Goal: Complete application form

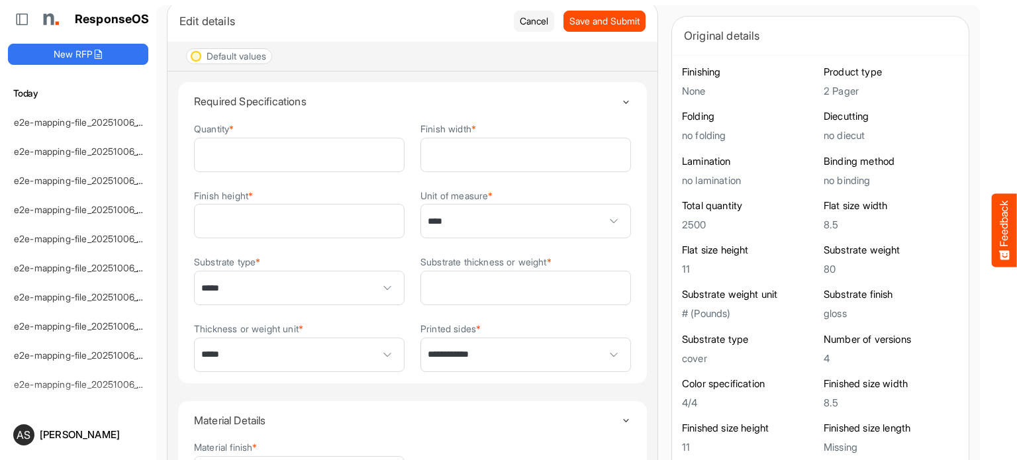
scroll to position [56, 0]
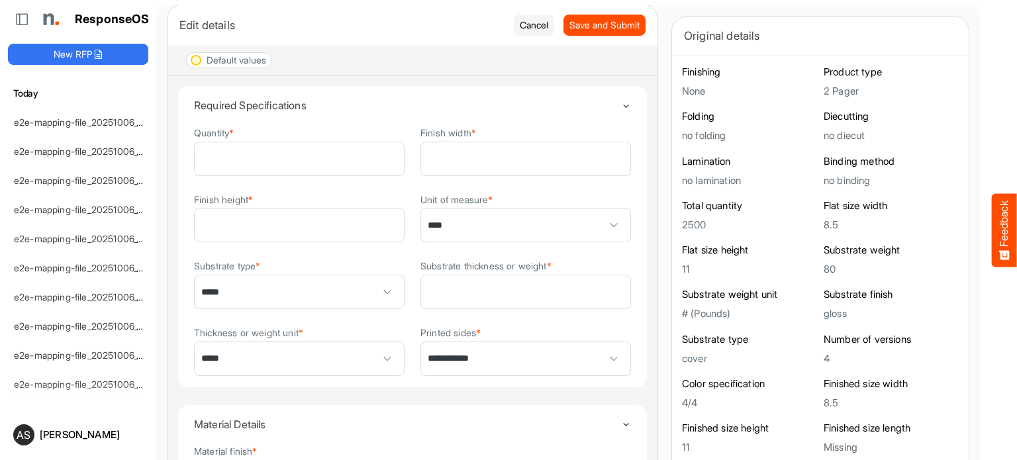
click at [196, 64] on div at bounding box center [196, 60] width 11 height 11
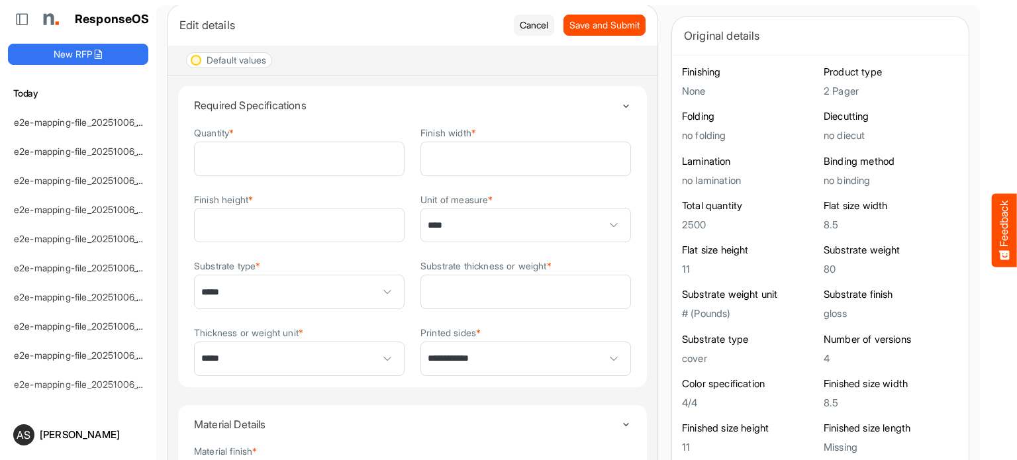
click at [194, 64] on div at bounding box center [196, 60] width 11 height 11
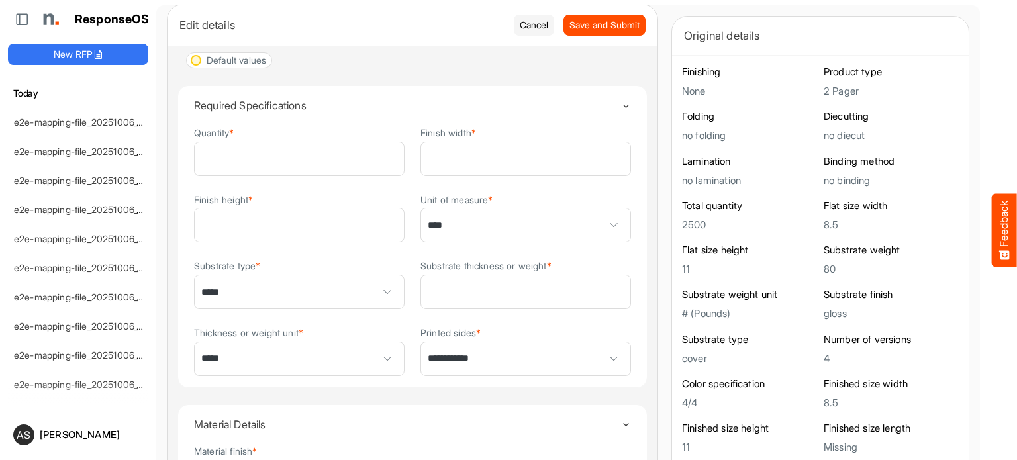
click at [194, 64] on div at bounding box center [196, 60] width 11 height 11
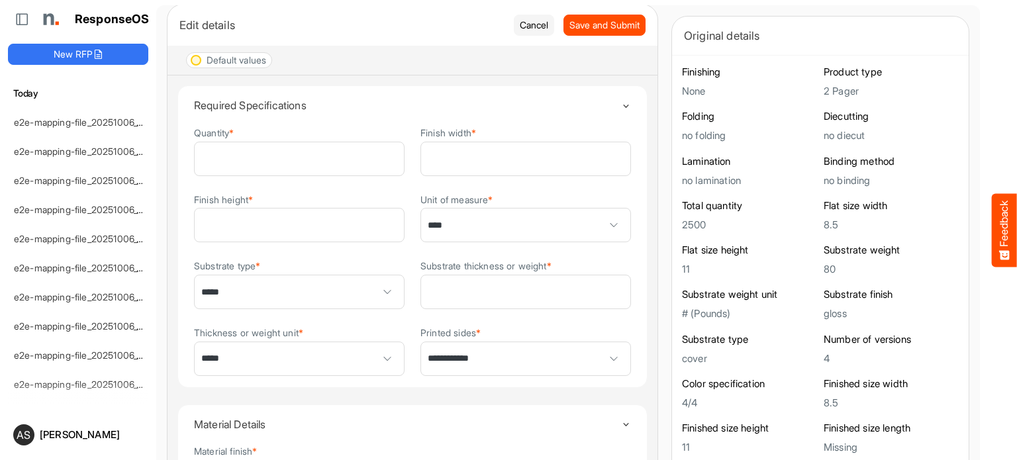
click at [194, 64] on div at bounding box center [196, 60] width 11 height 11
drag, startPoint x: 194, startPoint y: 64, endPoint x: 189, endPoint y: 72, distance: 9.6
click at [189, 72] on div "Default values" at bounding box center [413, 61] width 490 height 30
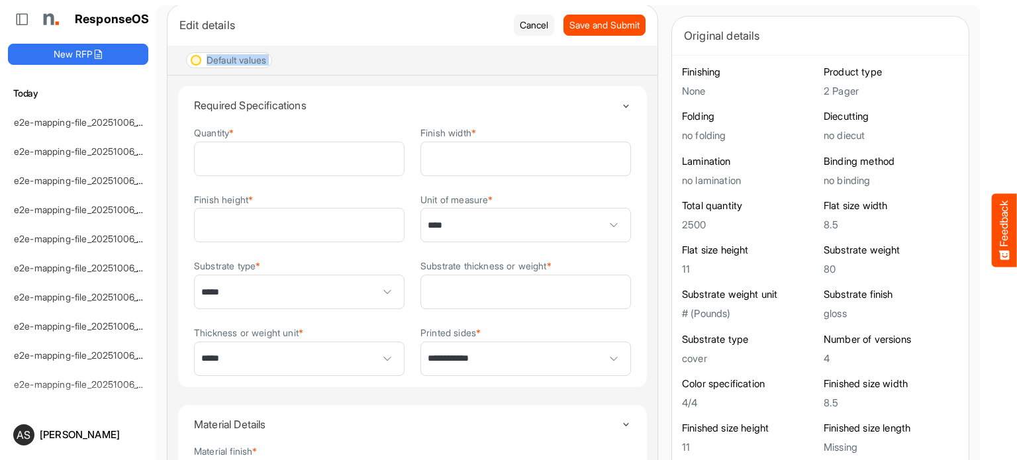
click at [189, 72] on div "Default values" at bounding box center [413, 61] width 490 height 30
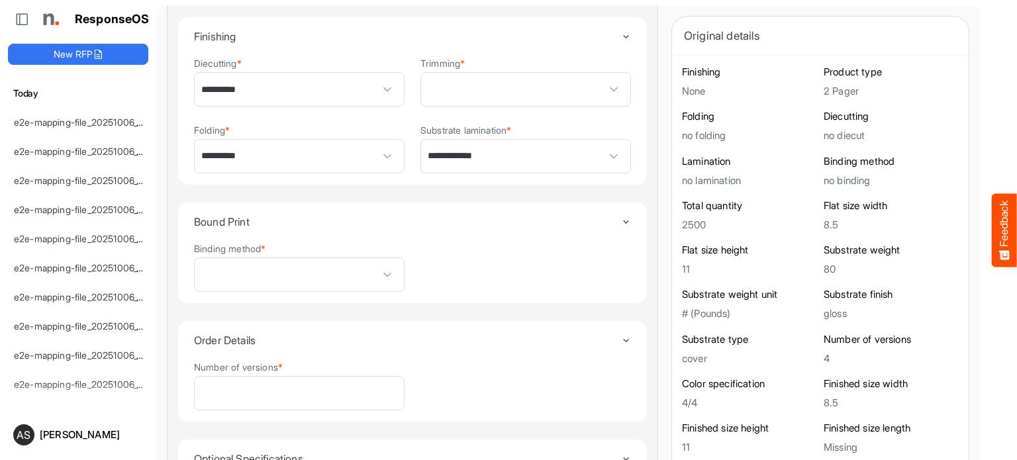
scroll to position [699, 0]
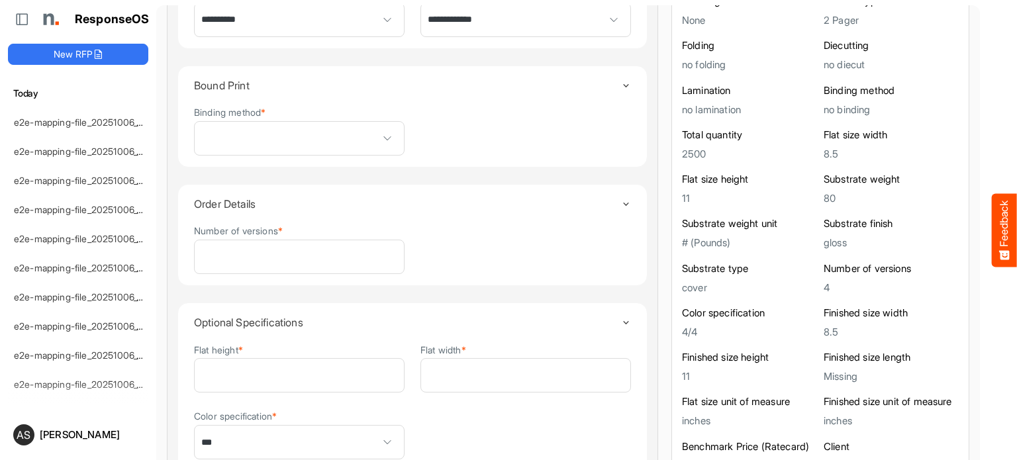
click at [621, 320] on icon "Toggle content" at bounding box center [626, 323] width 10 height 10
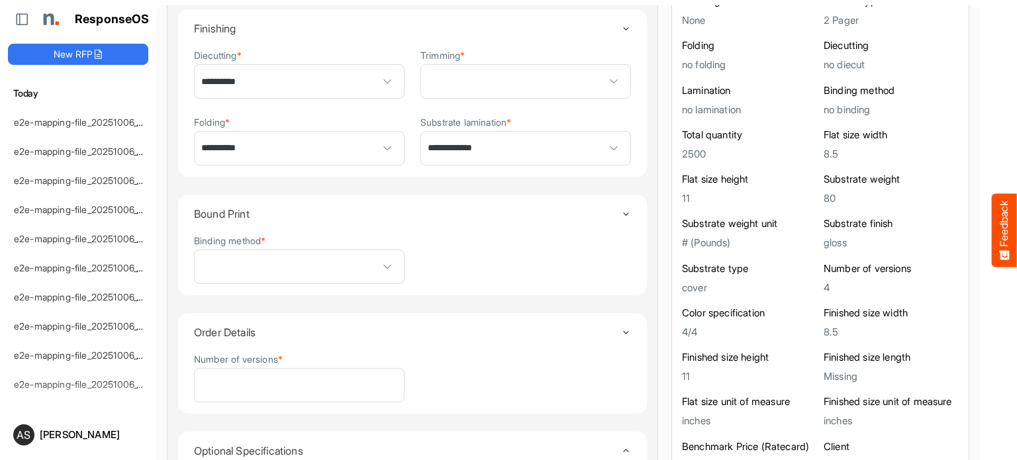
click at [606, 320] on summary "Order Details" at bounding box center [412, 332] width 437 height 38
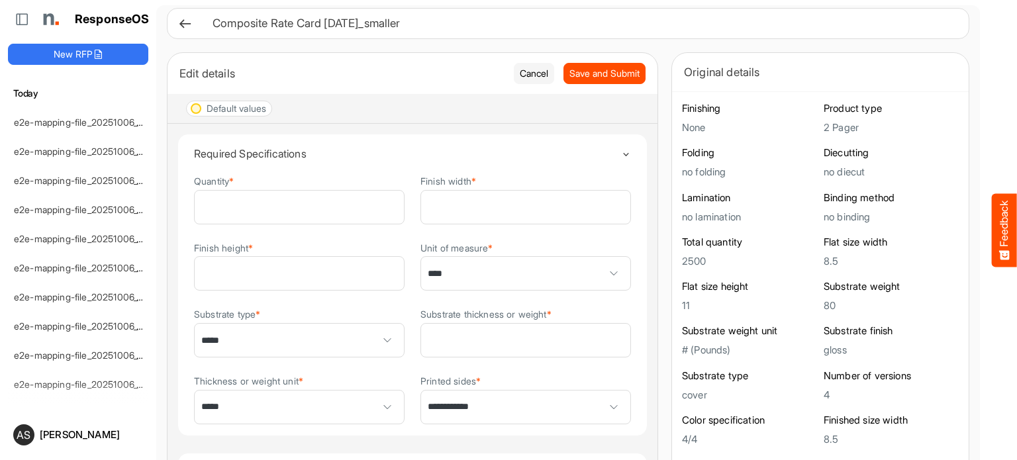
scroll to position [0, 0]
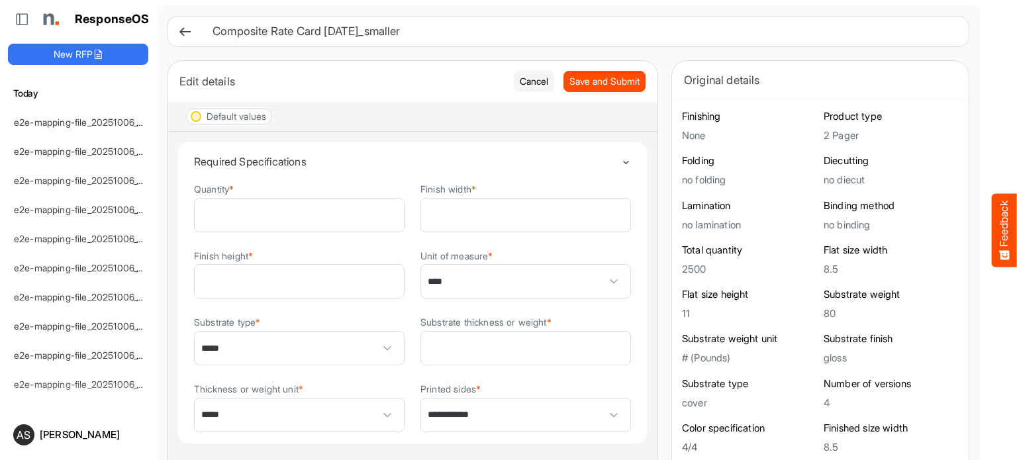
click at [621, 164] on icon "Toggle content" at bounding box center [626, 163] width 10 height 10
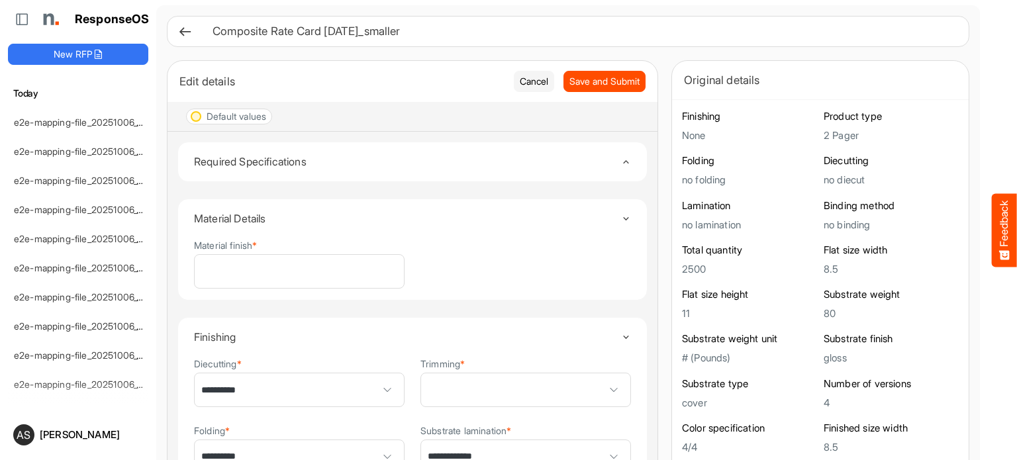
click at [621, 164] on icon "Toggle content" at bounding box center [626, 162] width 10 height 10
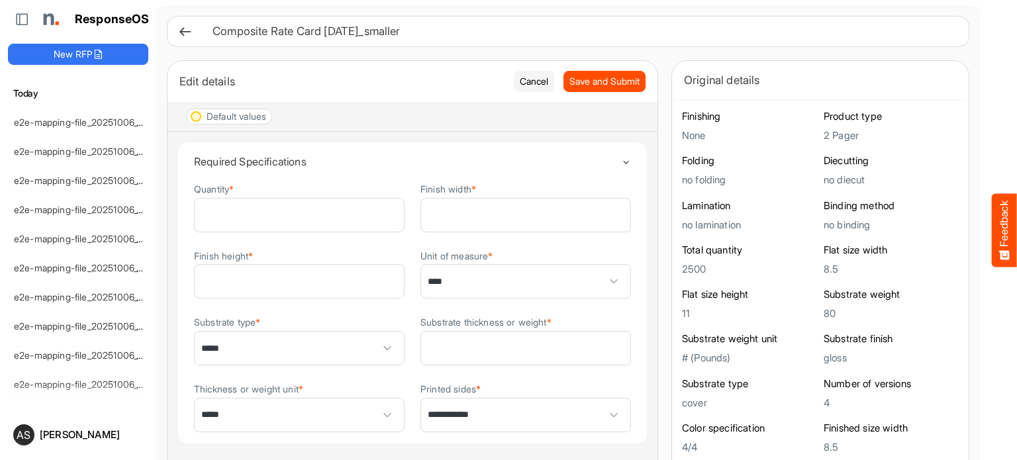
click at [621, 164] on icon "Toggle content" at bounding box center [626, 163] width 10 height 10
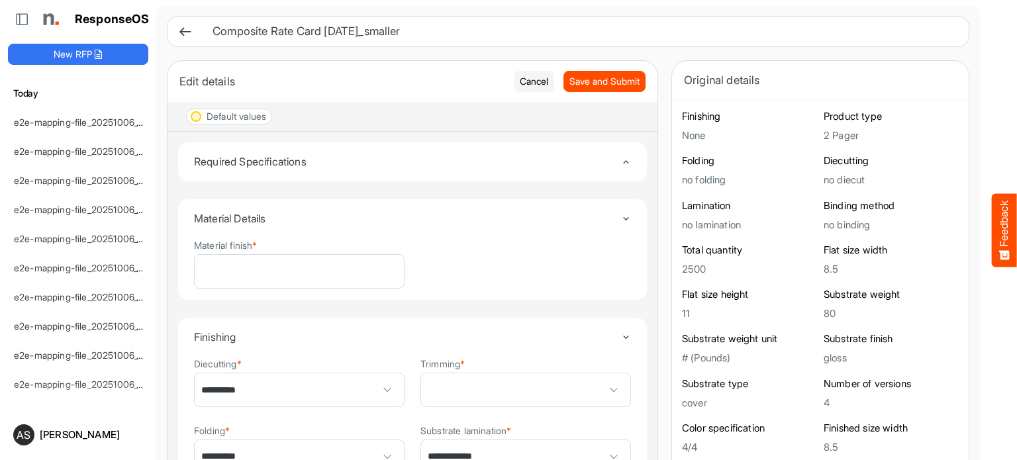
click at [621, 164] on icon "Toggle content" at bounding box center [626, 162] width 10 height 10
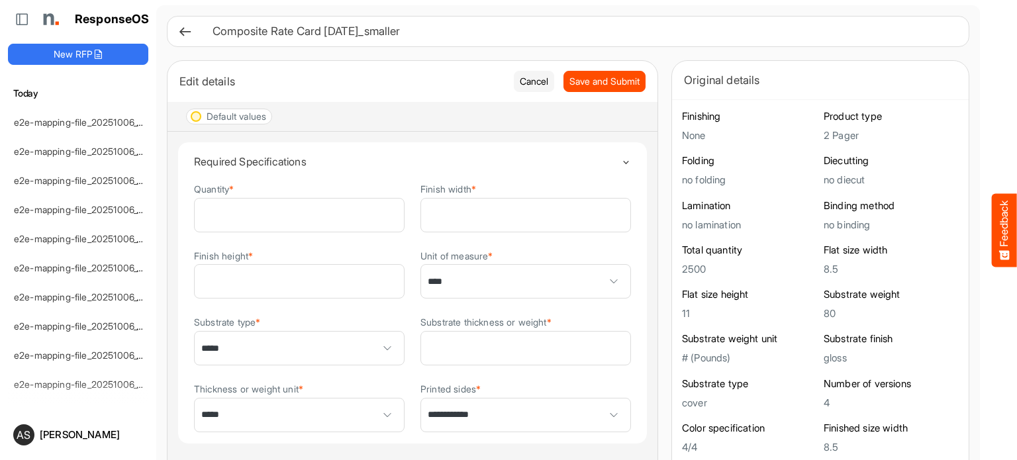
click at [621, 163] on icon "Toggle content" at bounding box center [626, 163] width 10 height 10
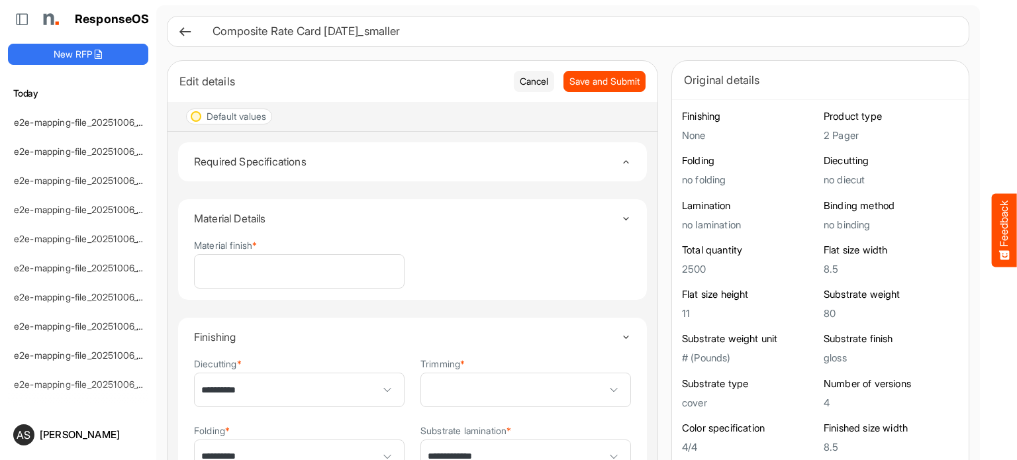
click at [621, 163] on icon "Toggle content" at bounding box center [626, 162] width 10 height 10
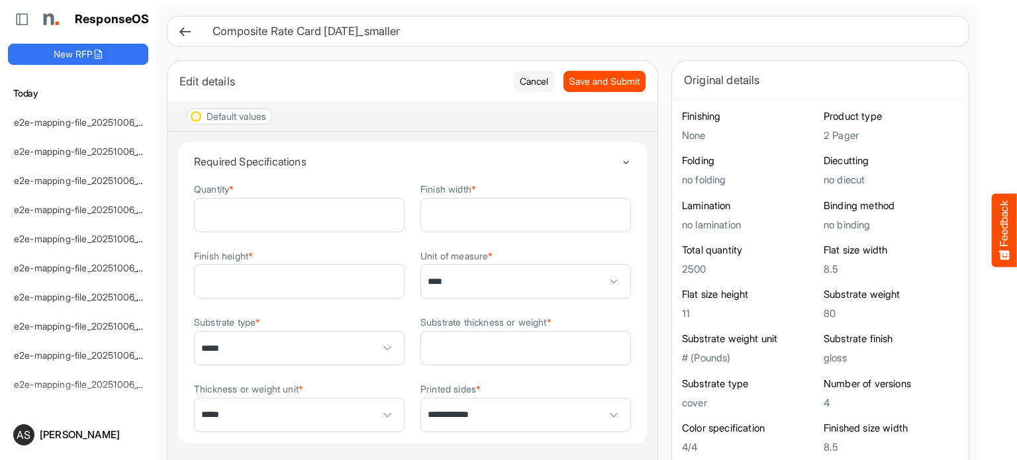
click at [621, 163] on icon "Toggle content" at bounding box center [626, 163] width 10 height 10
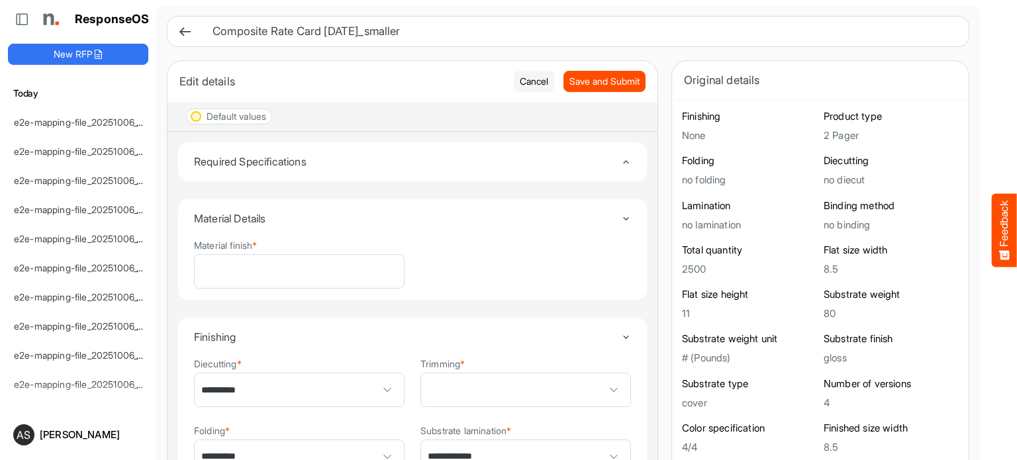
click at [621, 217] on icon "Toggle content" at bounding box center [626, 219] width 10 height 10
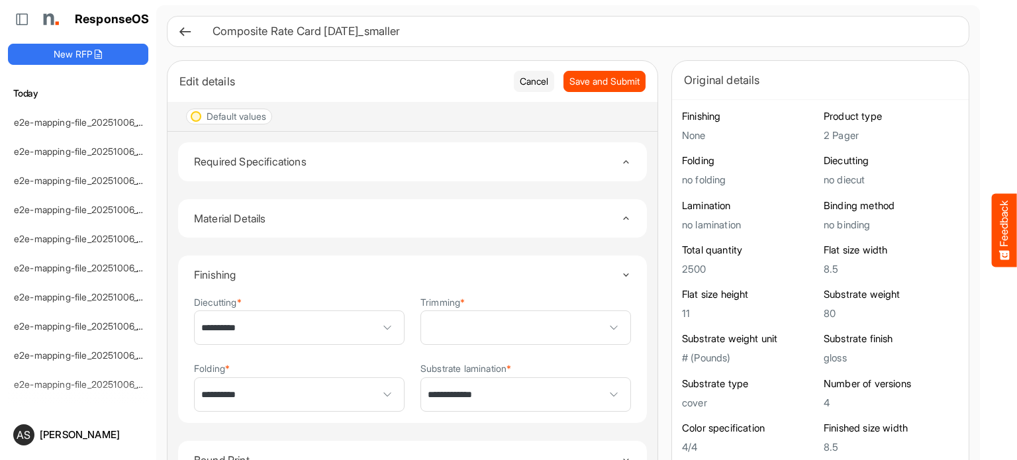
click at [621, 217] on icon "Toggle content" at bounding box center [626, 218] width 10 height 10
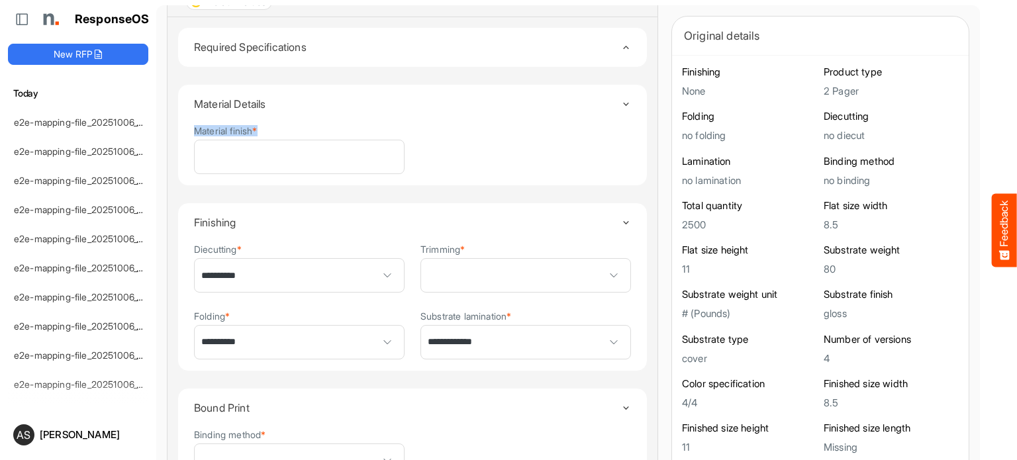
scroll to position [119, 0]
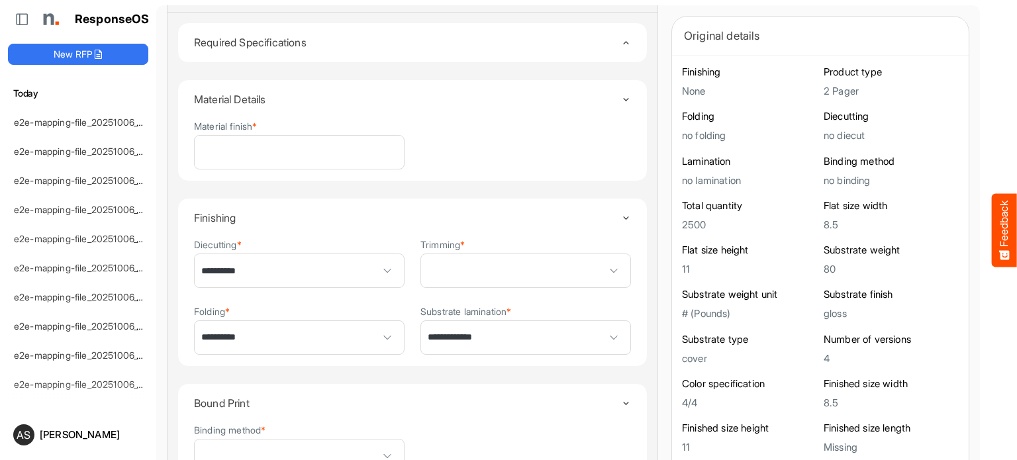
click at [621, 217] on icon "Toggle content" at bounding box center [626, 218] width 10 height 10
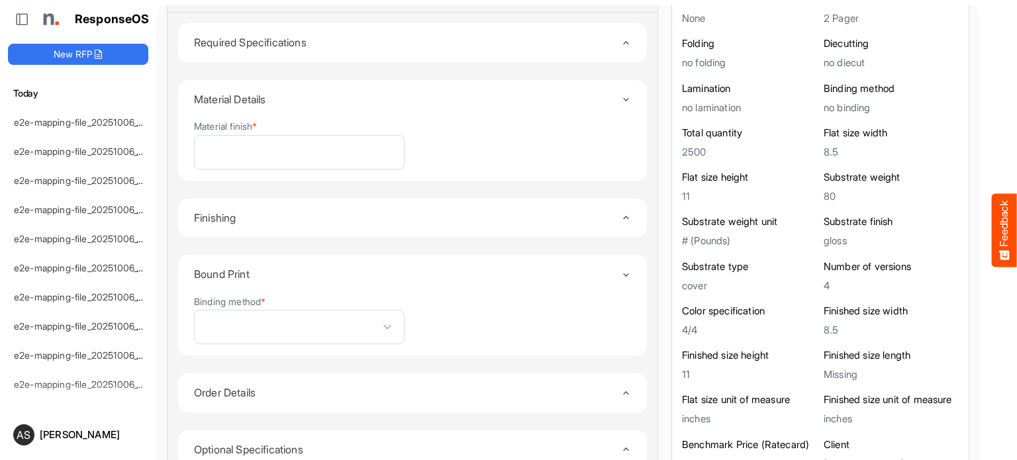
click at [621, 217] on icon "Toggle content" at bounding box center [626, 218] width 10 height 10
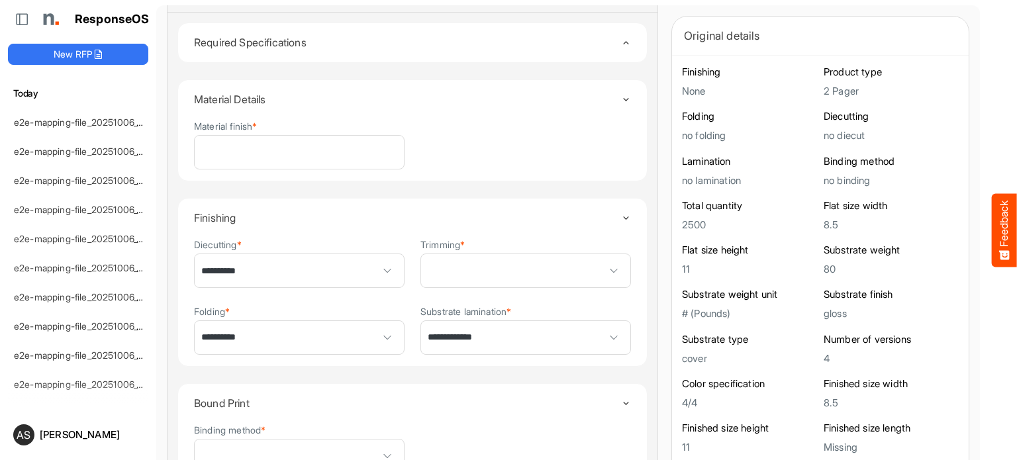
click at [621, 217] on icon "Toggle content" at bounding box center [626, 218] width 10 height 10
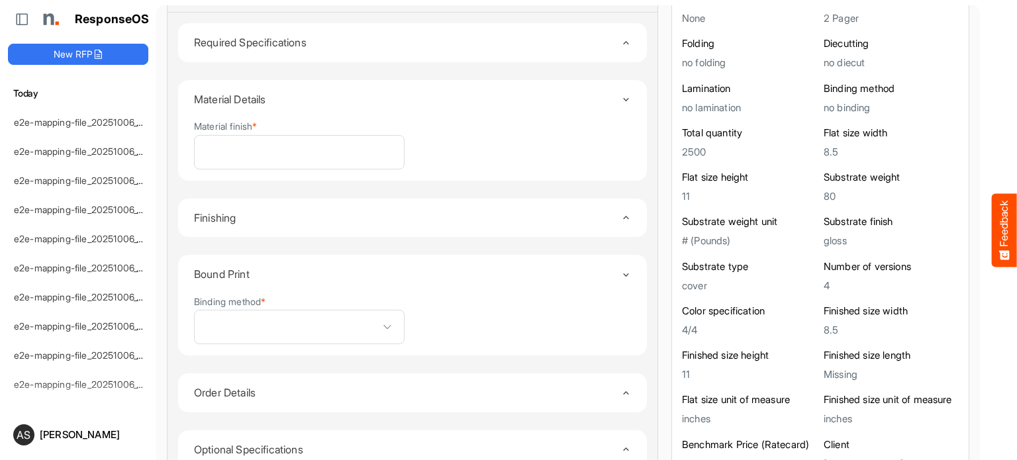
click at [621, 217] on icon "Toggle content" at bounding box center [626, 218] width 10 height 10
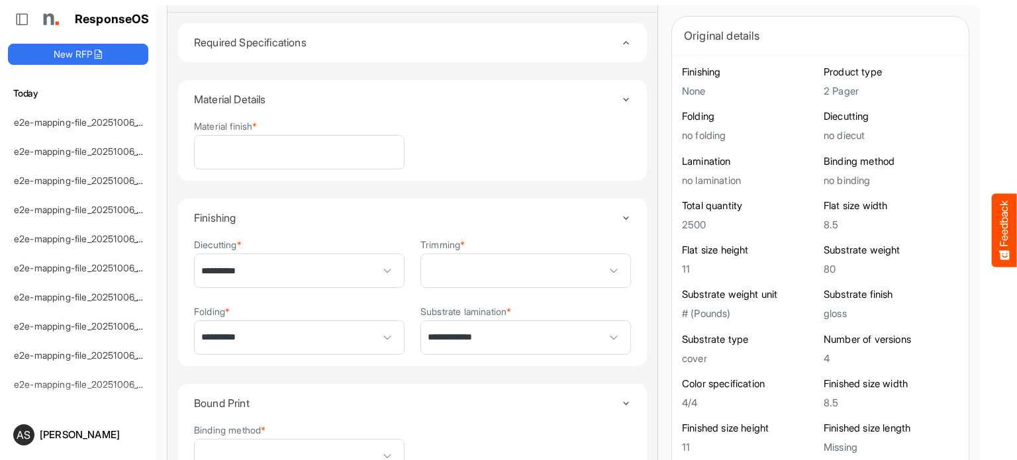
click at [621, 217] on icon "Toggle content" at bounding box center [626, 218] width 10 height 10
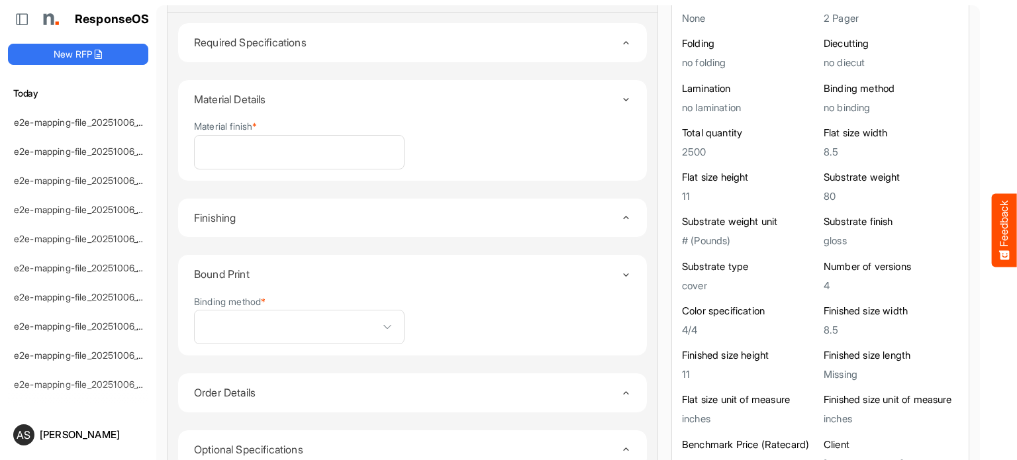
click at [621, 217] on icon "Toggle content" at bounding box center [626, 218] width 10 height 10
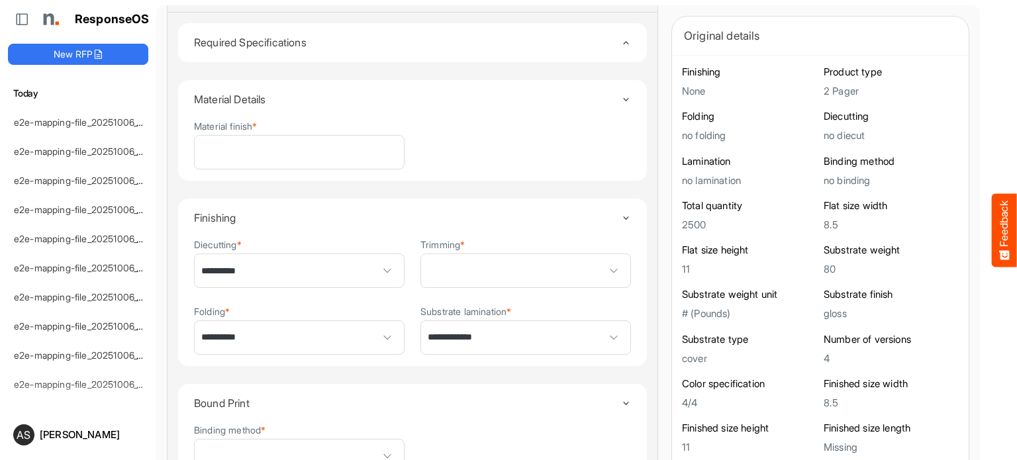
click at [621, 217] on icon "Toggle content" at bounding box center [626, 218] width 10 height 10
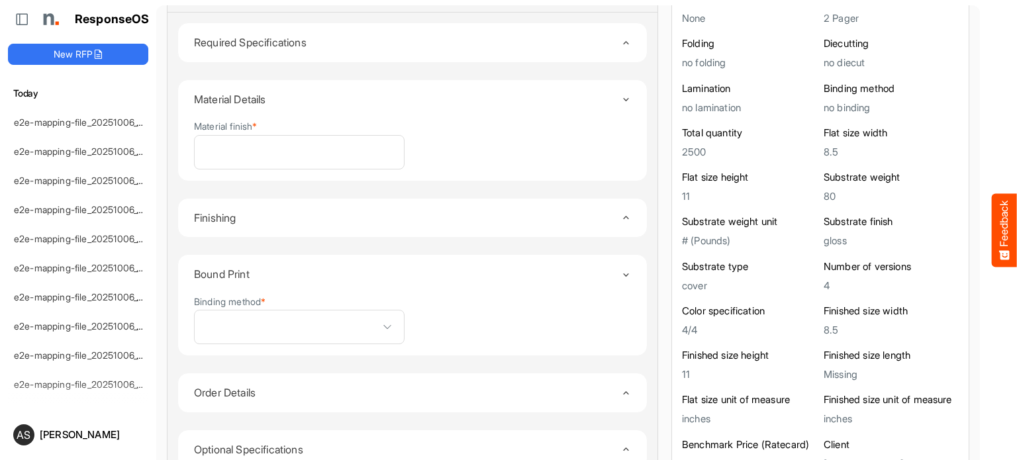
click at [621, 217] on icon "Toggle content" at bounding box center [626, 218] width 10 height 10
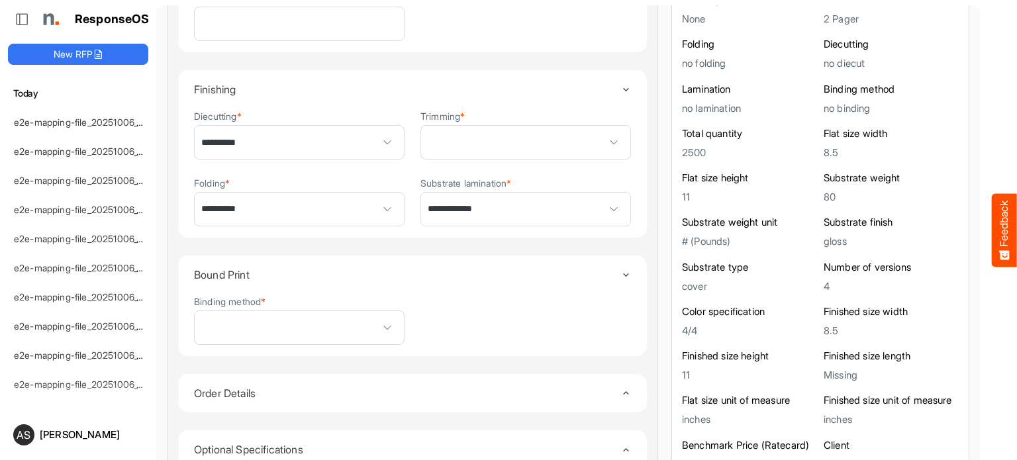
scroll to position [248, 0]
click at [621, 270] on icon "Toggle content" at bounding box center [626, 275] width 10 height 10
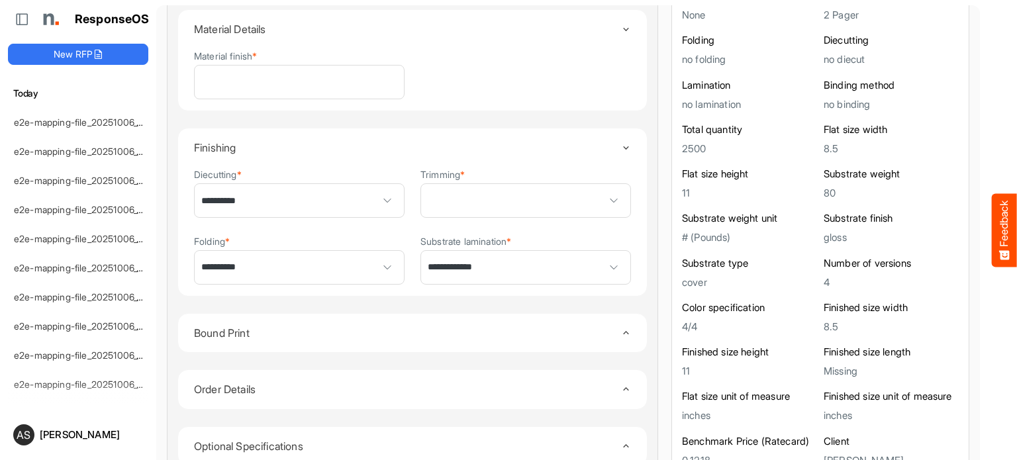
scroll to position [186, 0]
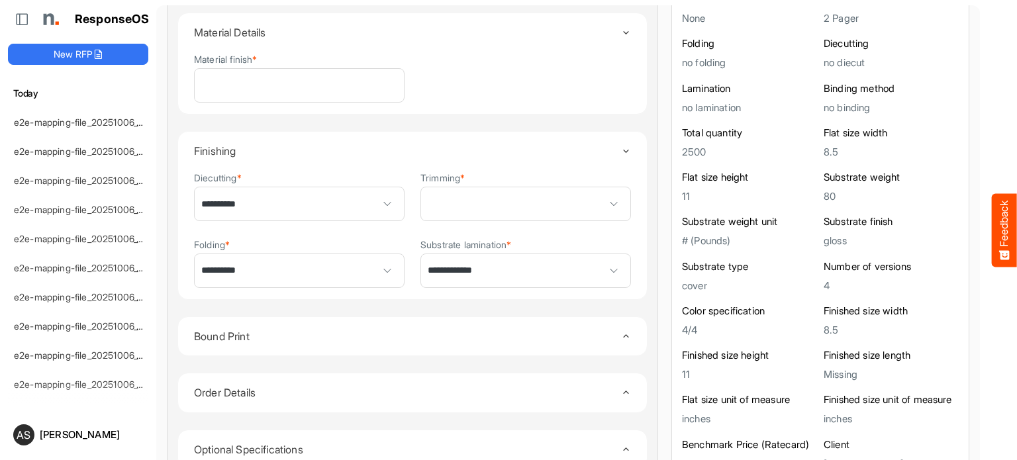
click at [621, 331] on icon "Toggle content" at bounding box center [626, 336] width 10 height 10
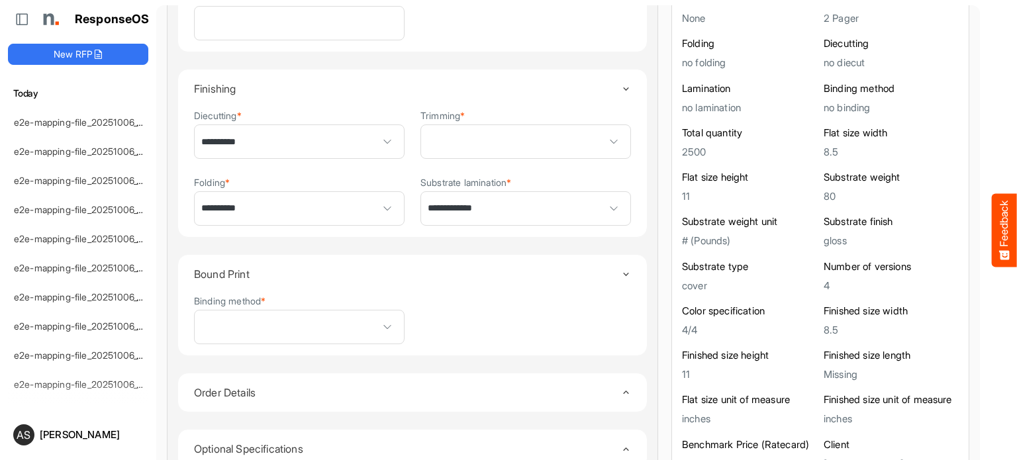
click at [621, 273] on icon "Toggle content" at bounding box center [626, 275] width 10 height 10
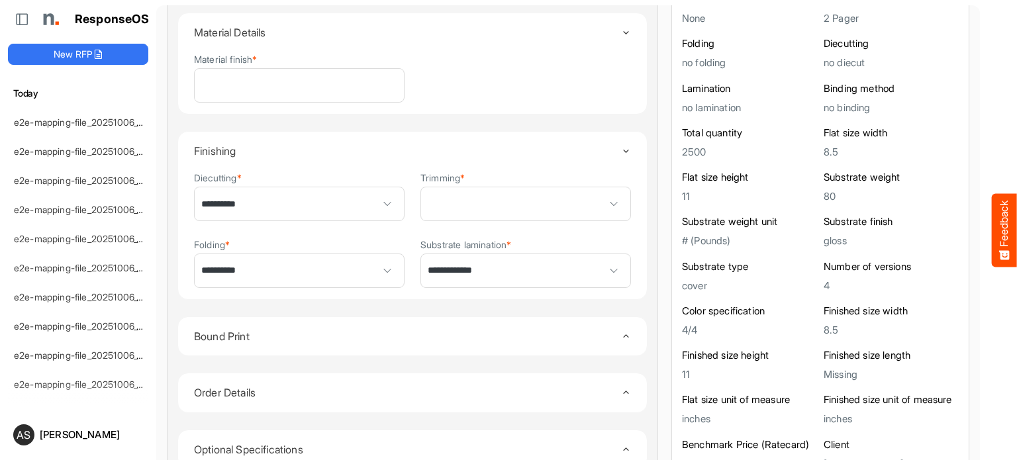
click at [621, 150] on icon "Toggle content" at bounding box center [626, 151] width 10 height 10
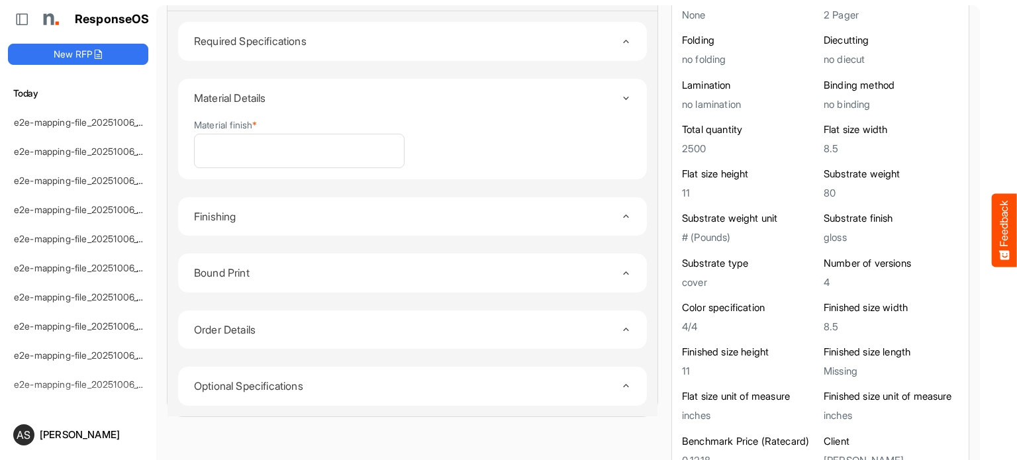
click at [621, 268] on icon "Toggle content" at bounding box center [626, 273] width 10 height 10
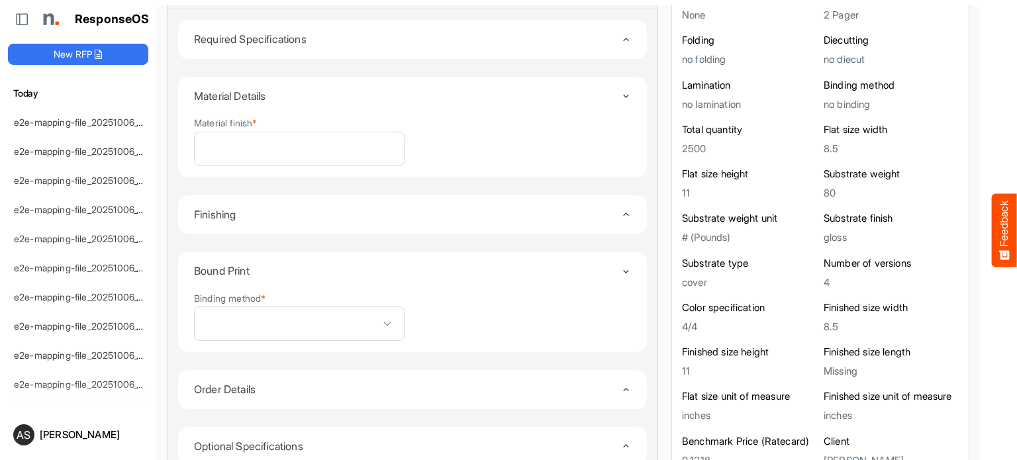
click at [621, 267] on icon "Toggle content" at bounding box center [626, 272] width 10 height 10
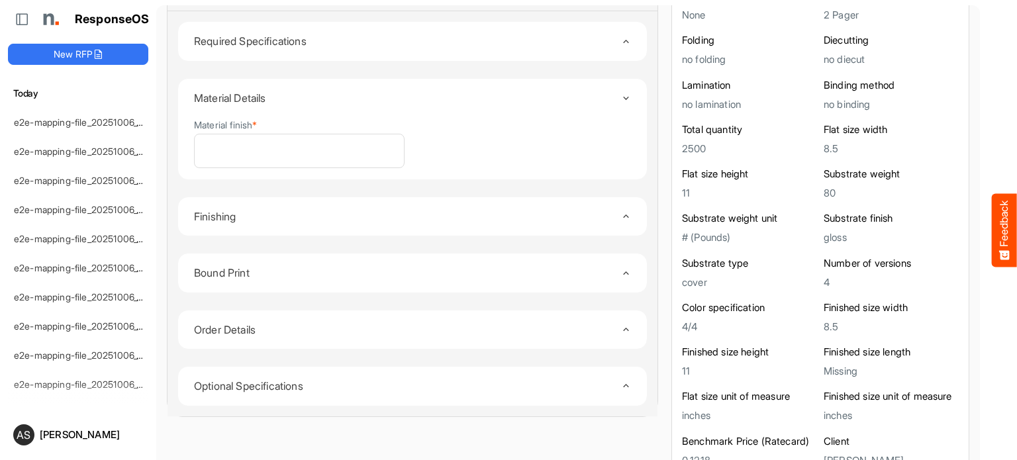
click at [621, 268] on icon "Toggle content" at bounding box center [626, 273] width 10 height 10
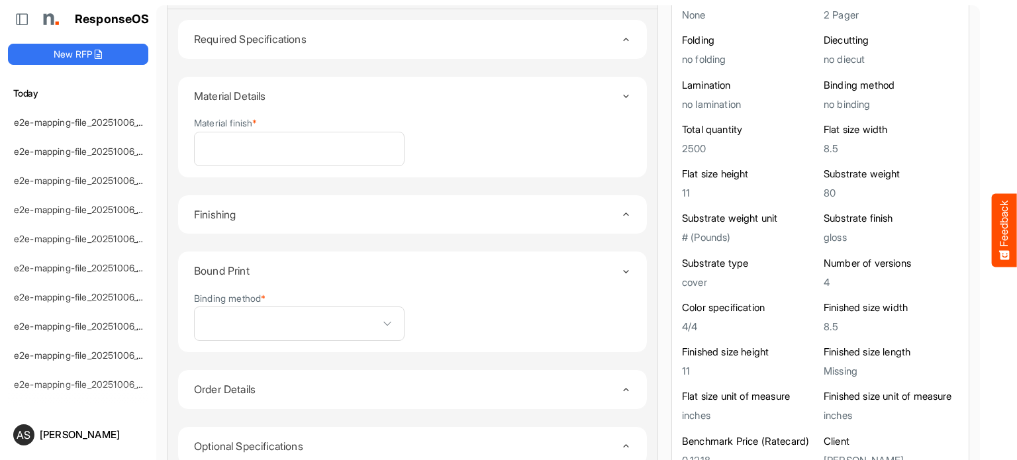
click at [621, 267] on icon "Toggle content" at bounding box center [626, 272] width 10 height 10
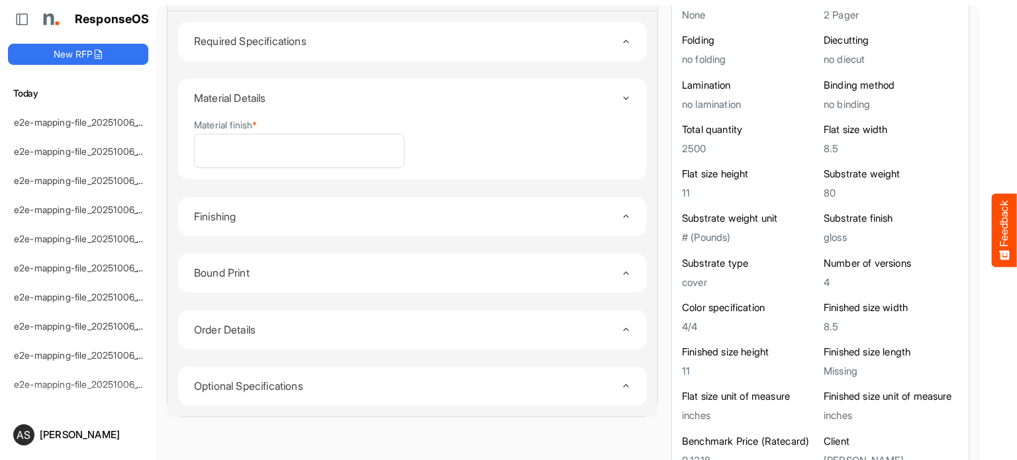
click at [621, 324] on icon "Toggle content" at bounding box center [626, 329] width 10 height 10
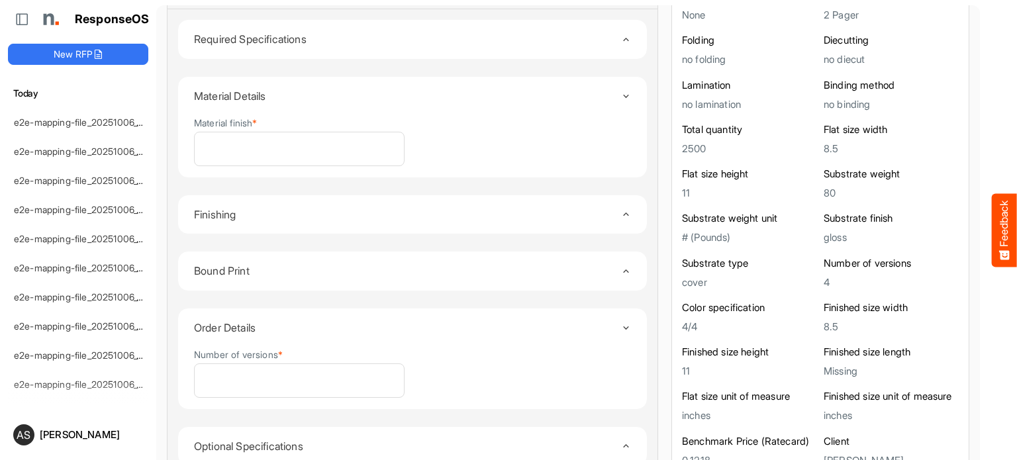
click at [621, 323] on icon "Toggle content" at bounding box center [626, 328] width 10 height 10
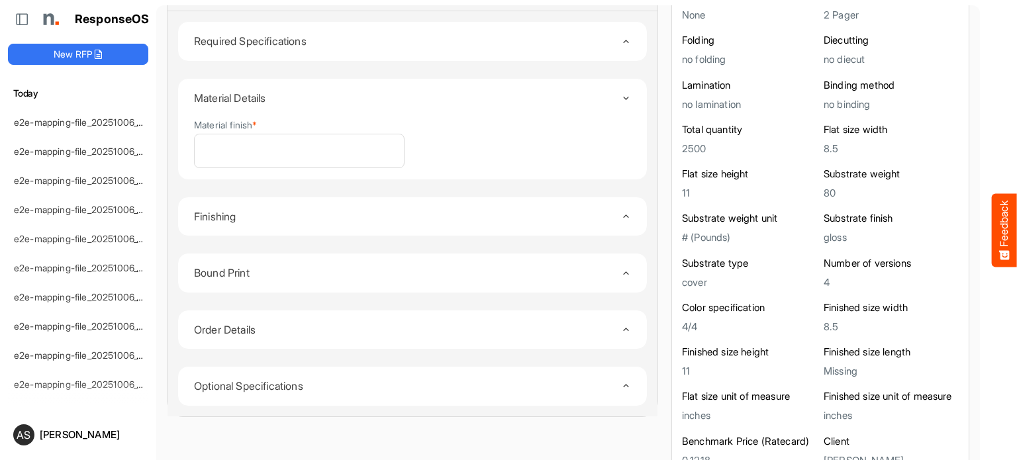
click at [621, 211] on icon "Toggle content" at bounding box center [626, 216] width 10 height 10
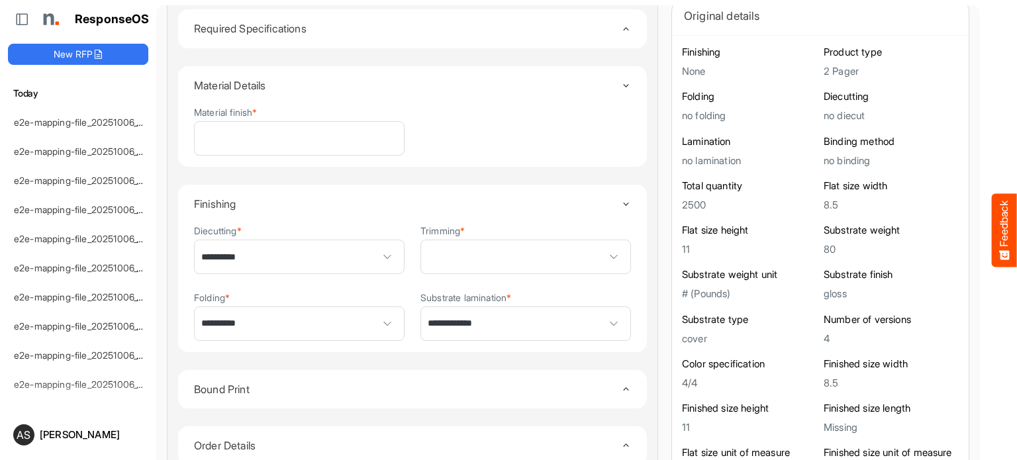
click at [621, 201] on icon "Toggle content" at bounding box center [626, 204] width 10 height 10
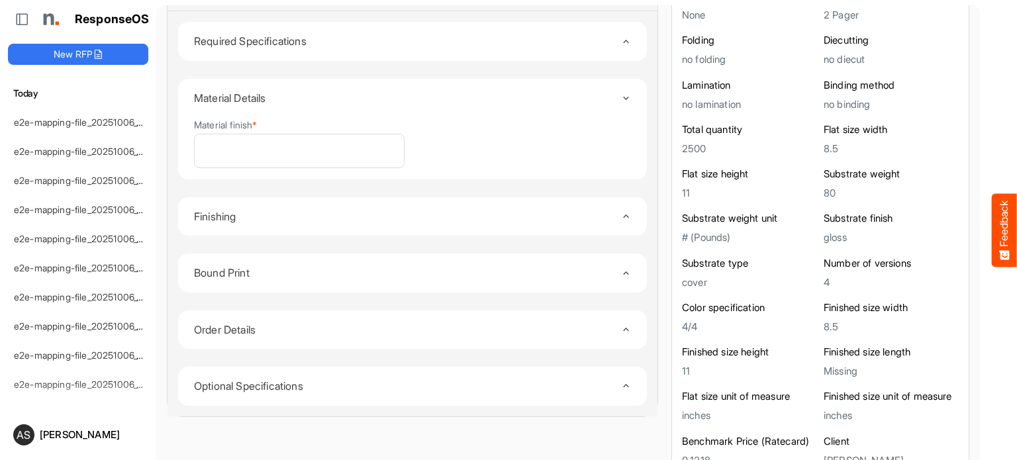
click at [621, 93] on icon "Toggle content" at bounding box center [626, 98] width 10 height 10
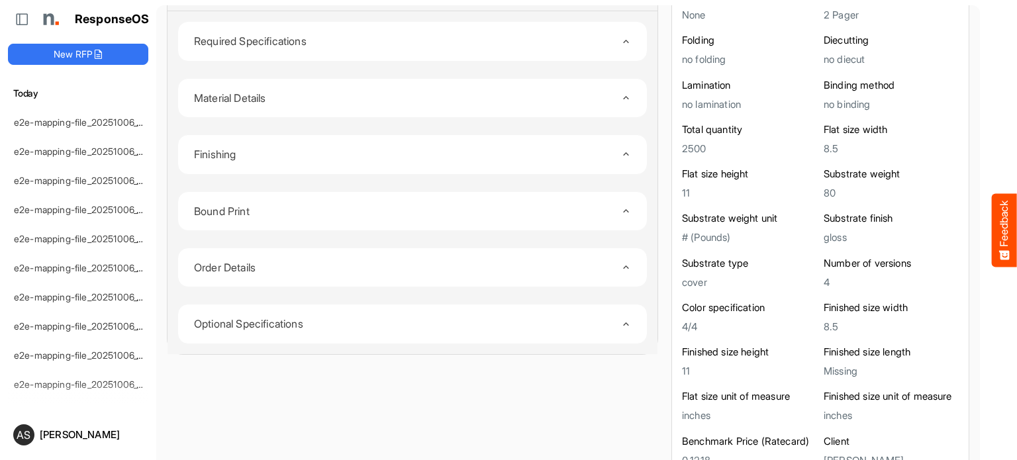
click at [621, 93] on icon "Toggle content" at bounding box center [626, 98] width 10 height 10
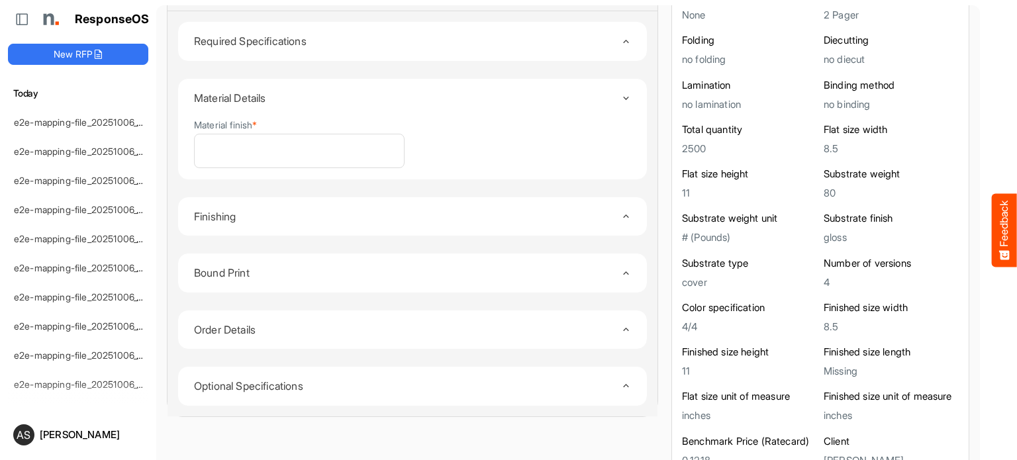
click at [621, 36] on icon "Toggle content" at bounding box center [626, 41] width 10 height 10
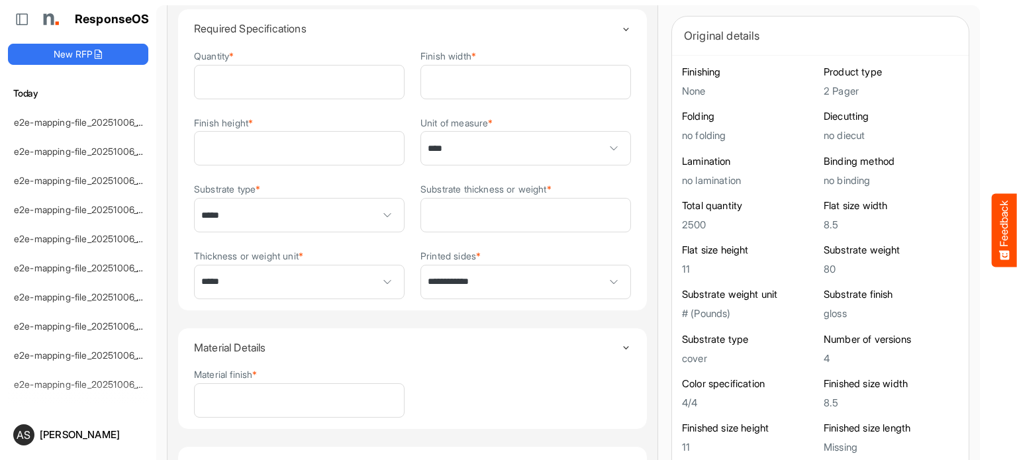
click at [621, 28] on icon "Toggle content" at bounding box center [626, 30] width 10 height 10
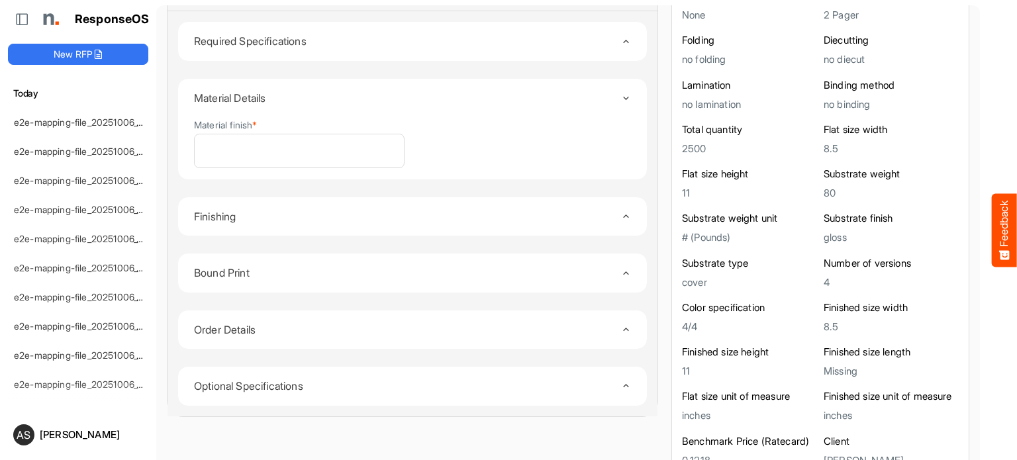
click at [621, 93] on icon "Toggle content" at bounding box center [626, 98] width 10 height 10
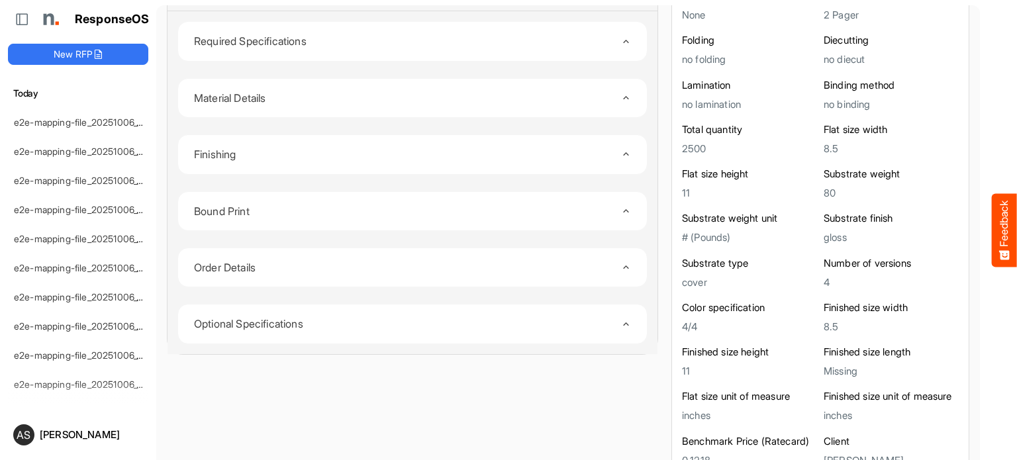
click at [621, 93] on icon "Toggle content" at bounding box center [626, 98] width 10 height 10
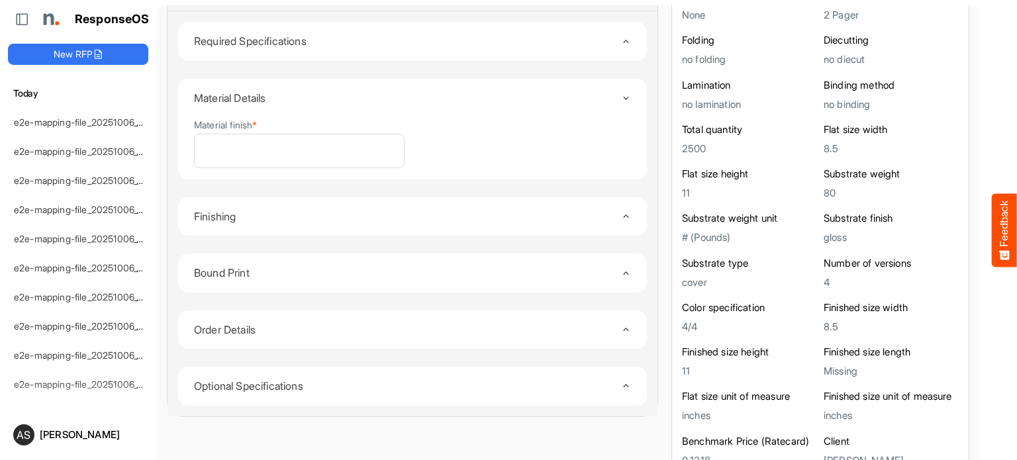
click at [621, 268] on icon "Toggle content" at bounding box center [626, 273] width 10 height 10
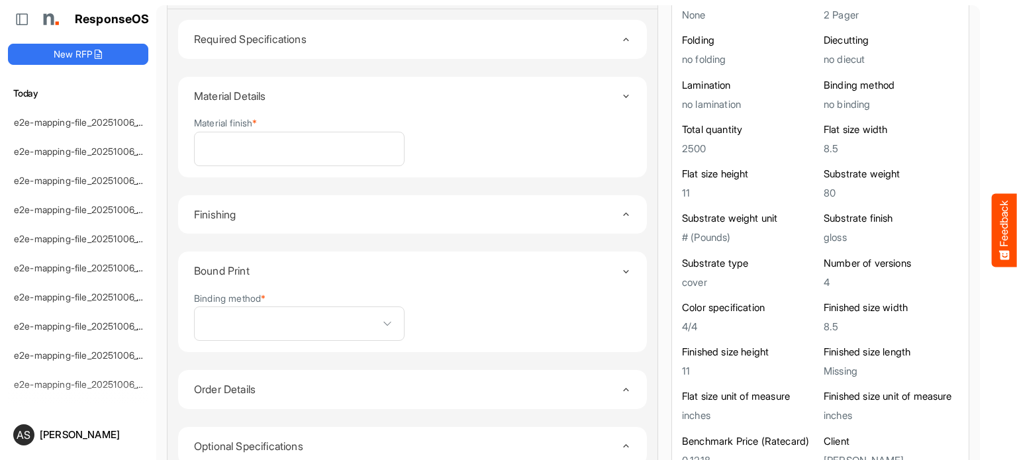
click at [621, 267] on icon "Toggle content" at bounding box center [626, 272] width 10 height 10
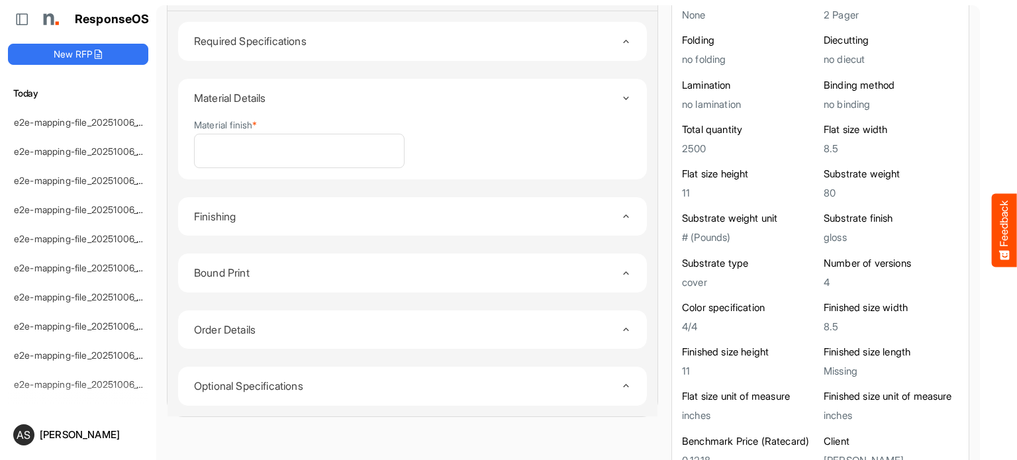
click at [621, 268] on icon "Toggle content" at bounding box center [626, 273] width 10 height 10
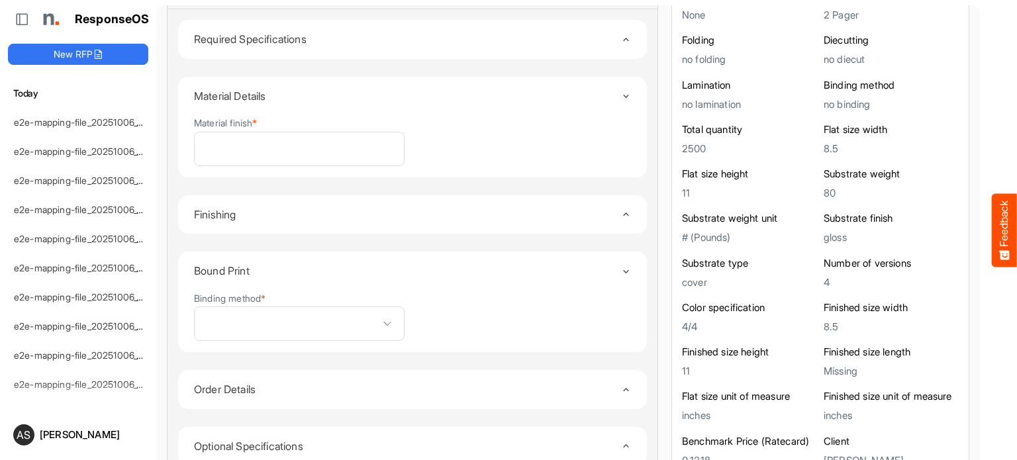
click at [621, 267] on icon "Toggle content" at bounding box center [626, 272] width 10 height 10
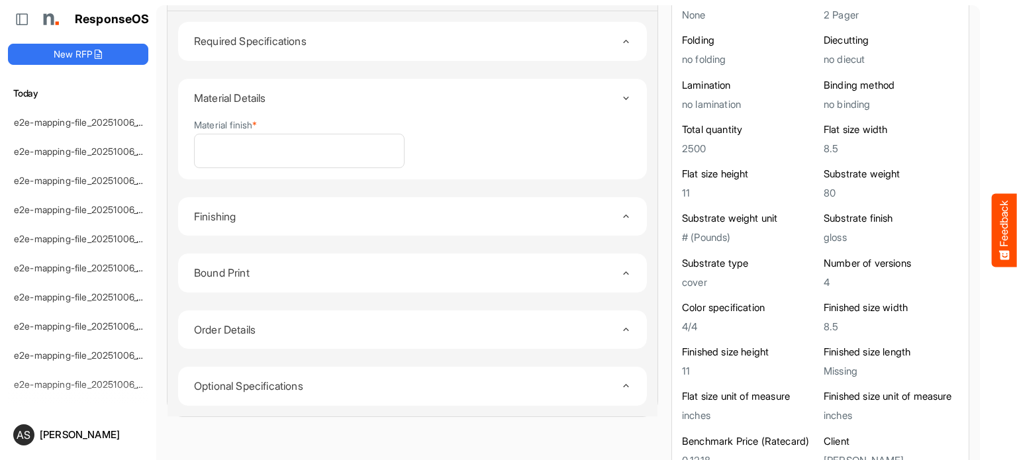
click at [621, 324] on icon "Toggle content" at bounding box center [626, 329] width 10 height 10
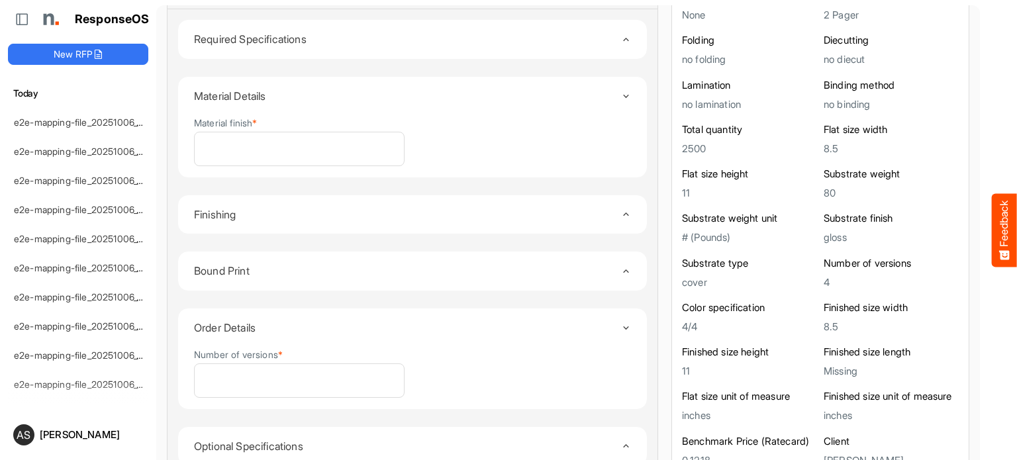
click at [621, 323] on div "Toggle content" at bounding box center [626, 328] width 10 height 11
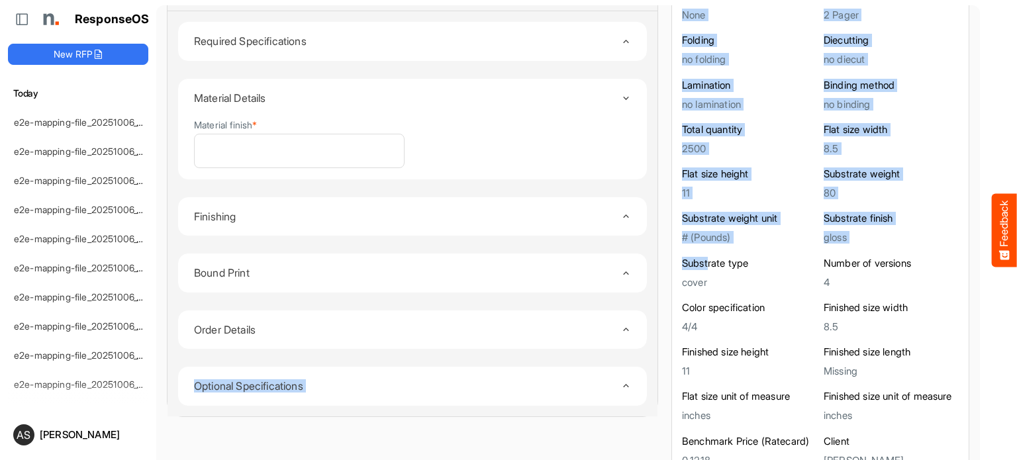
drag, startPoint x: 609, startPoint y: 309, endPoint x: 735, endPoint y: 250, distance: 138.9
click at [735, 250] on div "**********" at bounding box center [568, 185] width 803 height 581
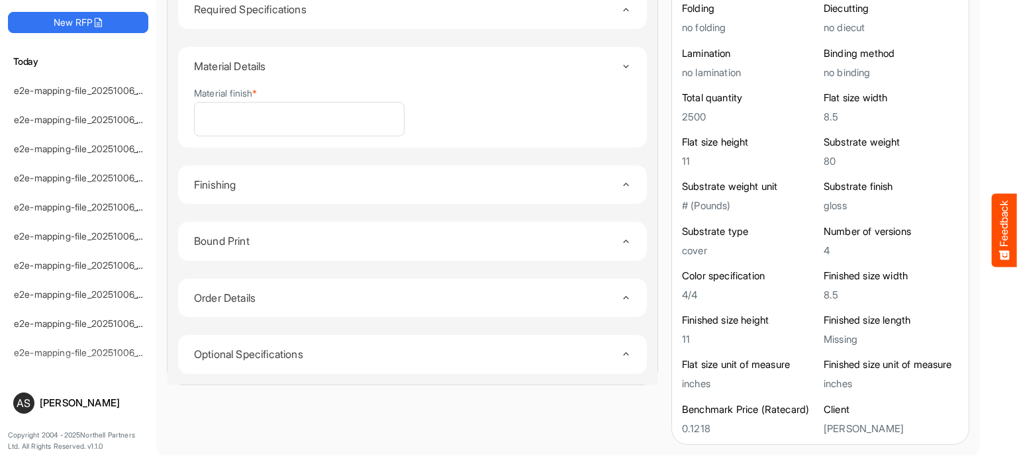
click at [621, 62] on icon "Toggle content" at bounding box center [626, 67] width 10 height 10
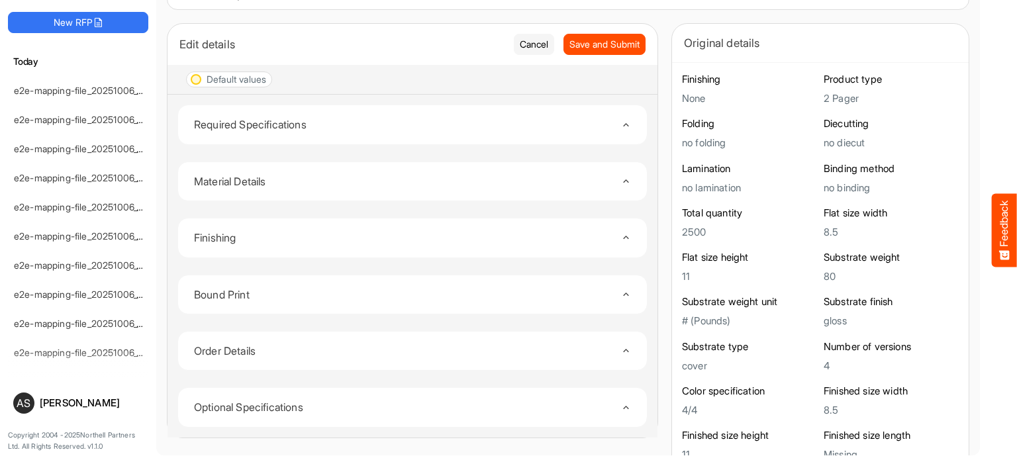
scroll to position [0, 0]
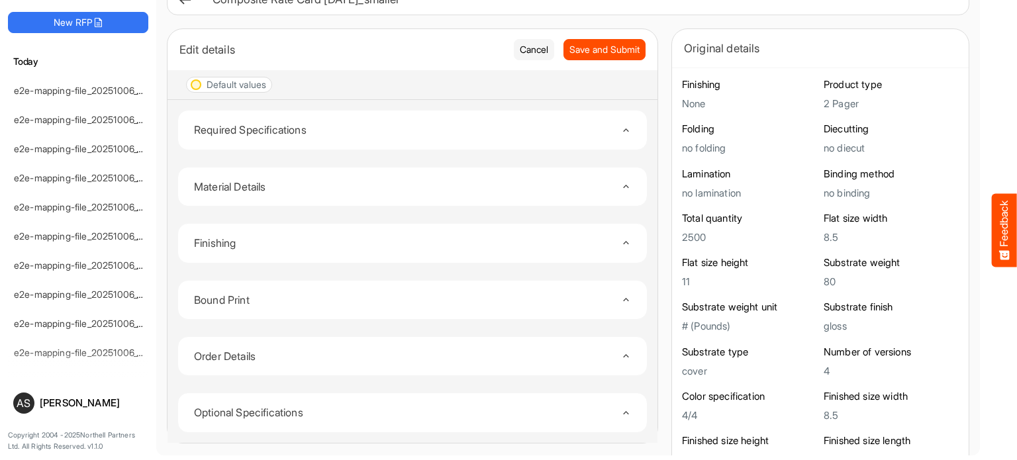
click at [621, 128] on icon "Toggle content" at bounding box center [626, 130] width 10 height 10
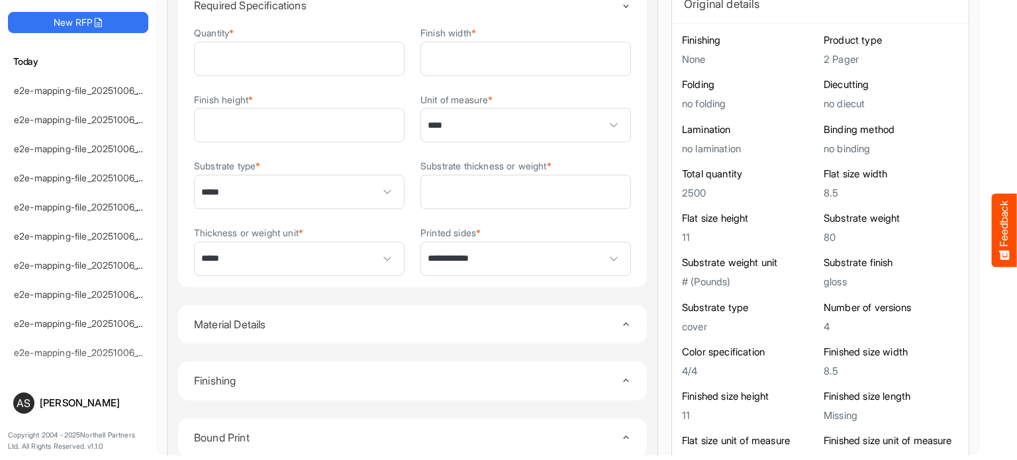
scroll to position [126, 0]
click at [621, 321] on icon "Toggle content" at bounding box center [626, 323] width 10 height 10
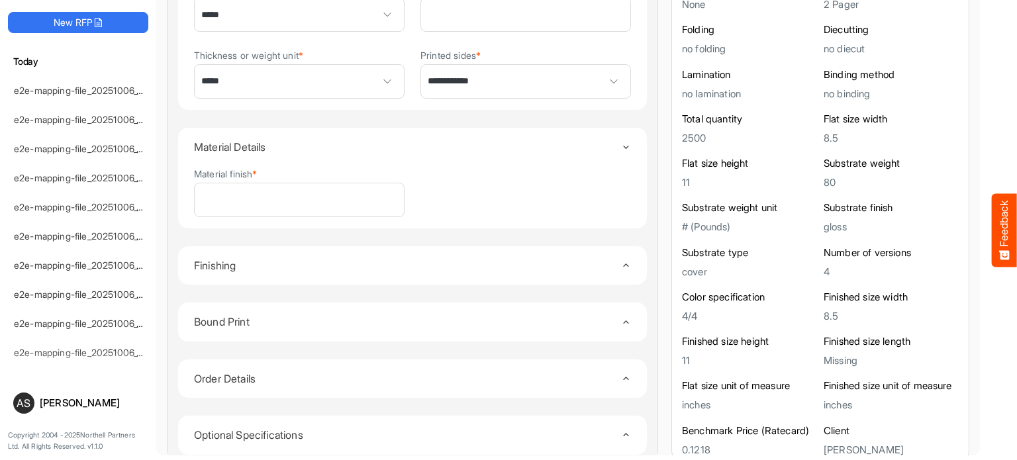
scroll to position [309, 0]
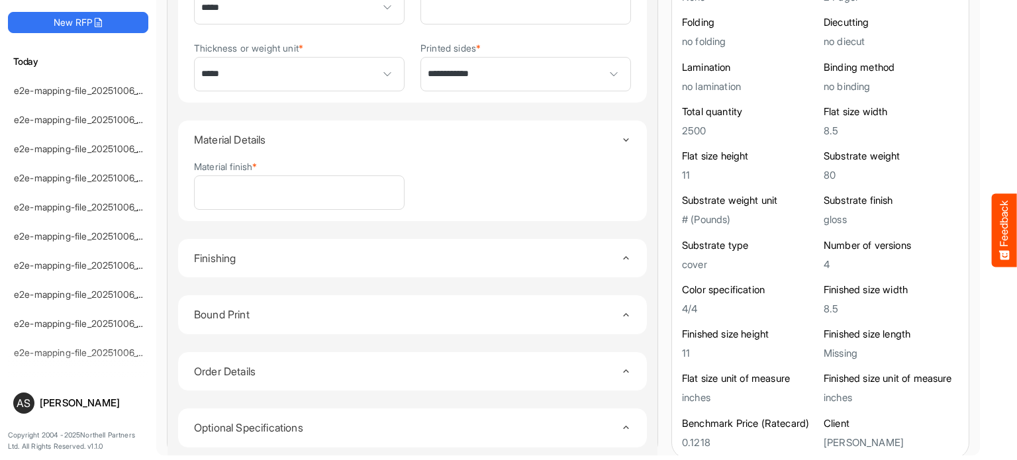
click at [621, 255] on icon "Toggle content" at bounding box center [626, 258] width 10 height 10
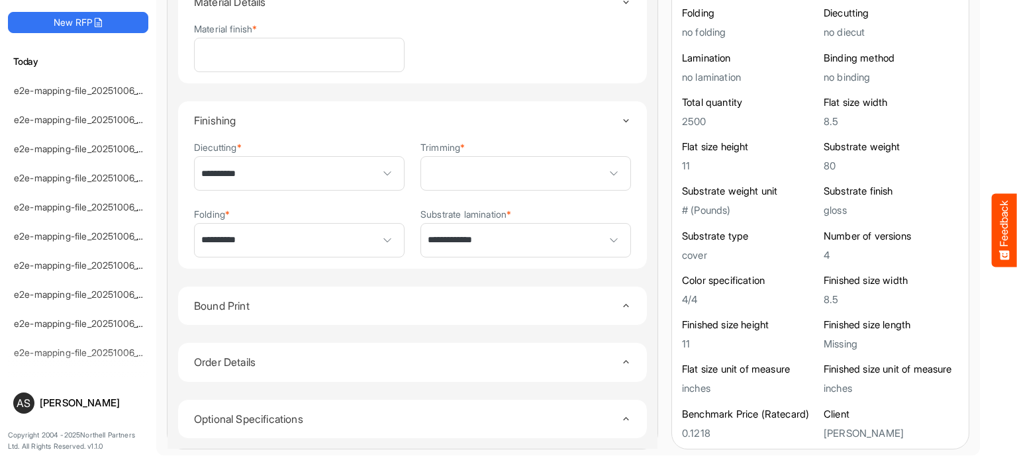
scroll to position [448, 0]
click at [621, 300] on icon "Toggle content" at bounding box center [626, 305] width 10 height 10
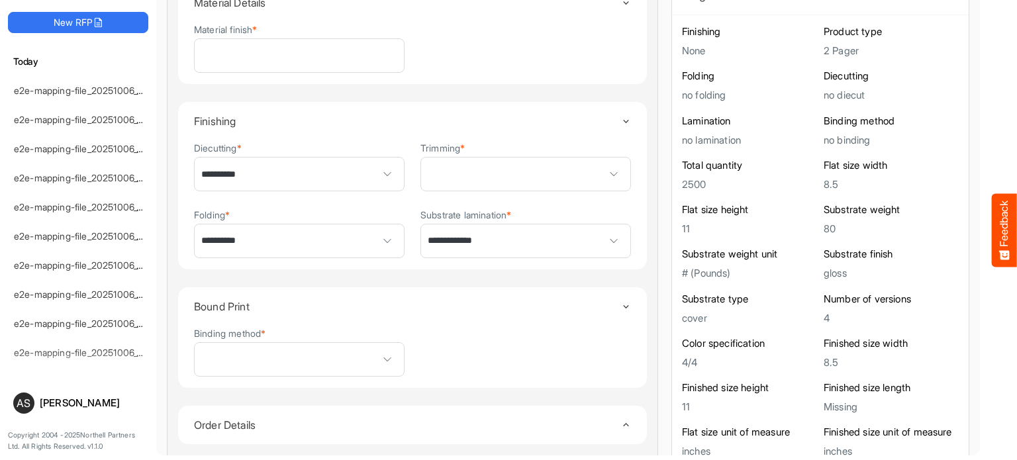
scroll to position [509, 0]
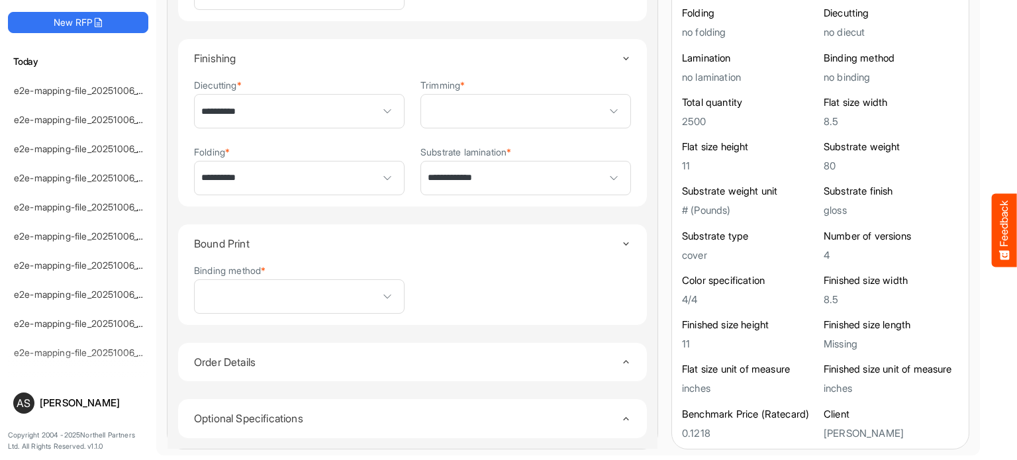
click at [621, 362] on div "Toggle content" at bounding box center [626, 362] width 10 height 11
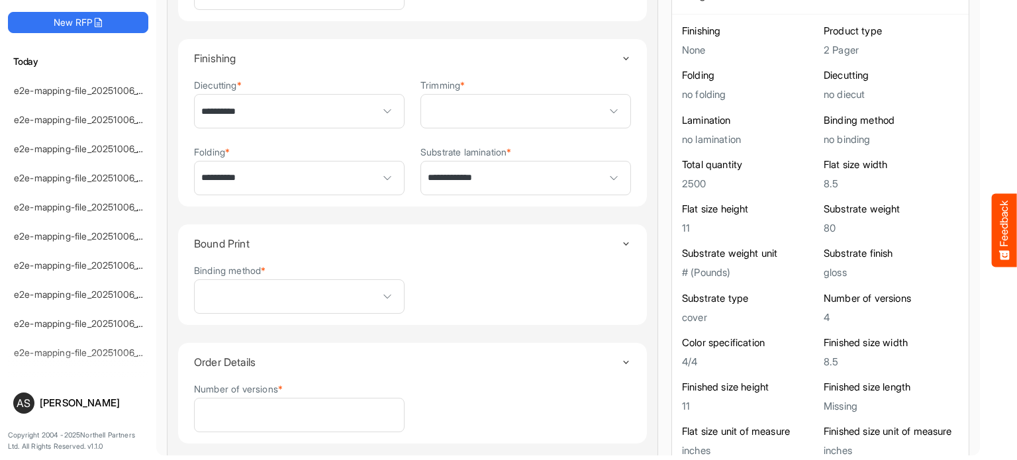
scroll to position [571, 0]
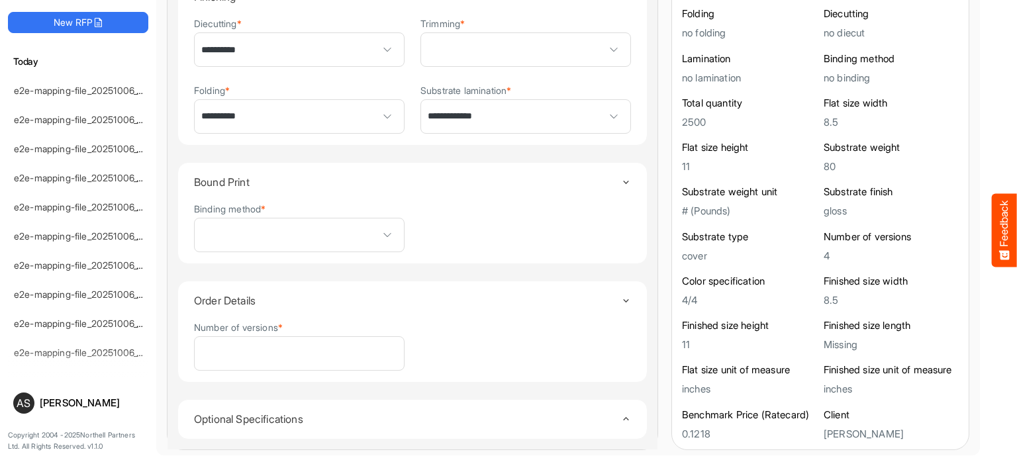
click at [621, 414] on icon "Toggle content" at bounding box center [626, 419] width 10 height 10
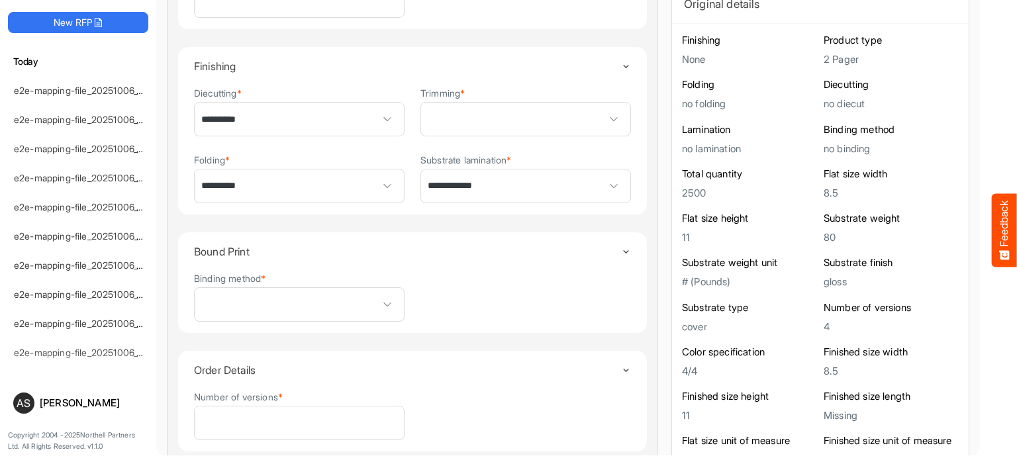
scroll to position [500, 0]
click at [621, 63] on icon "Toggle content" at bounding box center [626, 68] width 10 height 10
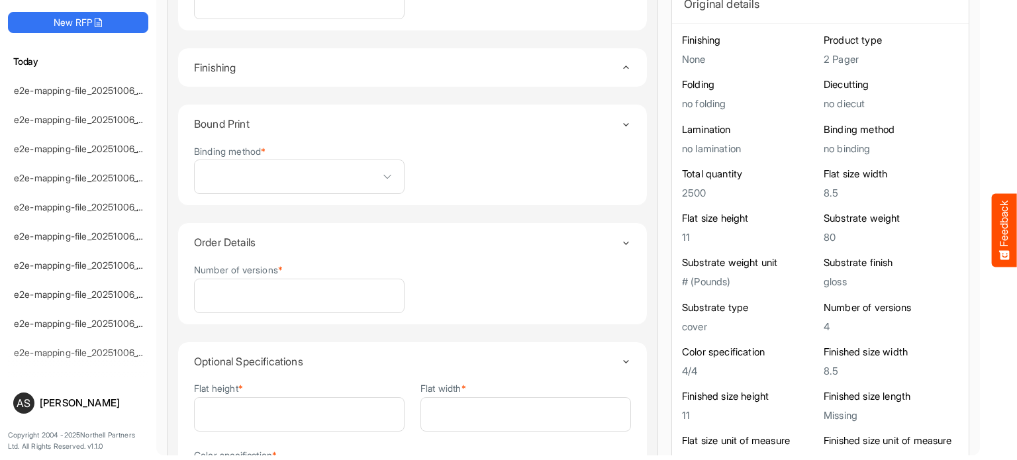
click at [621, 62] on icon "Toggle content" at bounding box center [626, 67] width 10 height 10
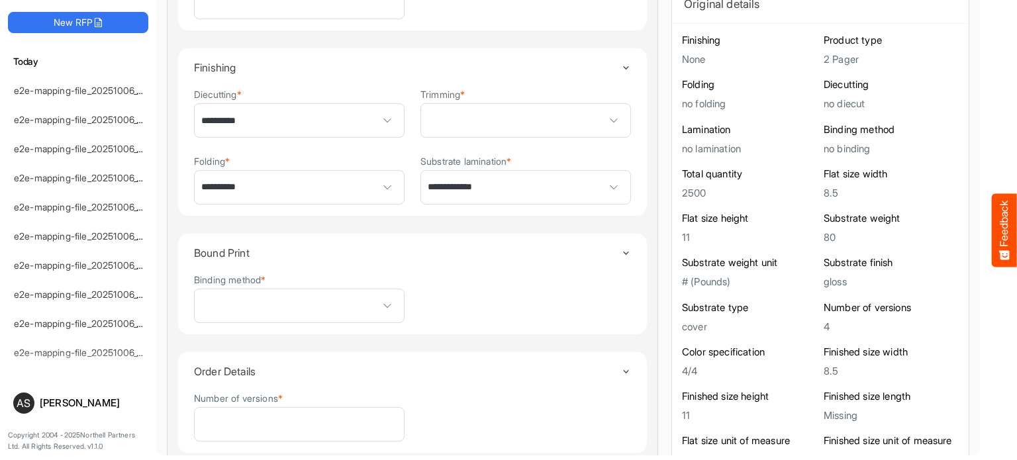
click at [621, 63] on icon "Toggle content" at bounding box center [626, 68] width 10 height 10
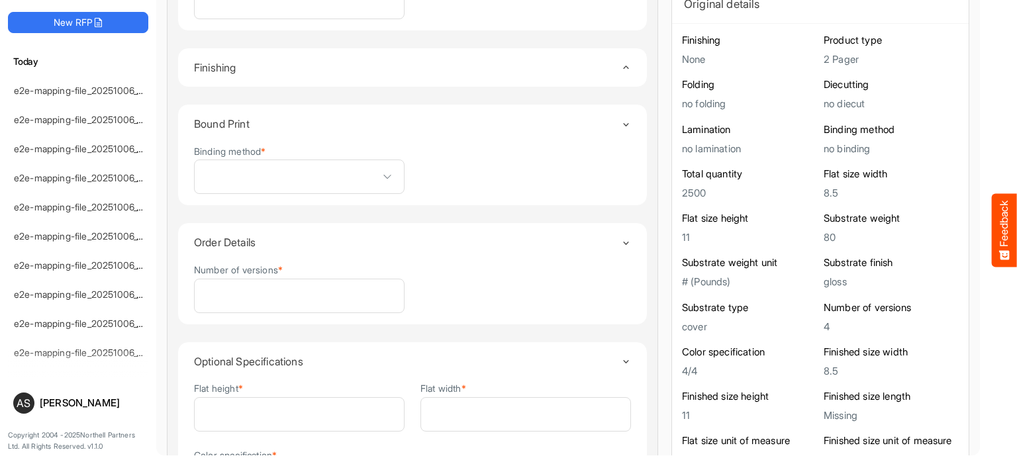
click at [621, 62] on icon "Toggle content" at bounding box center [626, 67] width 10 height 10
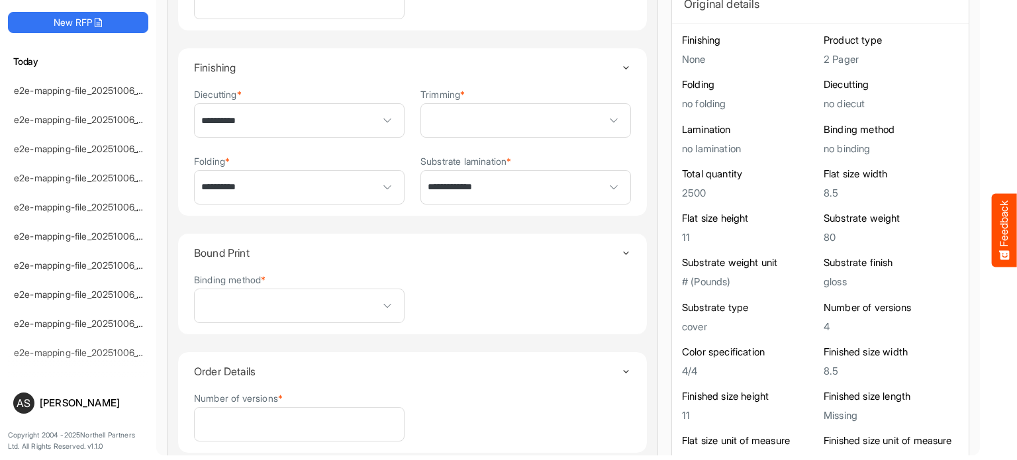
click at [608, 242] on summary "Bound Print" at bounding box center [412, 253] width 437 height 38
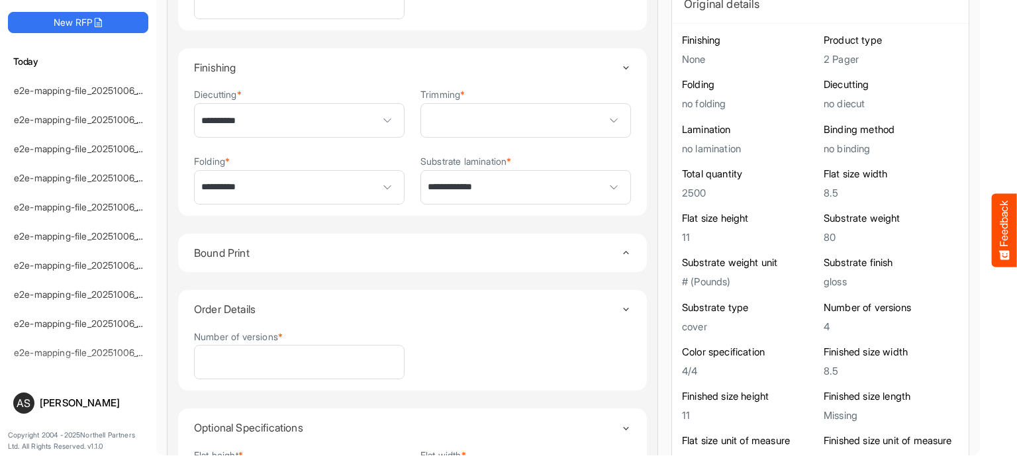
click at [608, 242] on summary "Bound Print" at bounding box center [412, 253] width 437 height 38
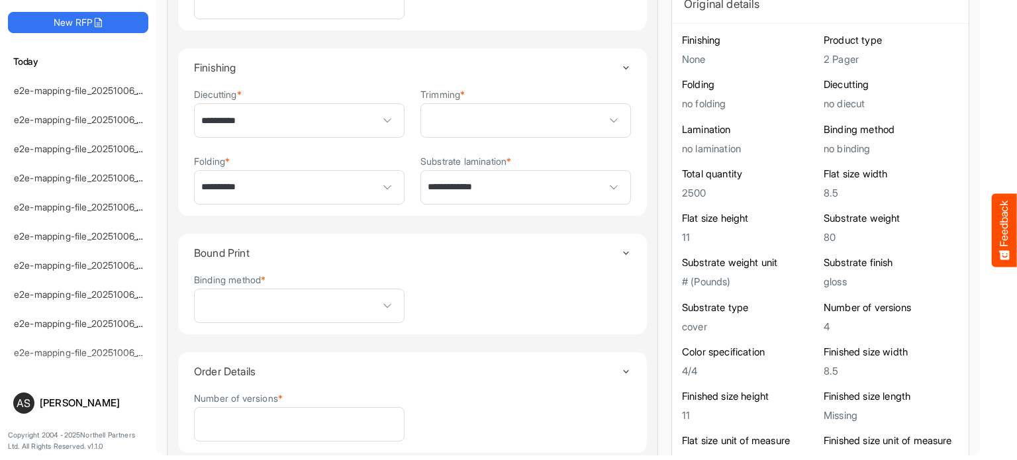
click at [621, 367] on icon "Toggle content" at bounding box center [626, 372] width 10 height 10
click at [621, 366] on icon "Toggle content" at bounding box center [626, 371] width 10 height 10
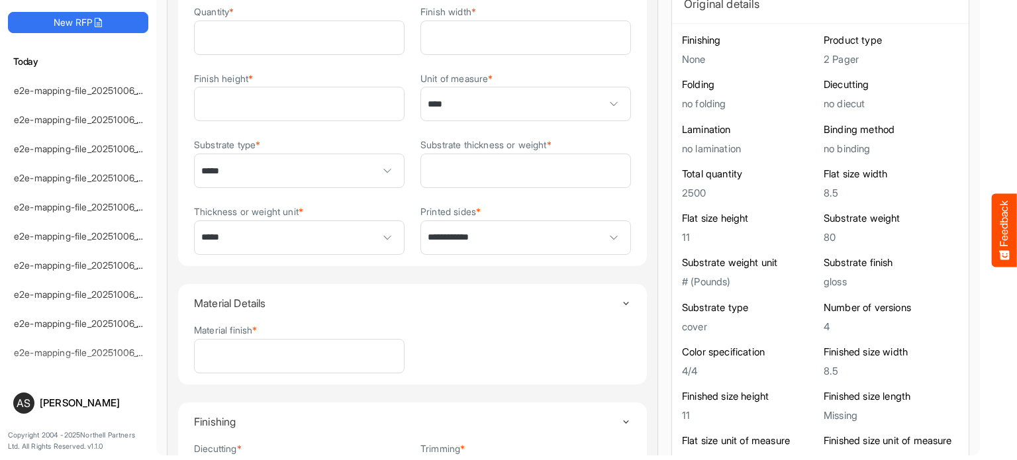
scroll to position [148, 0]
click at [621, 297] on icon "Toggle content" at bounding box center [626, 302] width 10 height 10
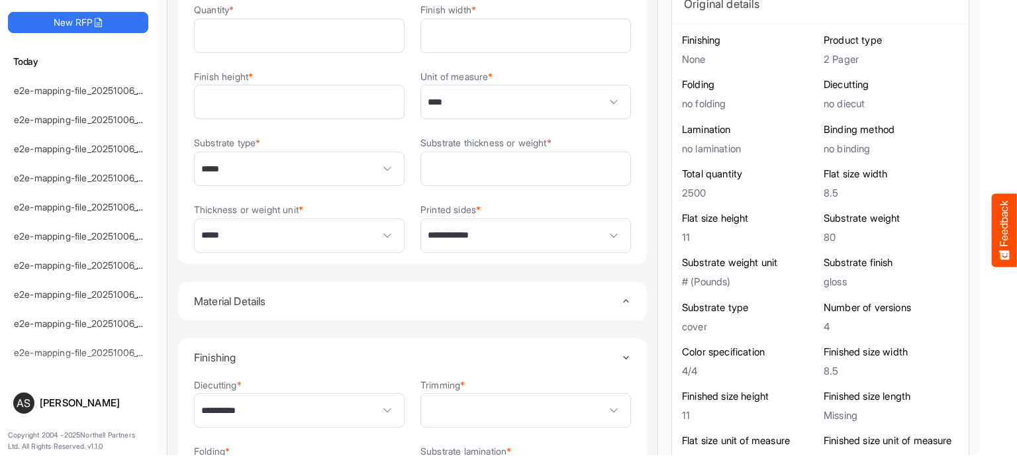
click at [621, 296] on icon "Toggle content" at bounding box center [626, 301] width 10 height 10
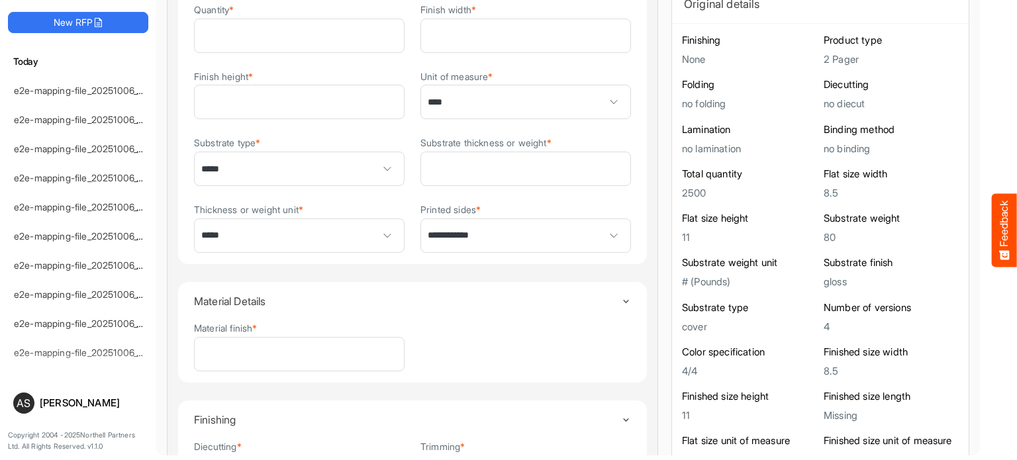
click at [621, 297] on icon "Toggle content" at bounding box center [626, 302] width 10 height 10
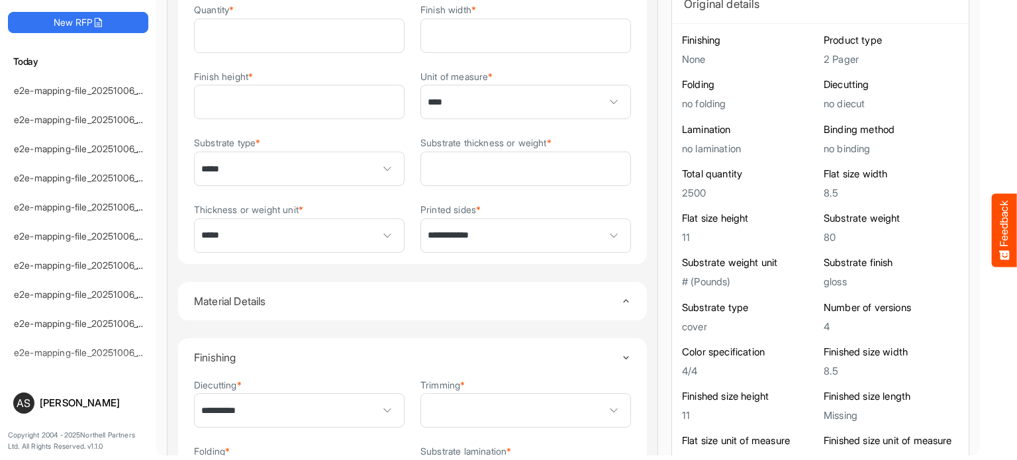
click at [621, 296] on icon "Toggle content" at bounding box center [626, 301] width 10 height 10
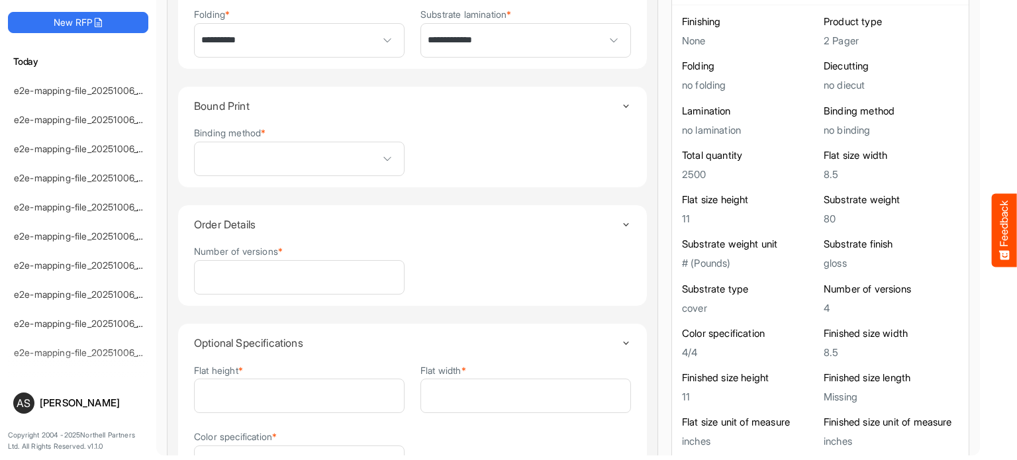
scroll to position [699, 0]
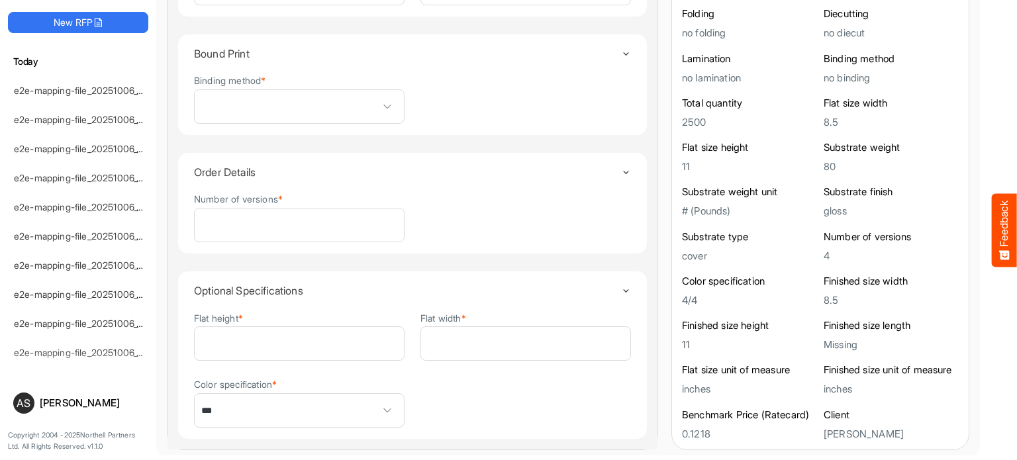
click at [621, 52] on icon "Toggle content" at bounding box center [626, 54] width 10 height 10
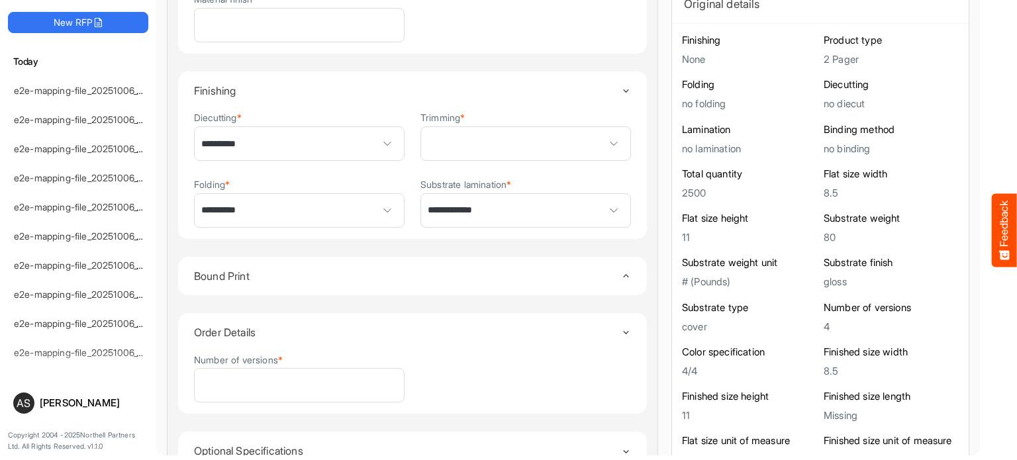
scroll to position [472, 0]
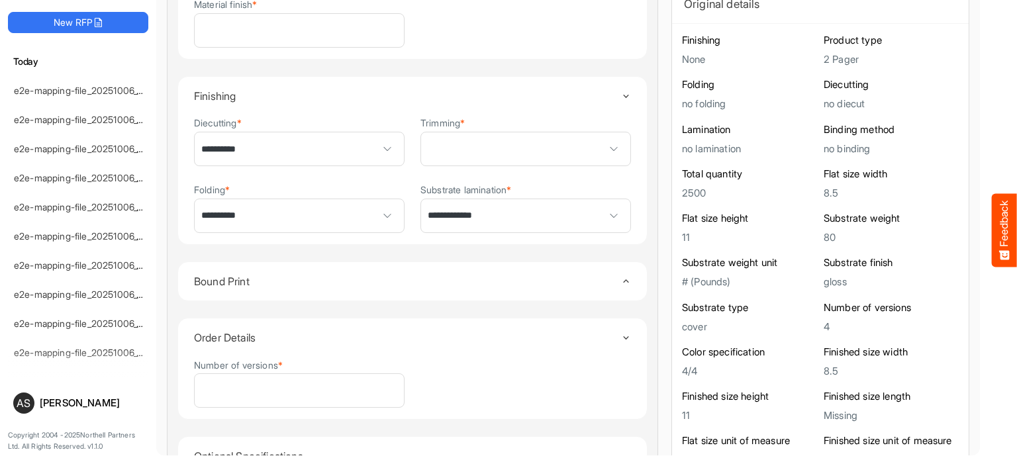
click at [621, 91] on icon "Toggle content" at bounding box center [626, 96] width 10 height 10
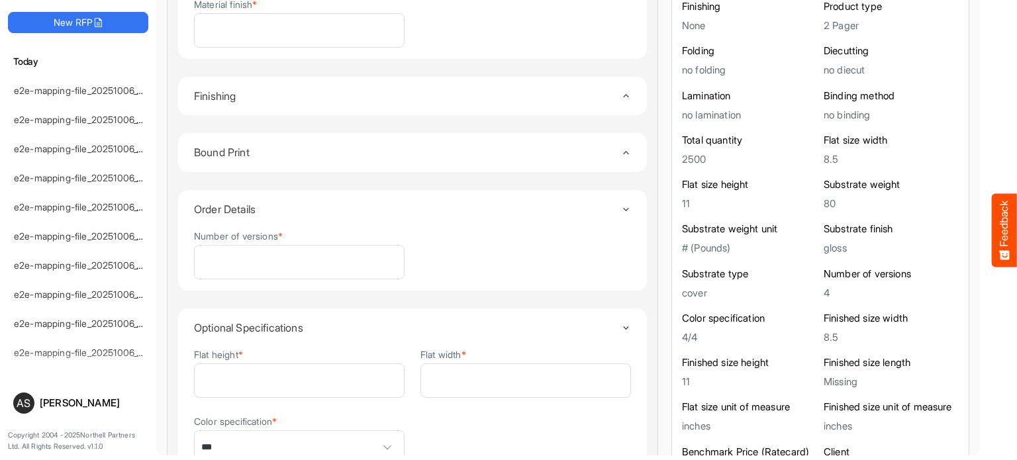
click at [621, 91] on icon "Toggle content" at bounding box center [626, 96] width 10 height 10
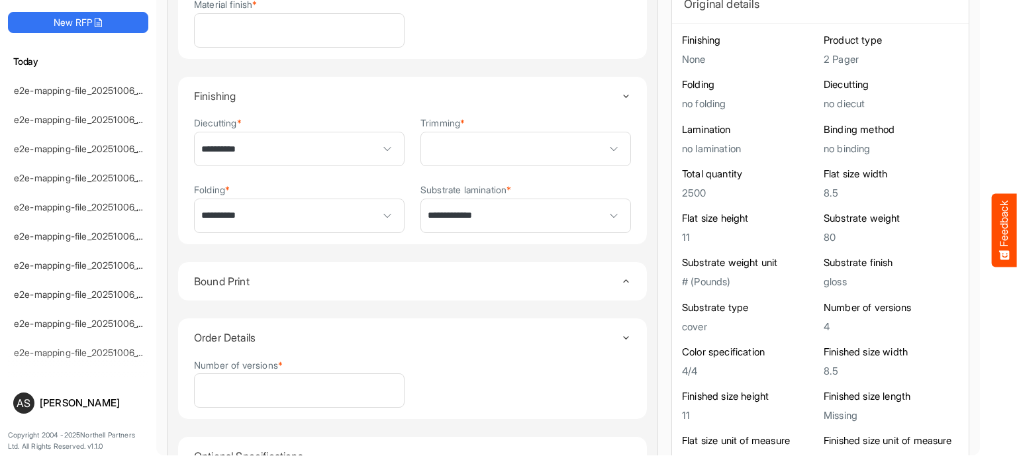
click at [621, 97] on icon "Toggle content" at bounding box center [626, 96] width 10 height 10
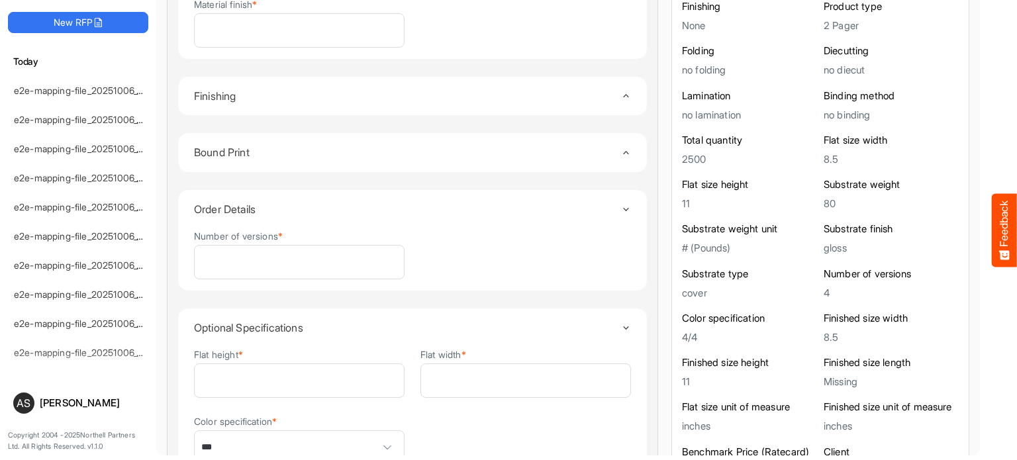
scroll to position [509, 0]
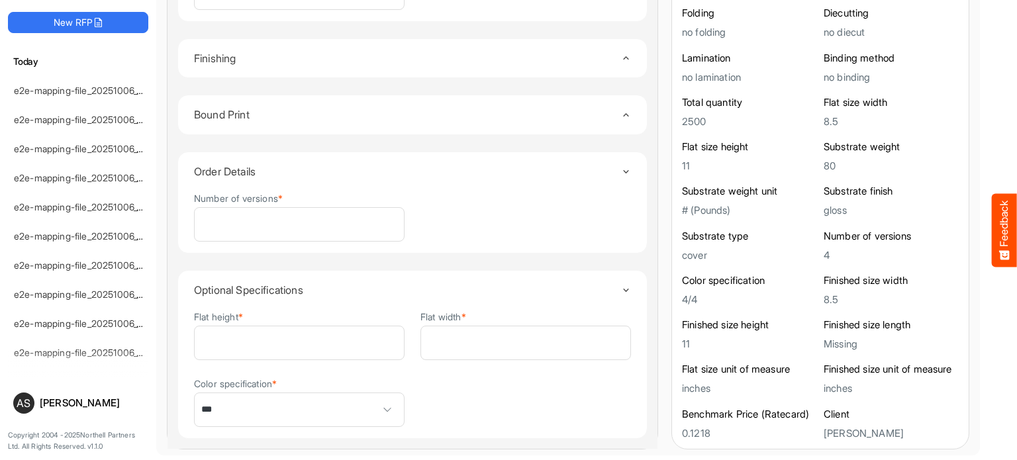
click at [621, 167] on icon "Toggle content" at bounding box center [626, 172] width 10 height 10
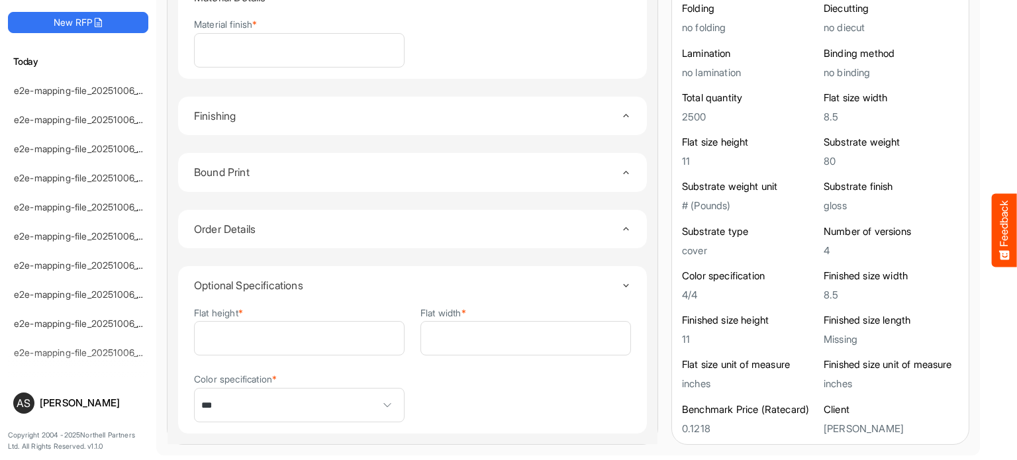
scroll to position [448, 0]
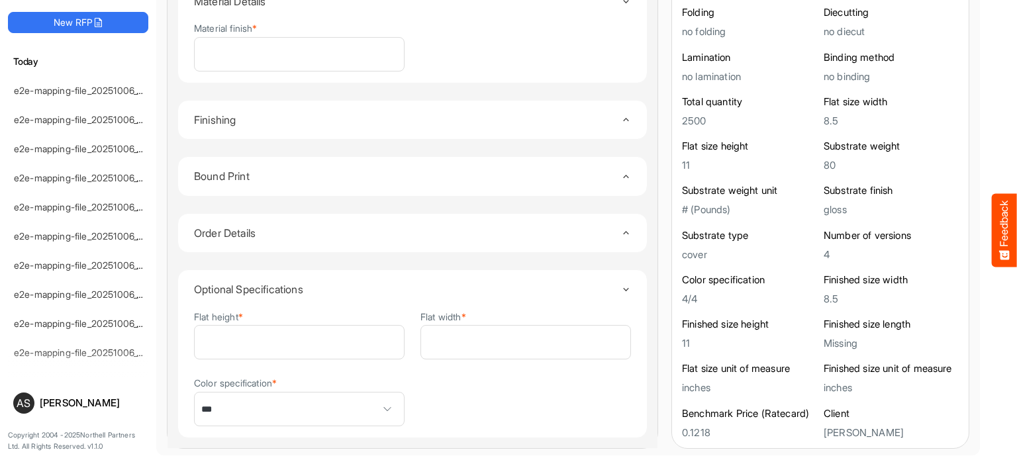
click at [621, 228] on icon "Toggle content" at bounding box center [626, 233] width 10 height 10
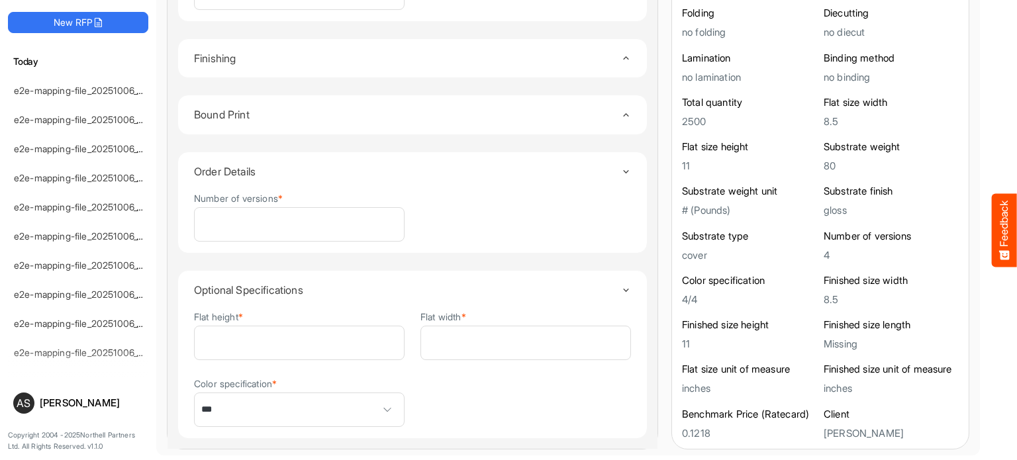
click at [621, 167] on icon "Toggle content" at bounding box center [626, 172] width 10 height 10
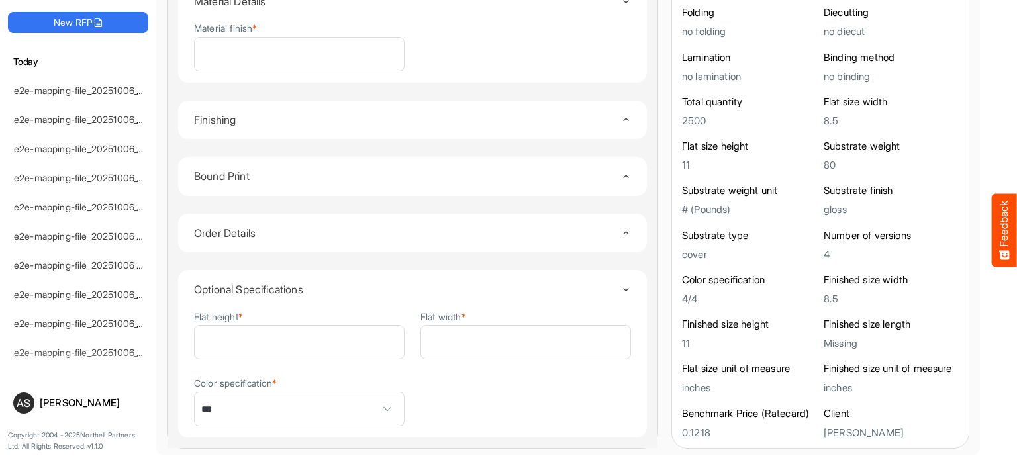
click at [621, 228] on icon "Toggle content" at bounding box center [626, 233] width 10 height 10
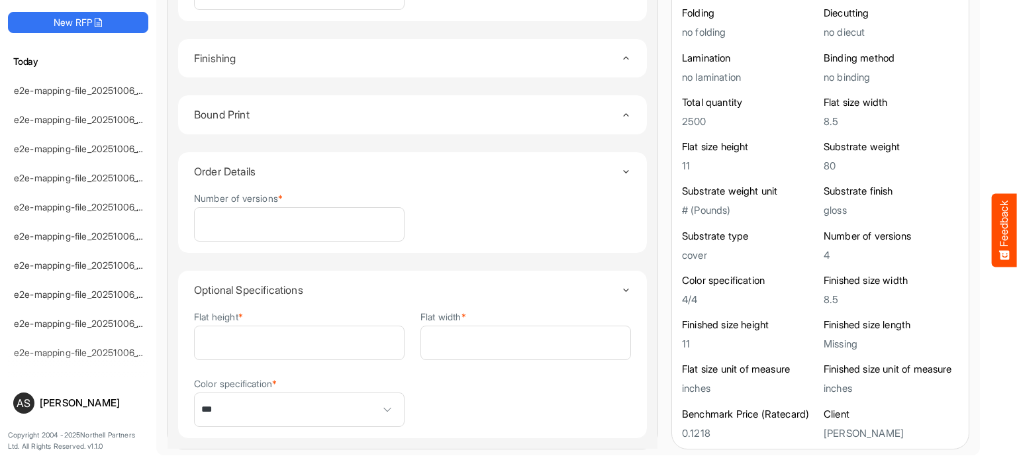
click at [621, 171] on icon "Toggle content" at bounding box center [626, 172] width 10 height 10
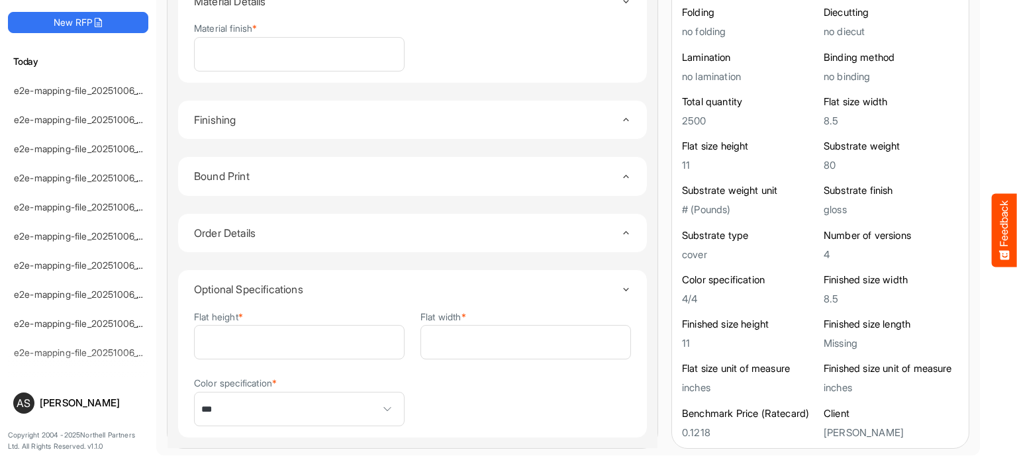
click at [621, 232] on icon "Toggle content" at bounding box center [626, 233] width 10 height 10
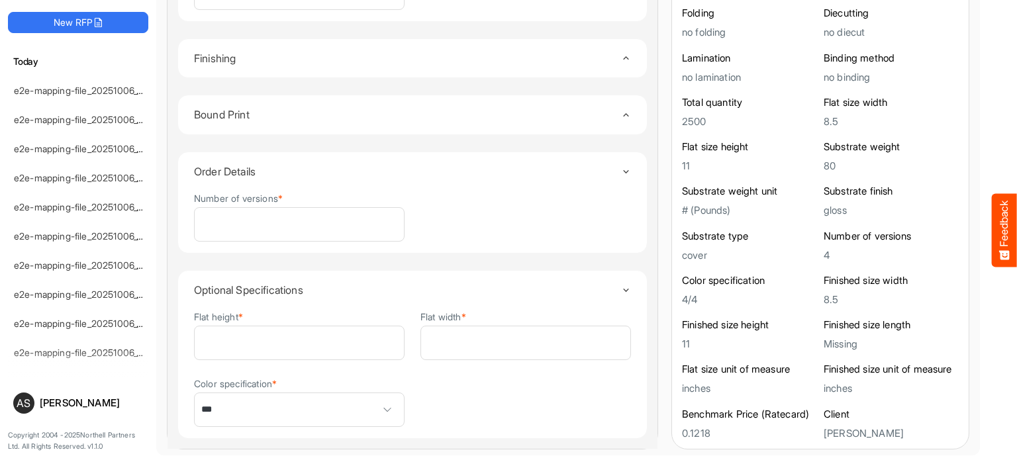
click at [605, 175] on summary "Order Details" at bounding box center [412, 171] width 437 height 38
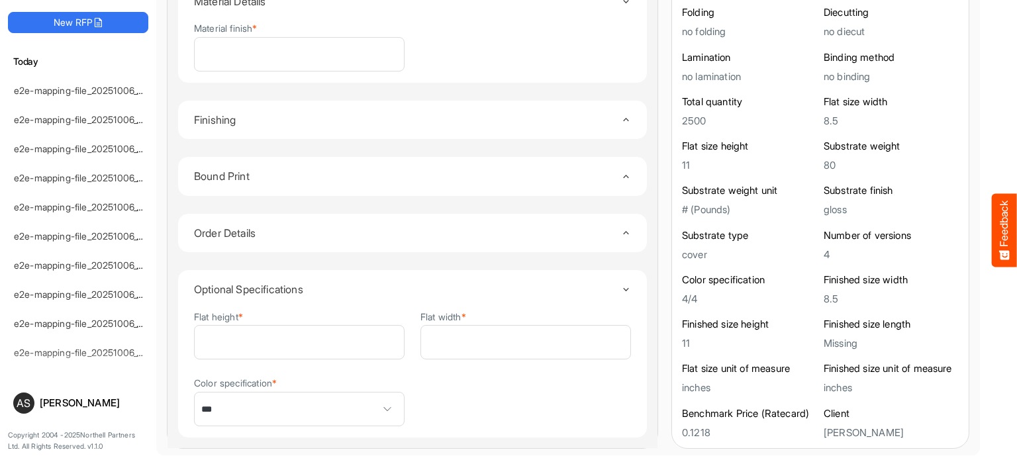
click at [621, 228] on icon "Toggle content" at bounding box center [626, 233] width 10 height 10
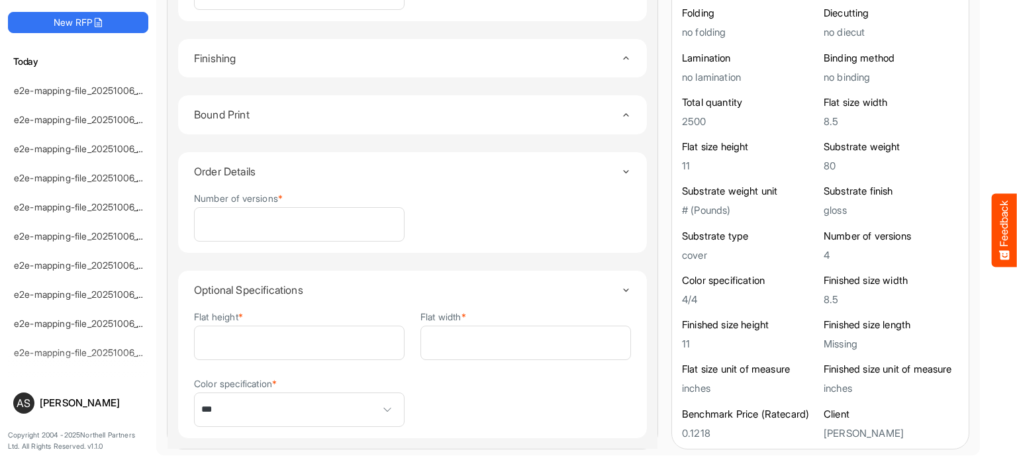
click at [602, 228] on div "Number of versions * *" at bounding box center [412, 216] width 437 height 51
click at [621, 168] on icon "Toggle content" at bounding box center [626, 172] width 10 height 10
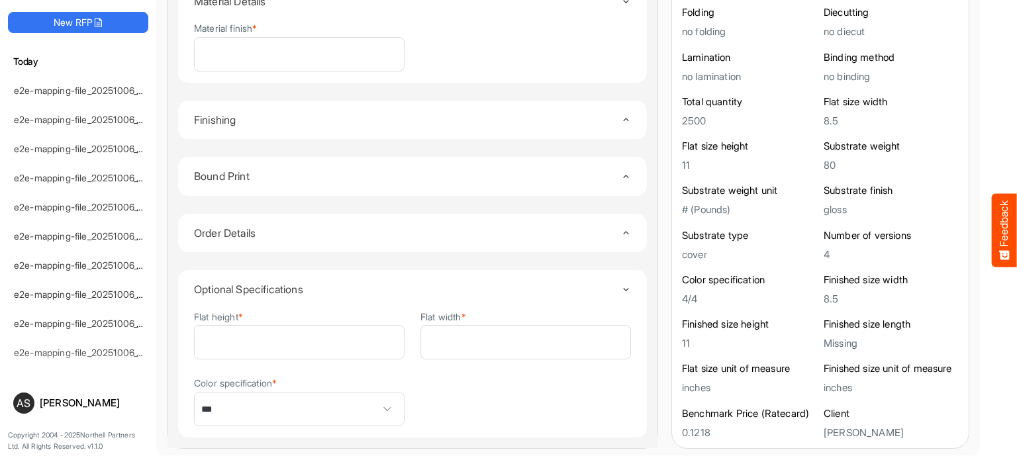
click at [621, 174] on icon "Toggle content" at bounding box center [626, 177] width 10 height 10
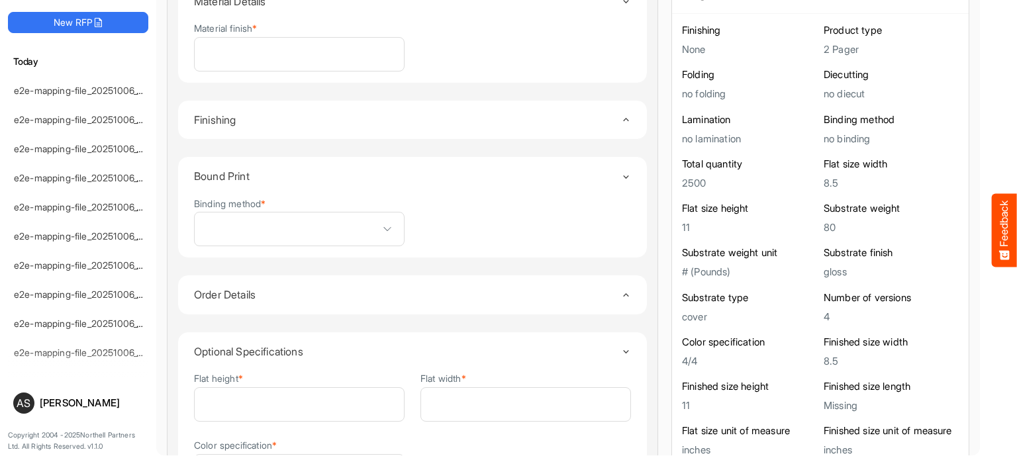
click at [621, 174] on icon "Toggle content" at bounding box center [626, 177] width 10 height 10
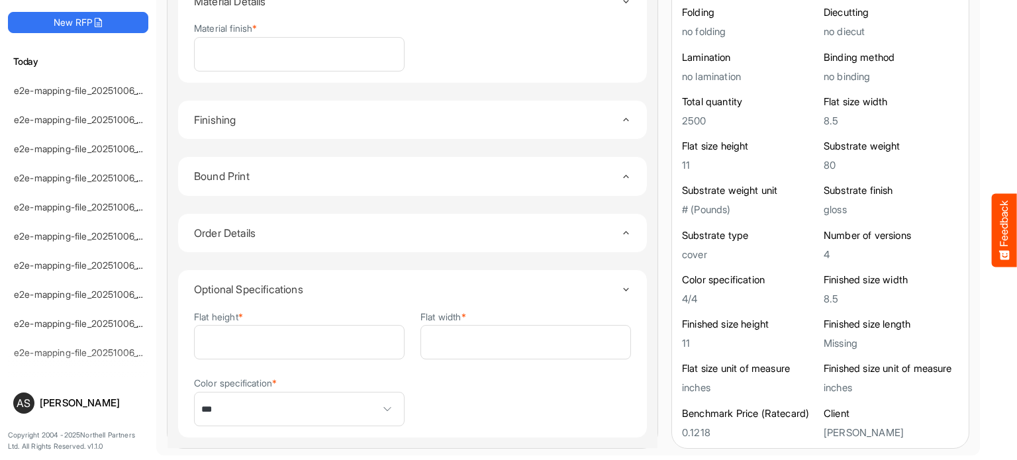
click at [621, 175] on icon "Toggle content" at bounding box center [626, 177] width 10 height 10
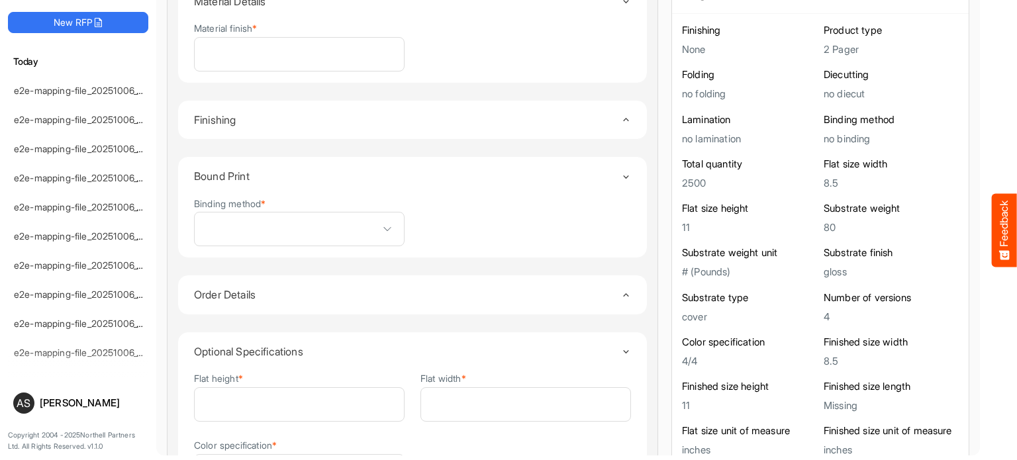
click at [621, 175] on icon "Toggle content" at bounding box center [626, 177] width 10 height 10
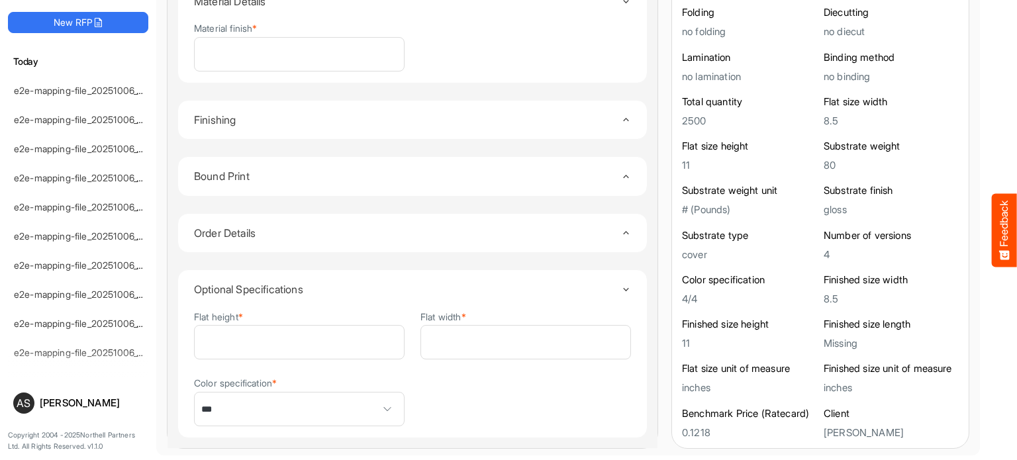
click at [621, 233] on icon "Toggle content" at bounding box center [626, 233] width 10 height 10
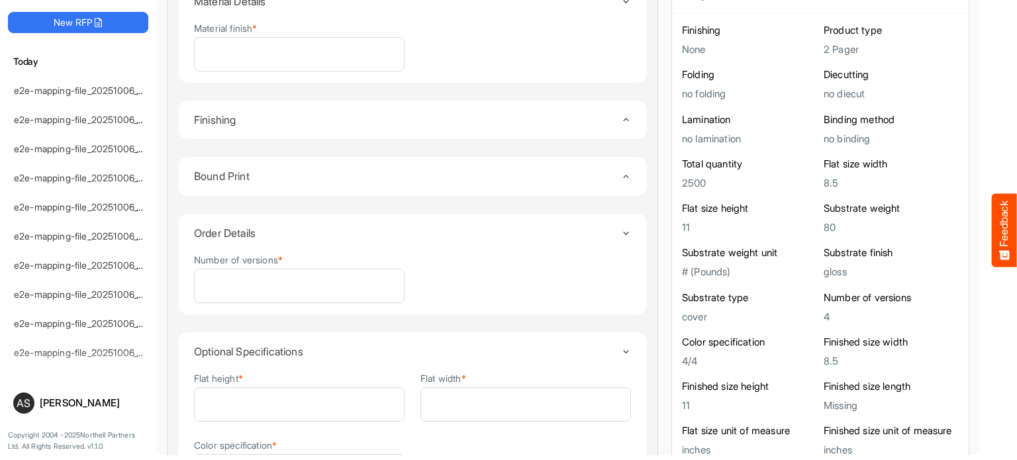
click at [621, 233] on icon "Toggle content" at bounding box center [626, 233] width 10 height 10
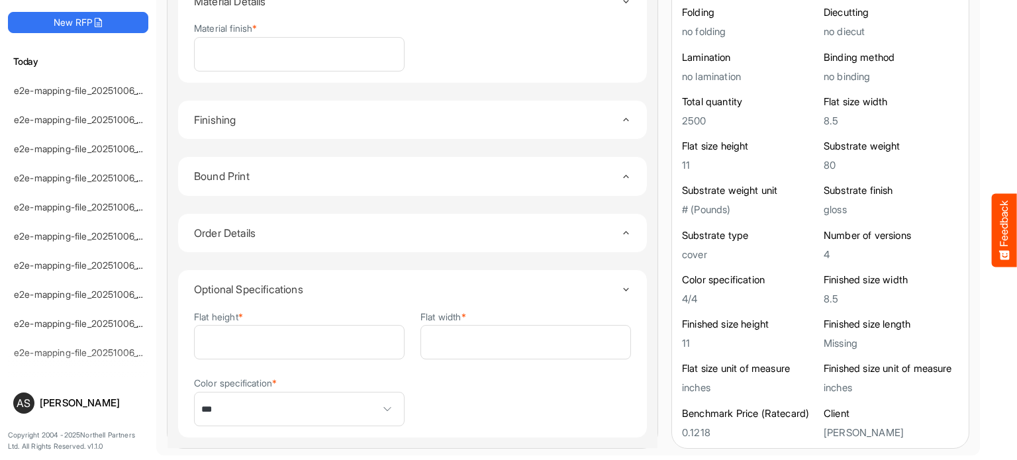
click at [621, 229] on icon "Toggle content" at bounding box center [626, 233] width 10 height 10
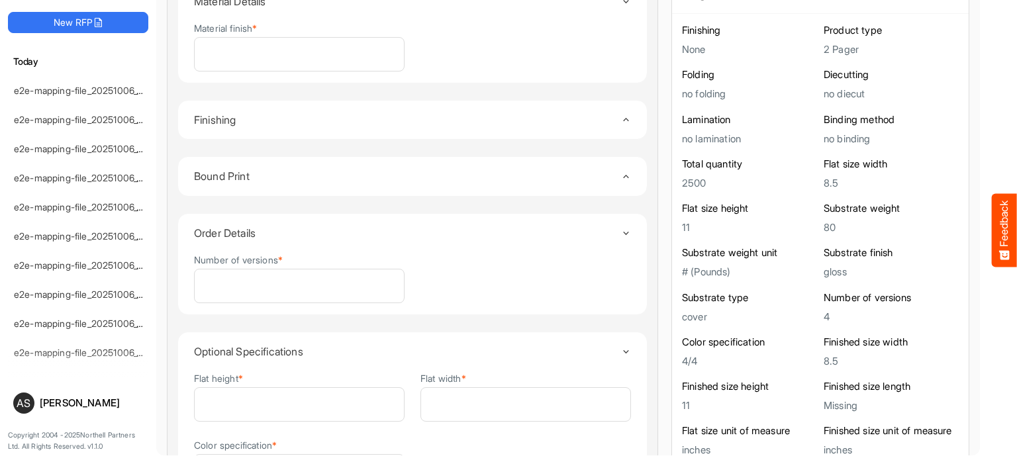
click at [621, 229] on icon "Toggle content" at bounding box center [626, 233] width 10 height 10
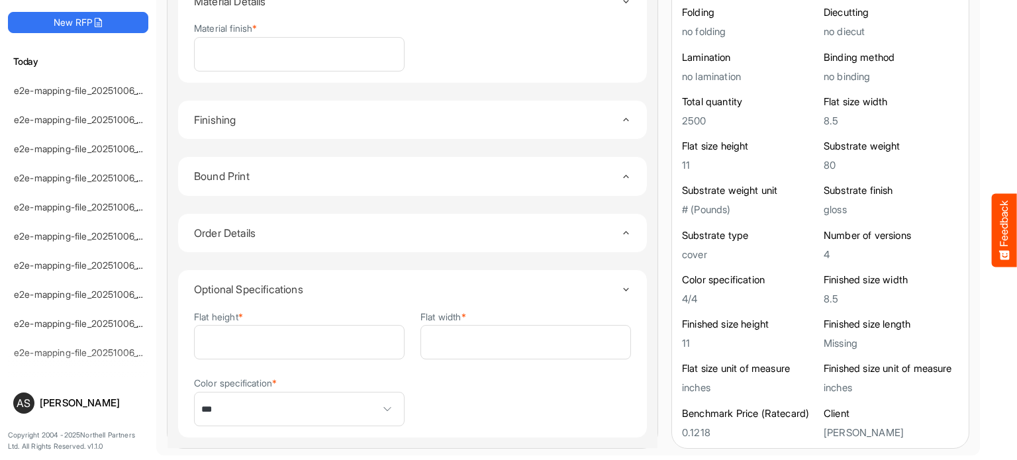
click at [621, 231] on icon "Toggle content" at bounding box center [626, 233] width 10 height 10
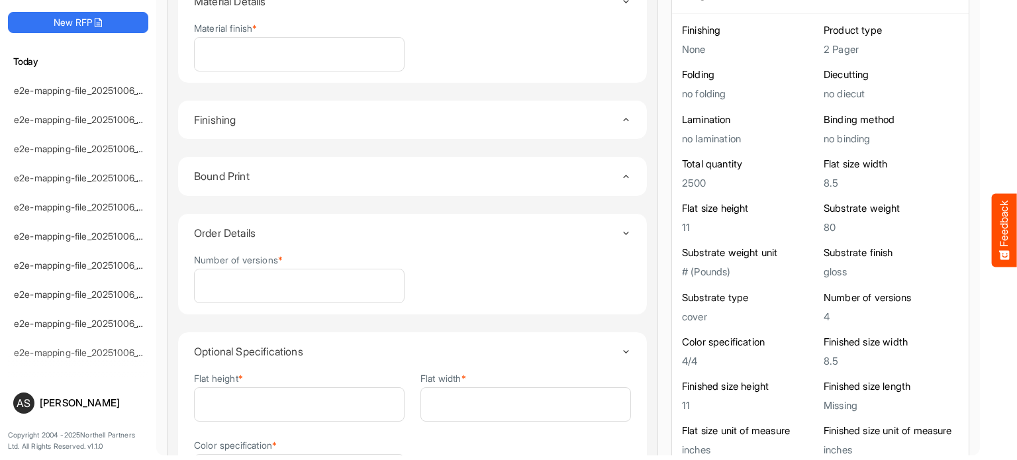
click at [621, 231] on icon "Toggle content" at bounding box center [626, 233] width 10 height 10
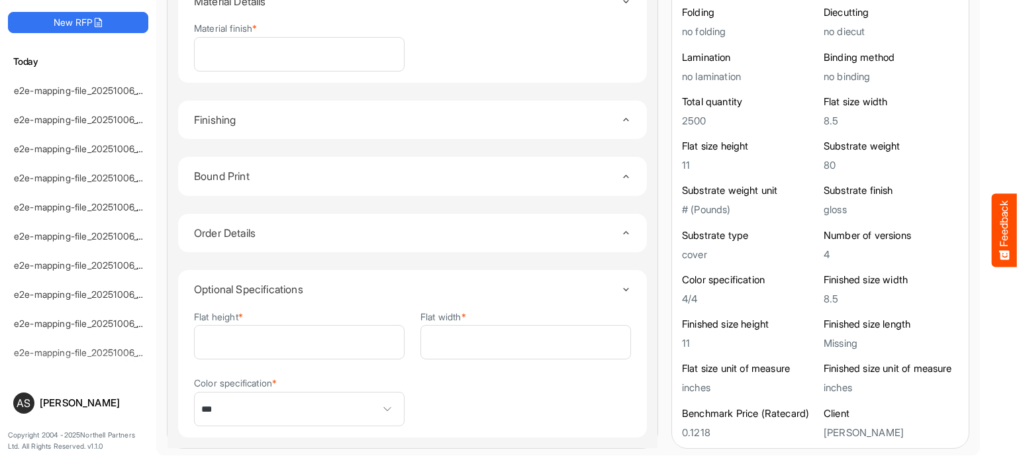
click at [621, 172] on icon "Toggle content" at bounding box center [626, 177] width 10 height 10
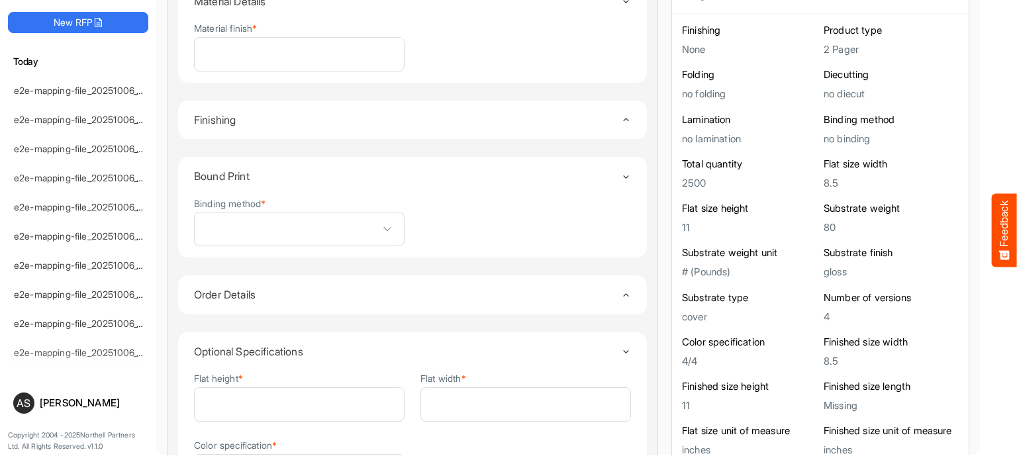
click at [621, 293] on icon "Toggle content" at bounding box center [626, 295] width 10 height 10
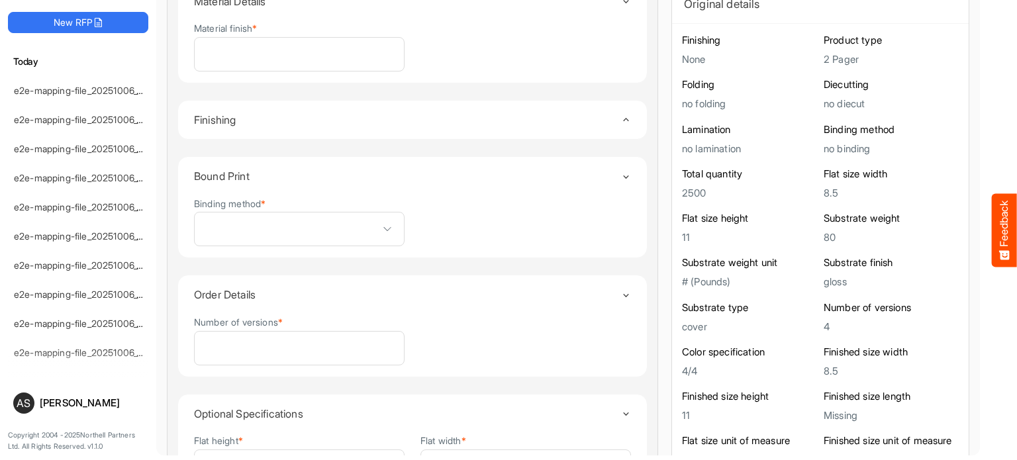
click at [621, 293] on icon "Toggle content" at bounding box center [626, 296] width 10 height 10
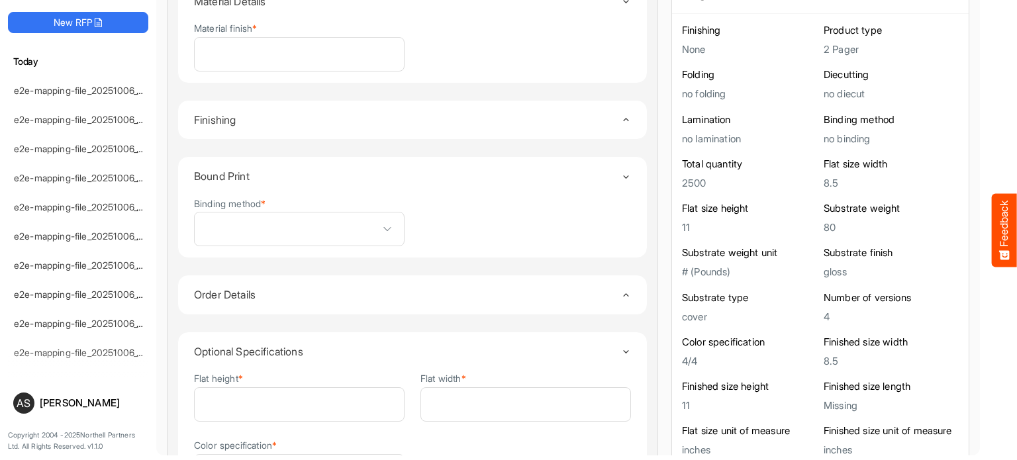
scroll to position [509, 0]
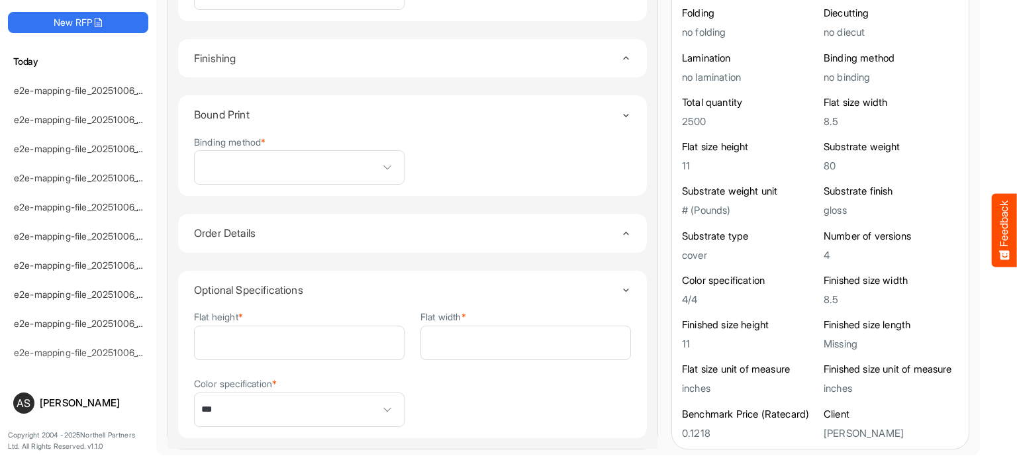
click at [621, 228] on icon "Toggle content" at bounding box center [626, 233] width 10 height 10
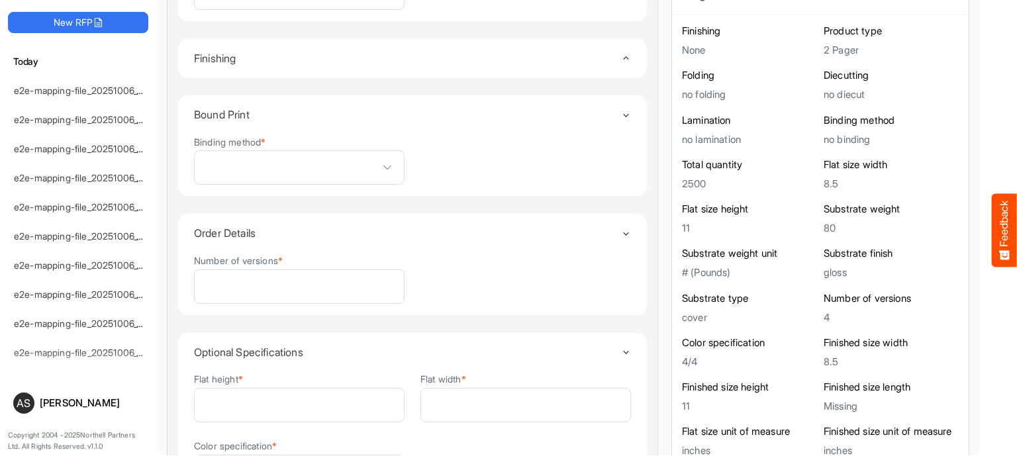
click at [621, 229] on icon "Toggle content" at bounding box center [626, 234] width 10 height 10
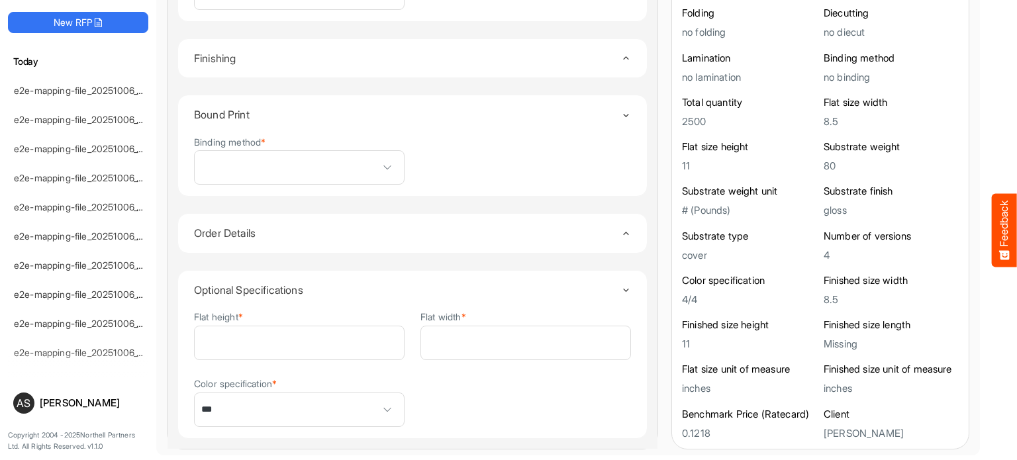
click at [621, 228] on icon "Toggle content" at bounding box center [626, 233] width 10 height 10
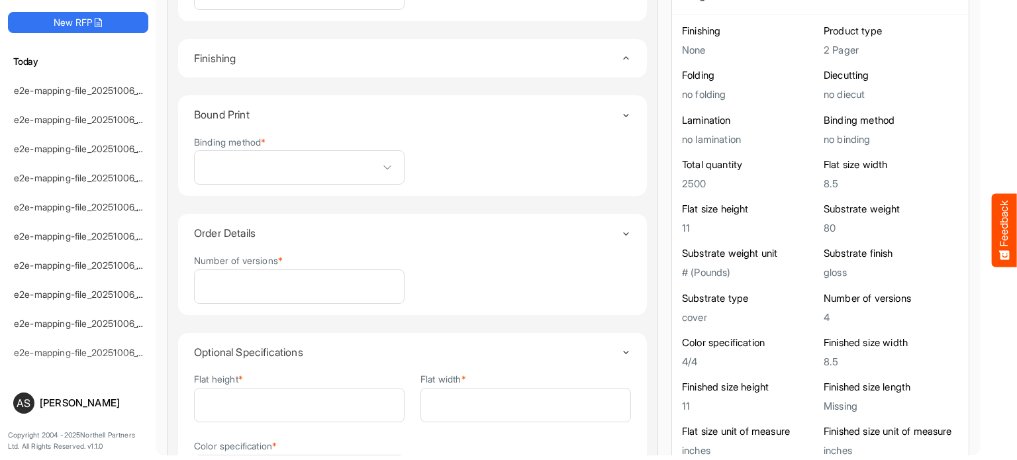
click at [621, 229] on icon "Toggle content" at bounding box center [626, 234] width 10 height 10
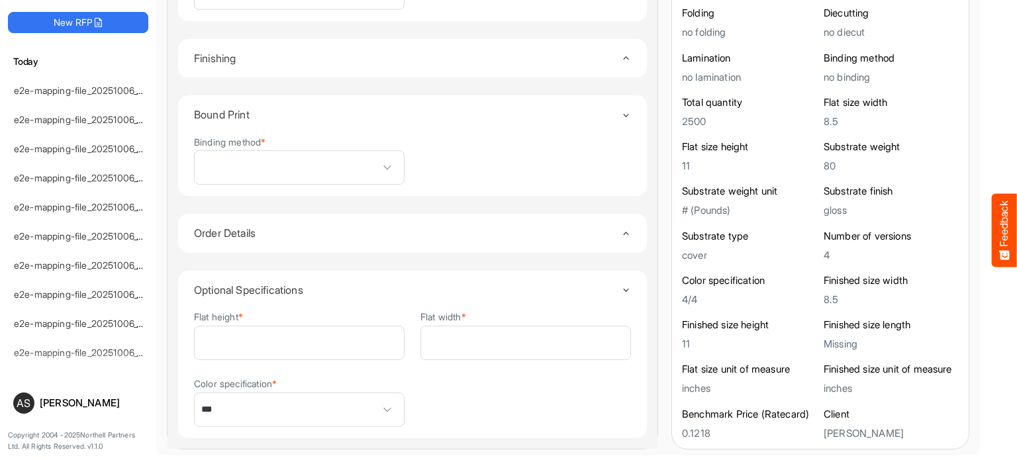
click at [621, 228] on icon "Toggle content" at bounding box center [626, 233] width 10 height 10
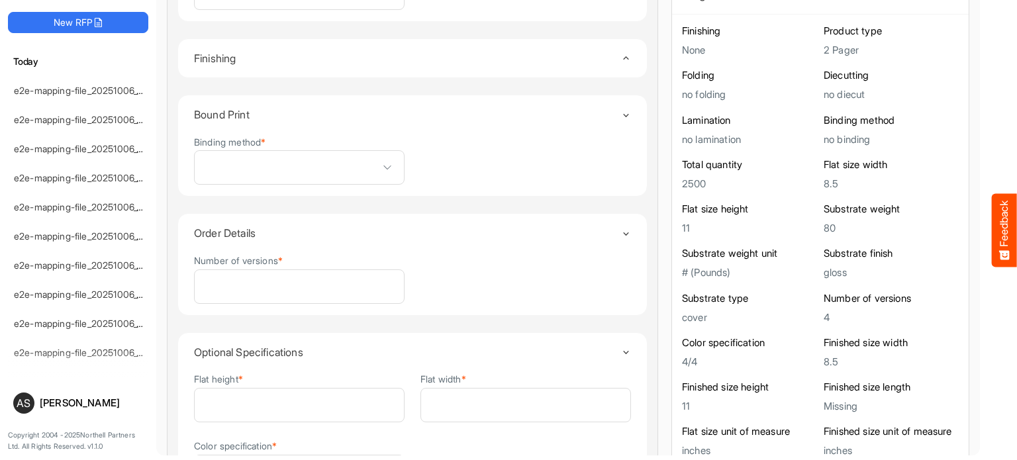
click at [621, 229] on icon "Toggle content" at bounding box center [626, 234] width 10 height 10
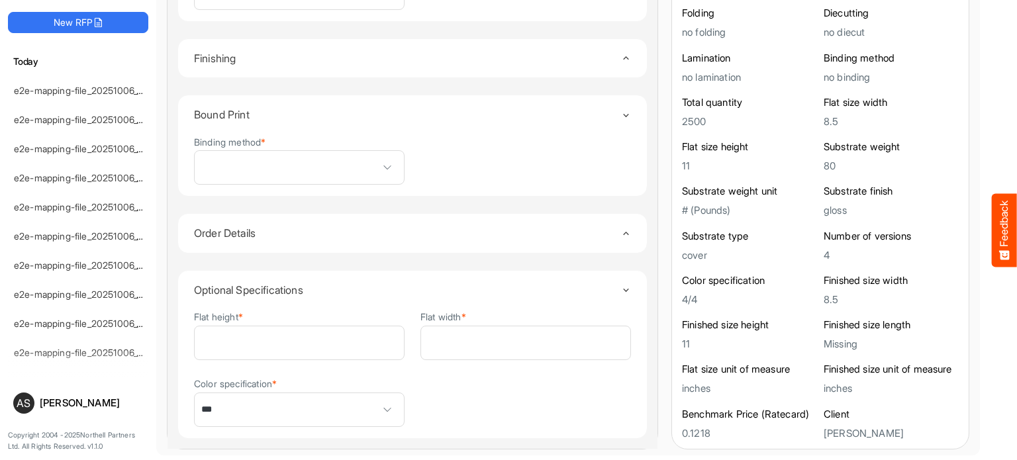
click at [621, 285] on icon "Toggle content" at bounding box center [626, 290] width 10 height 10
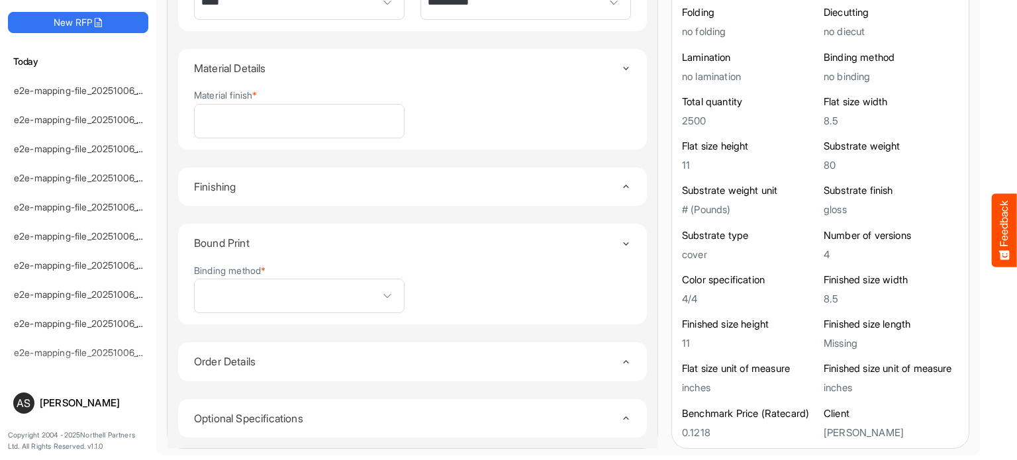
click at [621, 357] on icon "Toggle content" at bounding box center [626, 362] width 10 height 10
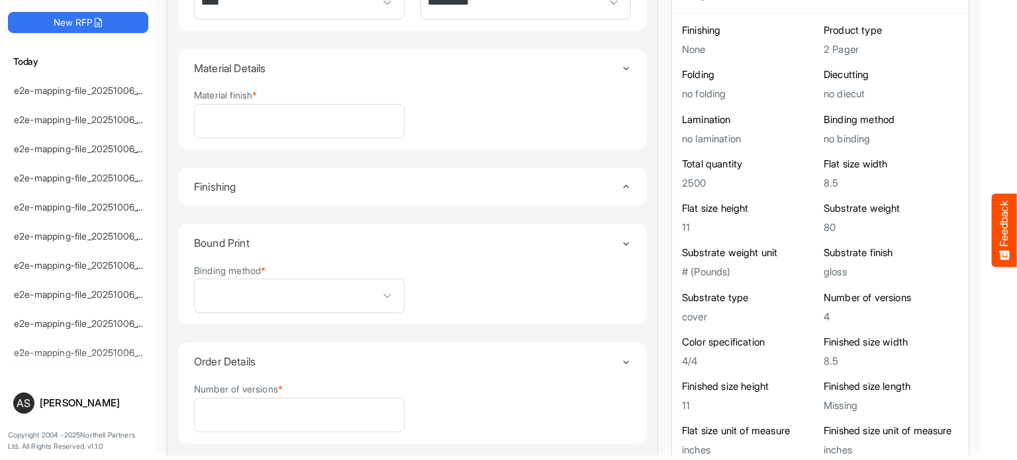
click at [621, 357] on div "Toggle content" at bounding box center [626, 362] width 10 height 11
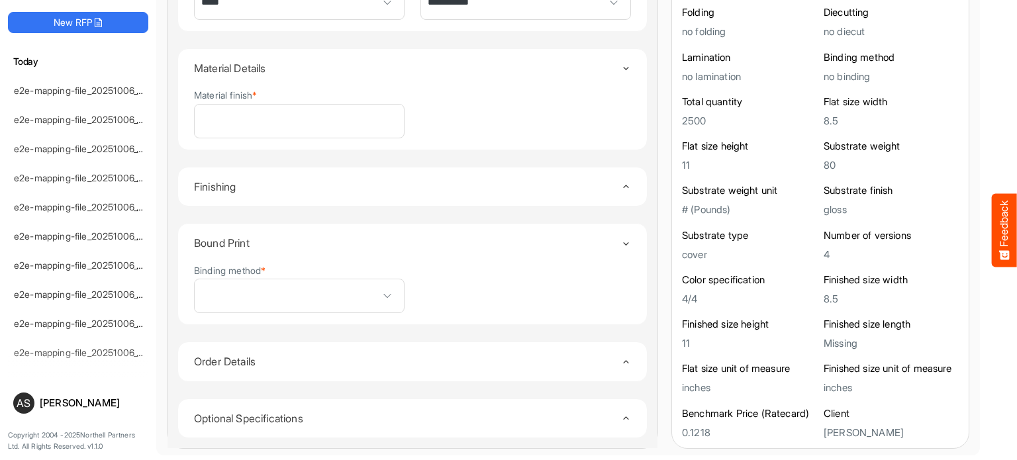
click at [621, 357] on icon "Toggle content" at bounding box center [626, 362] width 10 height 10
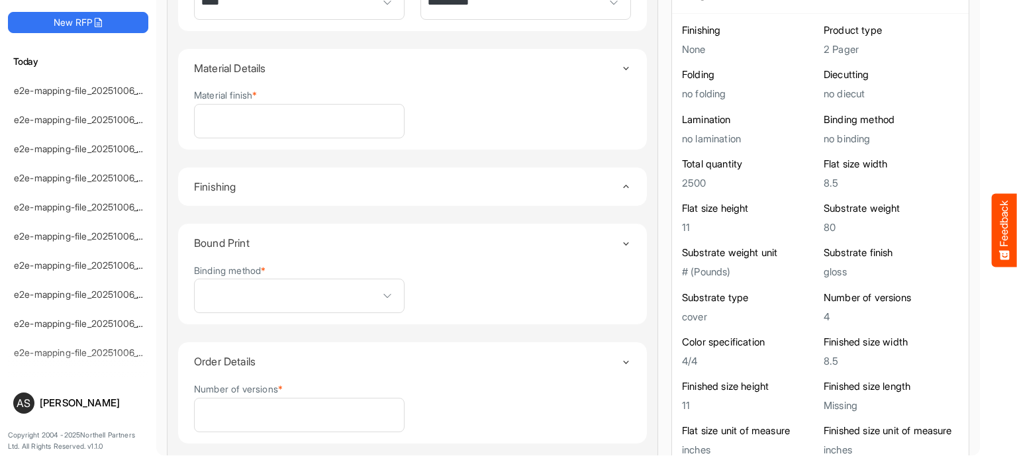
click at [621, 357] on div "Toggle content" at bounding box center [626, 362] width 10 height 11
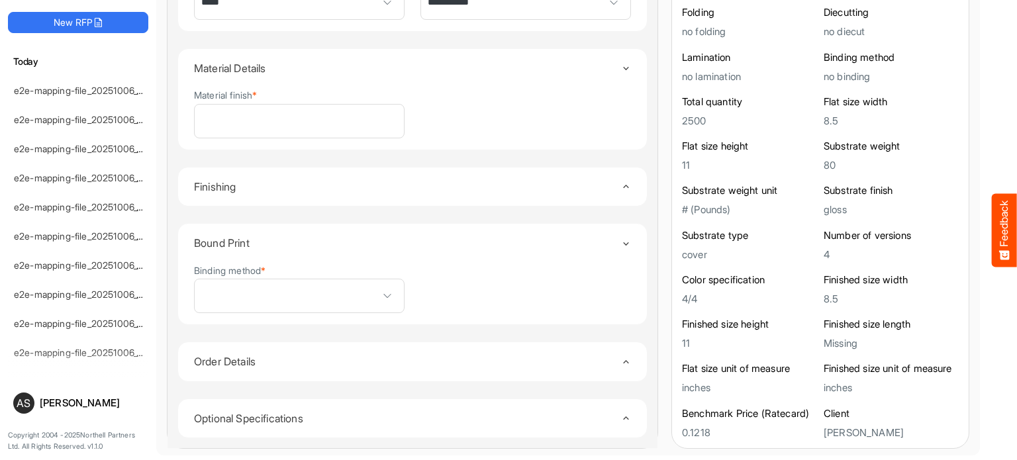
click at [621, 357] on icon "Toggle content" at bounding box center [626, 362] width 10 height 10
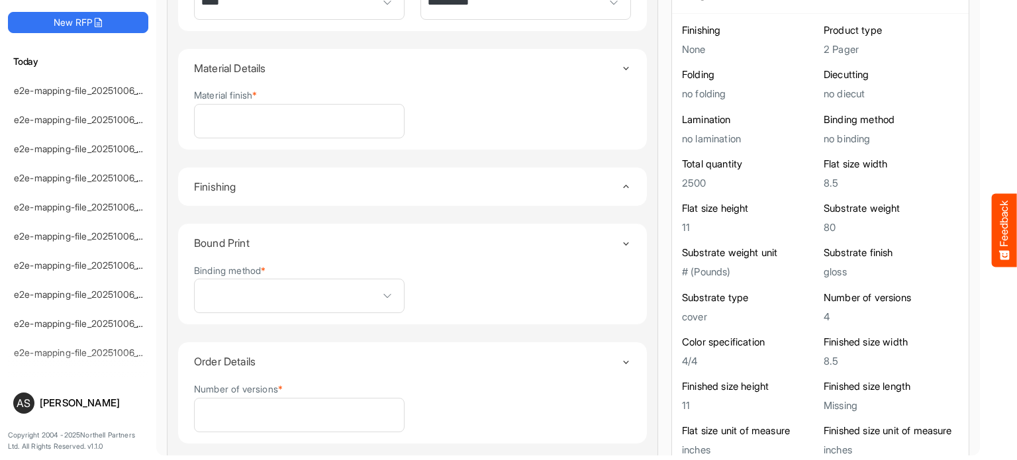
click at [621, 357] on div "Toggle content" at bounding box center [626, 362] width 10 height 11
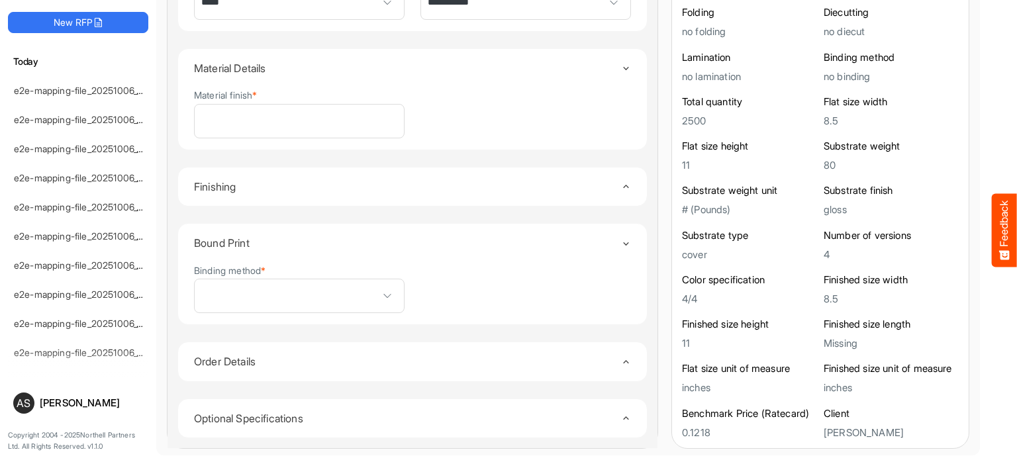
click at [621, 362] on icon "Toggle content" at bounding box center [626, 362] width 10 height 10
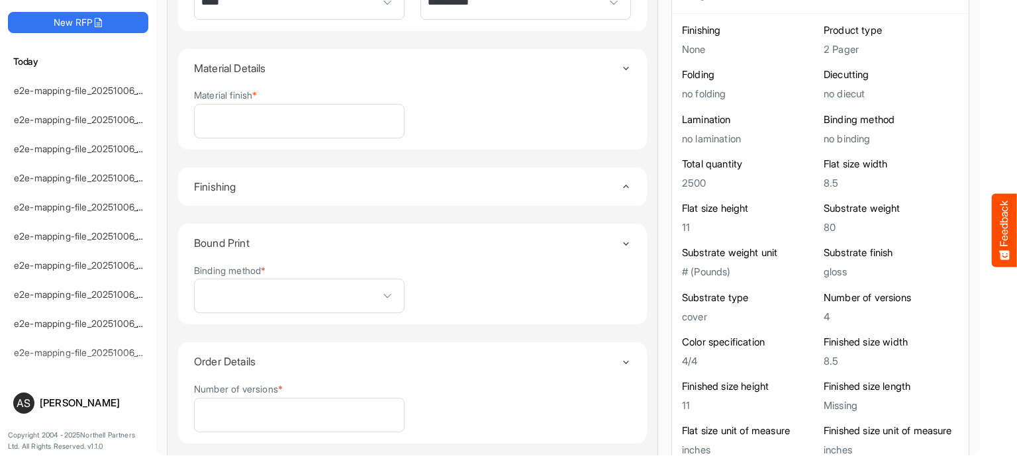
click at [621, 362] on icon "Toggle content" at bounding box center [626, 363] width 10 height 10
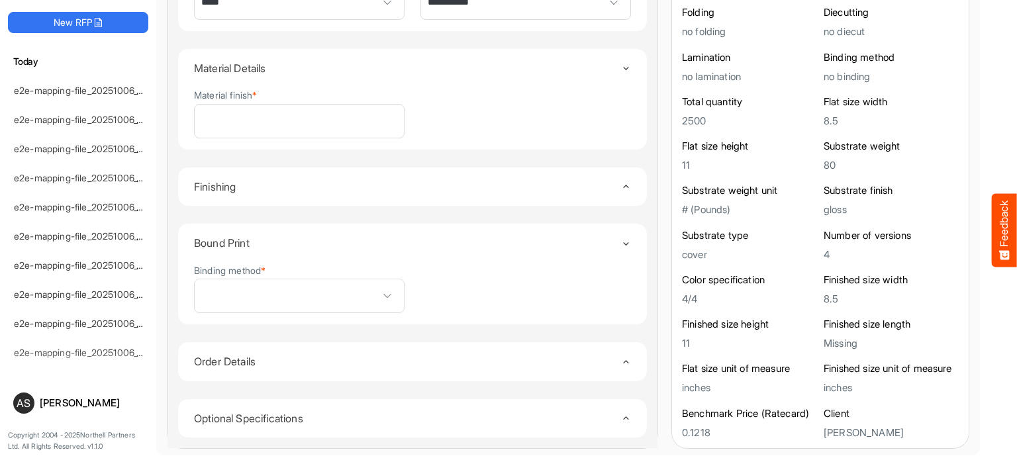
click at [621, 362] on icon "Toggle content" at bounding box center [626, 362] width 10 height 10
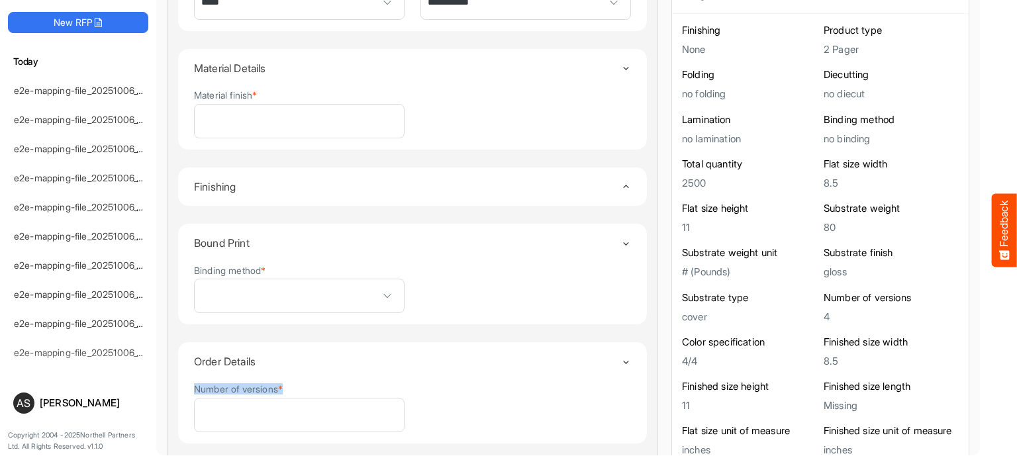
click at [621, 362] on icon "Toggle content" at bounding box center [626, 363] width 10 height 10
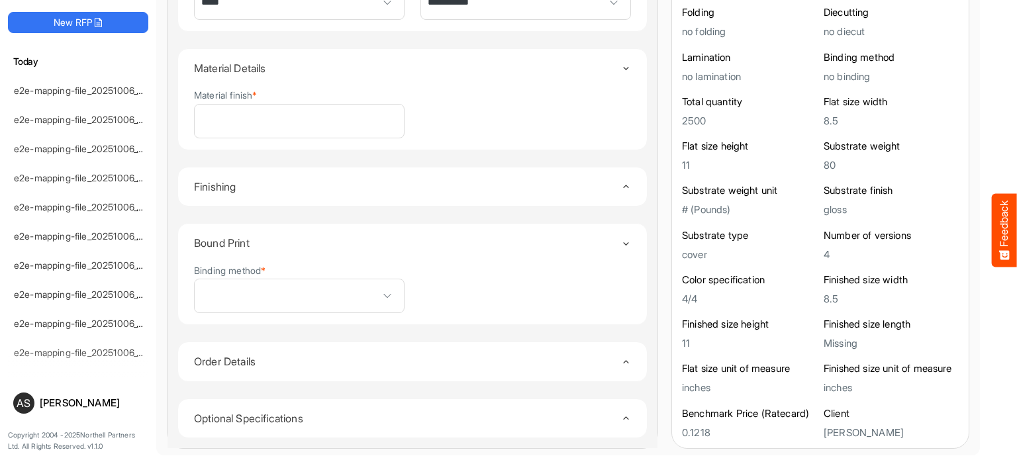
click at [604, 369] on summary "Order Details" at bounding box center [412, 361] width 437 height 38
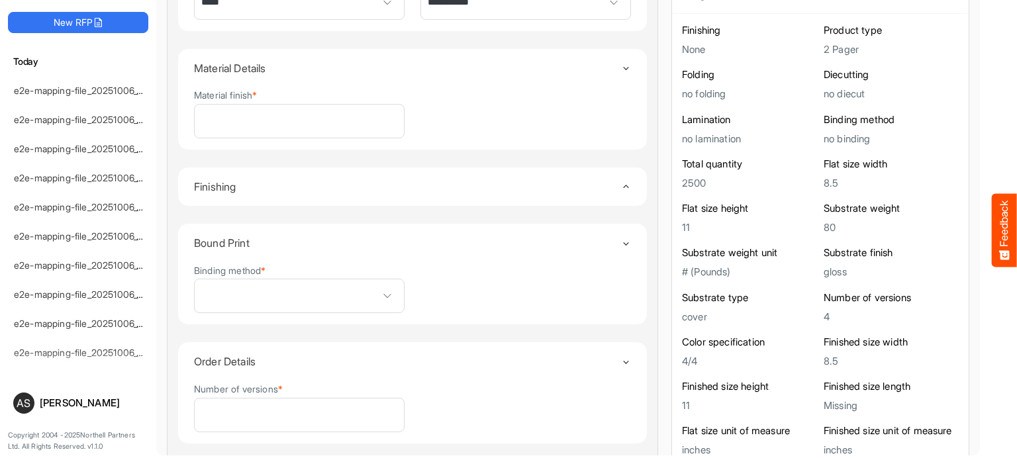
click at [604, 369] on summary "Order Details" at bounding box center [412, 361] width 437 height 38
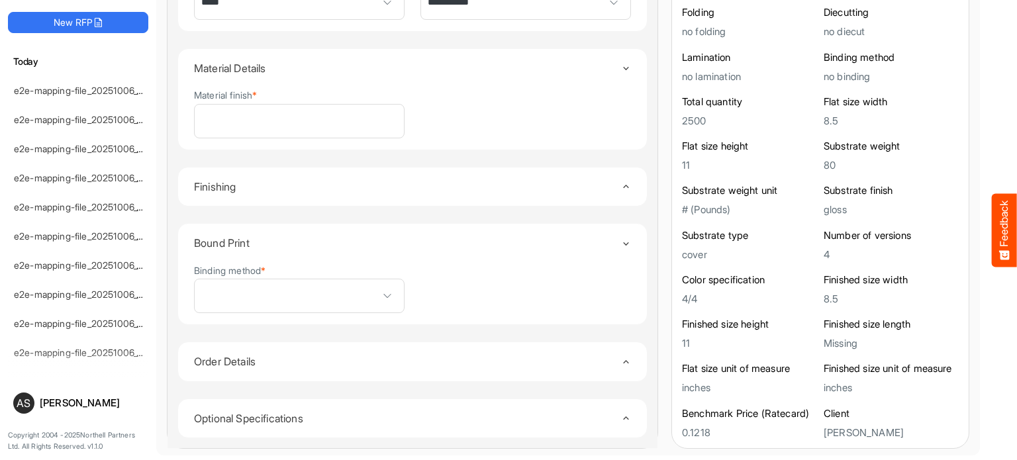
click at [621, 239] on icon "Toggle content" at bounding box center [626, 244] width 10 height 10
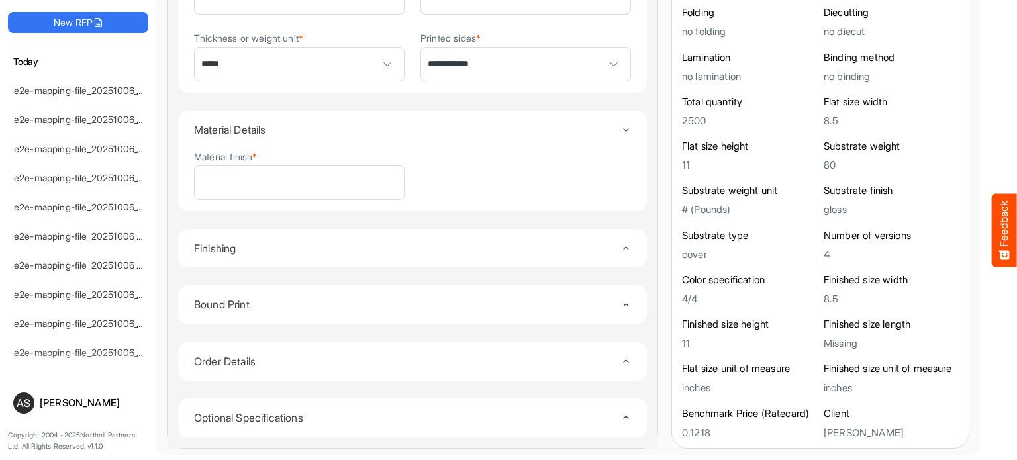
click at [621, 305] on icon "Toggle content" at bounding box center [626, 305] width 10 height 10
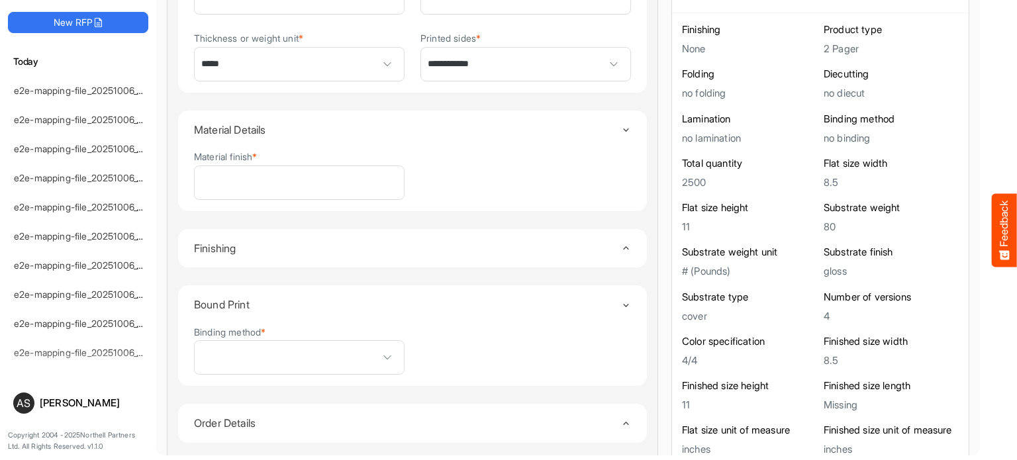
scroll to position [381, 0]
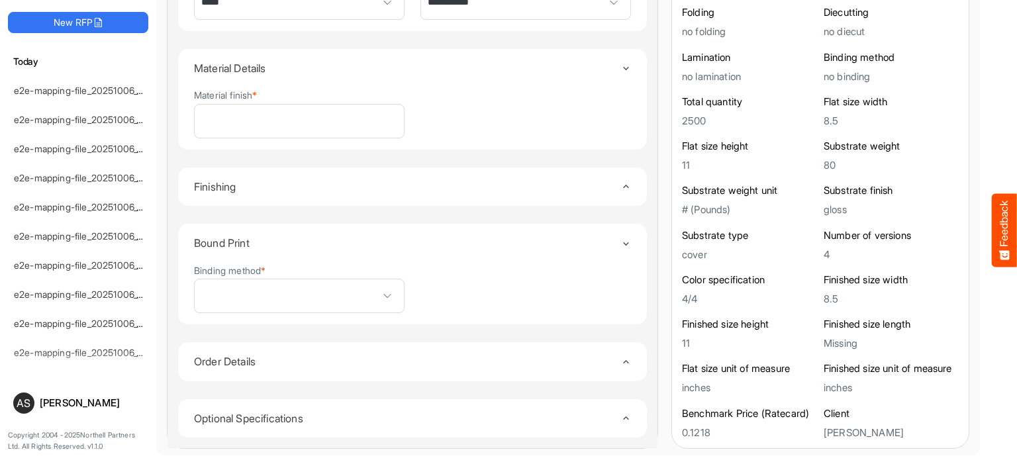
click at [621, 239] on icon "Toggle content" at bounding box center [626, 244] width 10 height 10
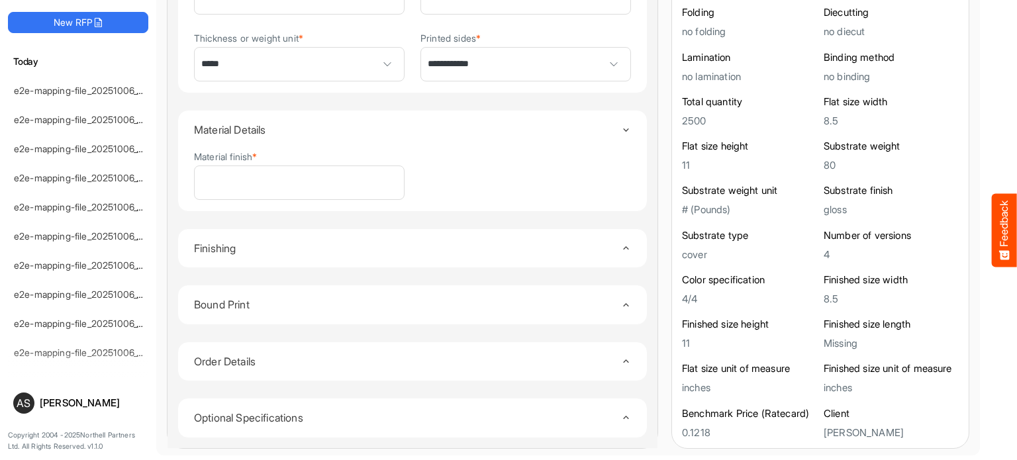
click at [621, 303] on icon "Toggle content" at bounding box center [626, 305] width 10 height 10
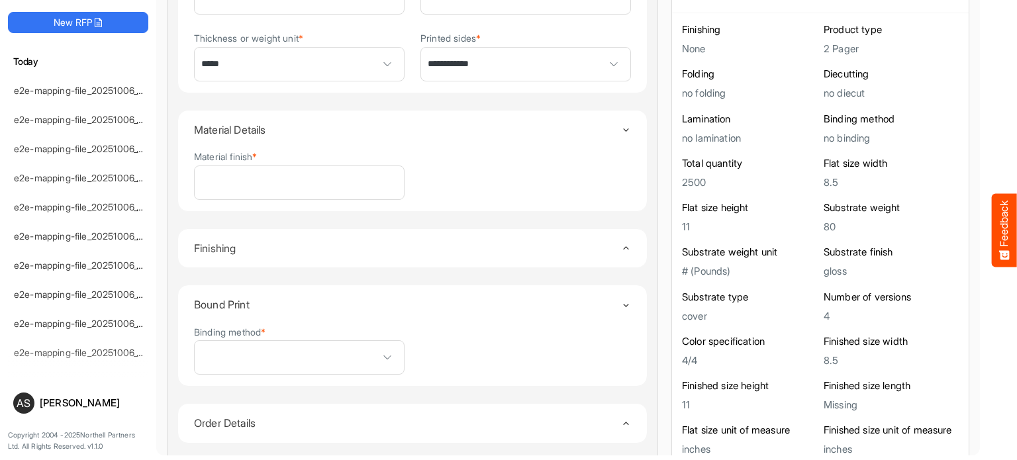
scroll to position [381, 0]
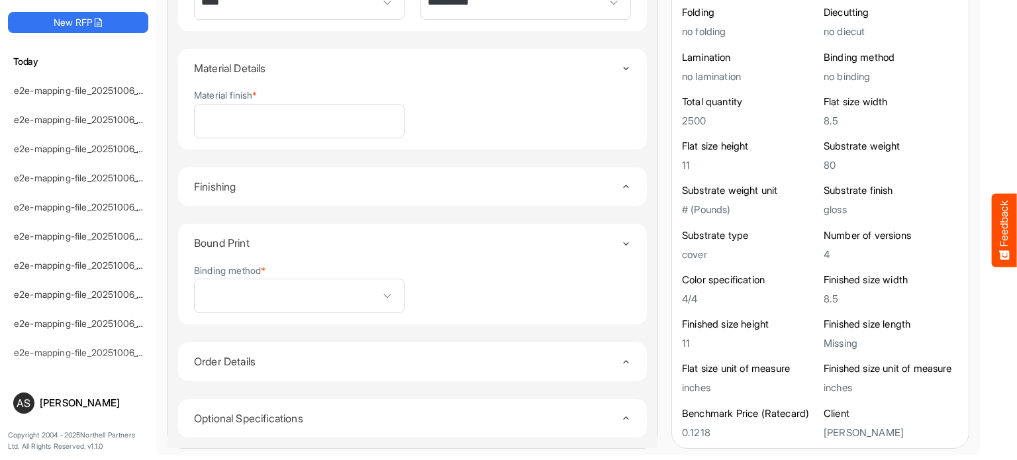
click at [621, 240] on icon "Toggle content" at bounding box center [626, 244] width 10 height 10
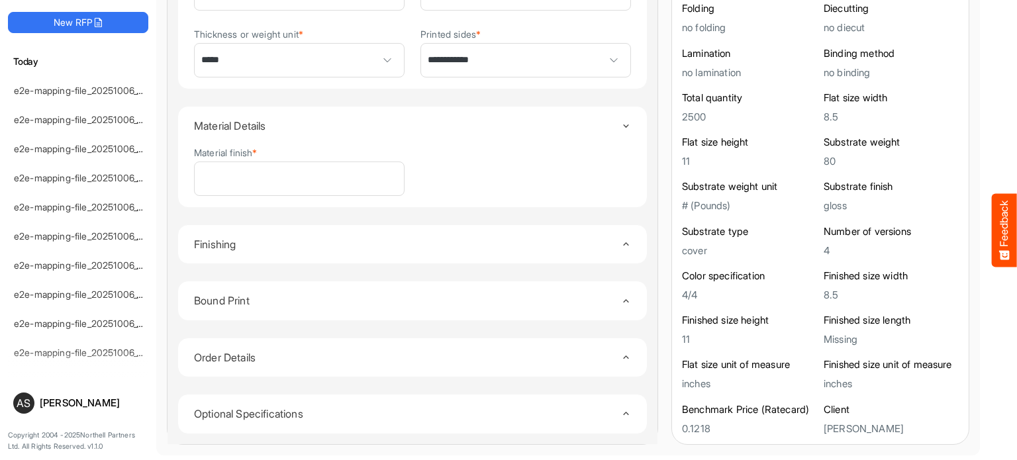
scroll to position [319, 0]
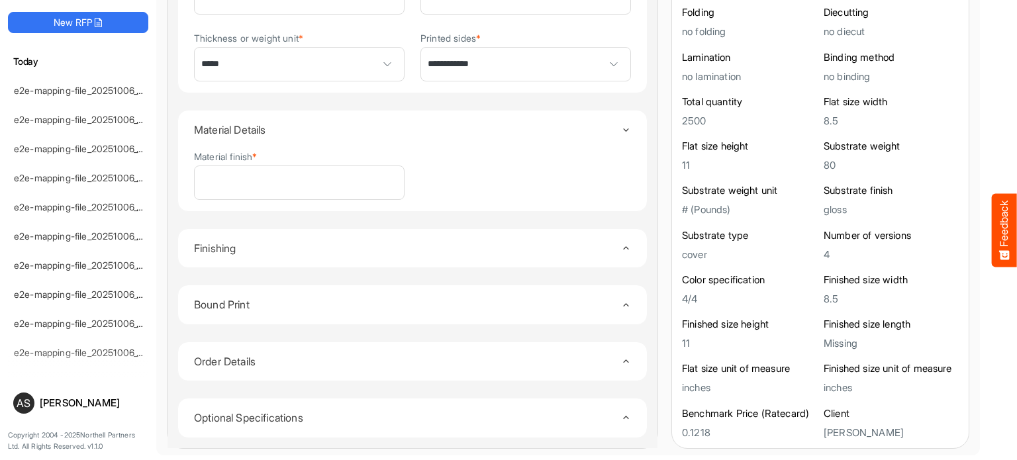
click at [621, 130] on icon "Toggle content" at bounding box center [626, 130] width 10 height 10
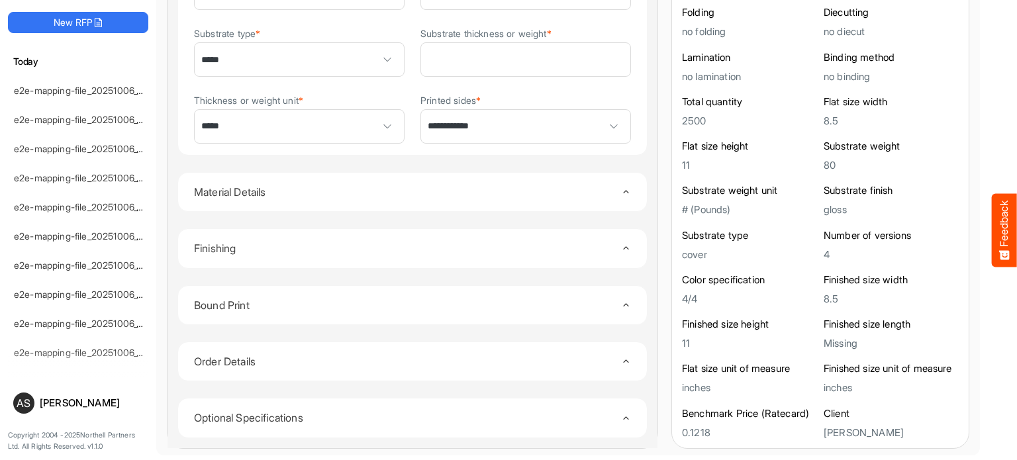
click at [621, 190] on icon "Toggle content" at bounding box center [626, 192] width 10 height 10
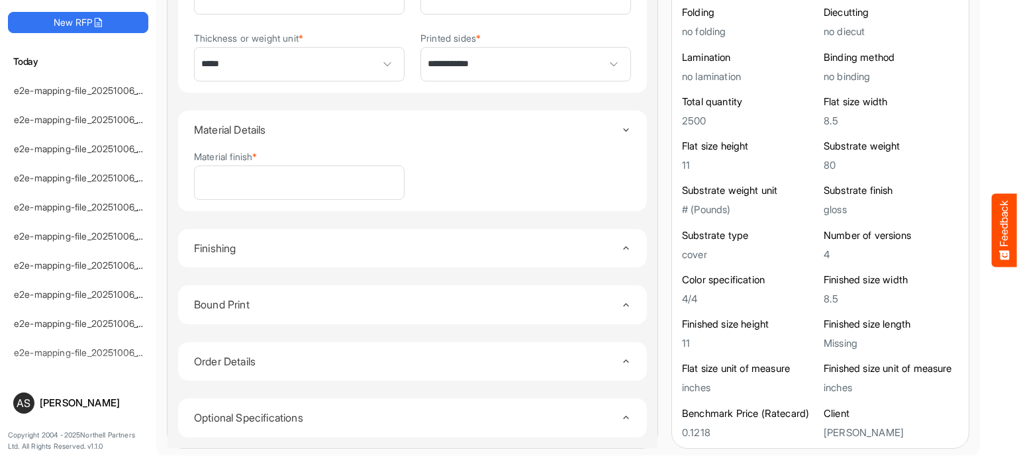
click at [621, 125] on icon "Toggle content" at bounding box center [626, 130] width 10 height 10
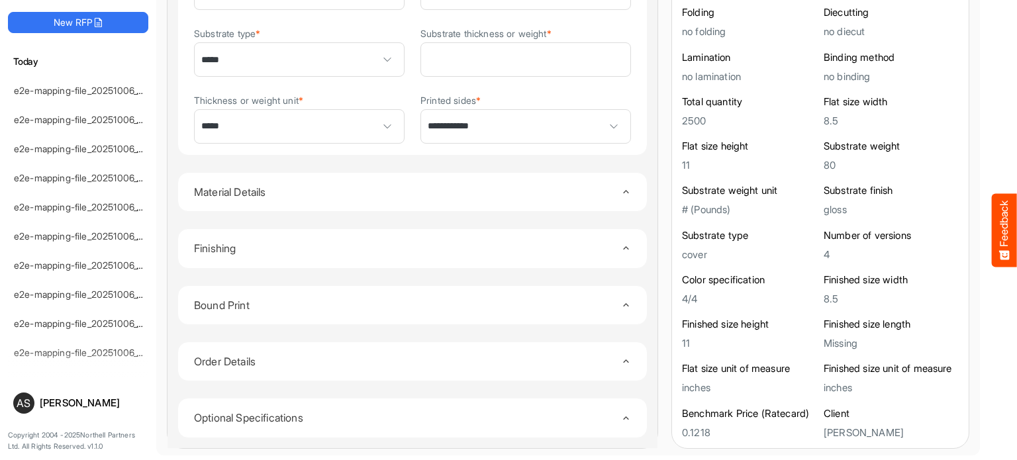
click at [621, 190] on icon "Toggle content" at bounding box center [626, 192] width 10 height 10
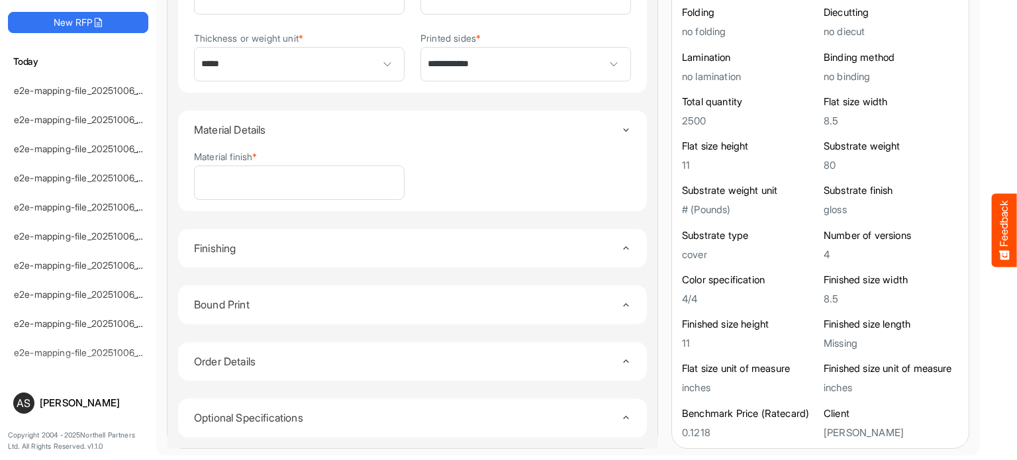
click at [621, 131] on icon "Toggle content" at bounding box center [626, 130] width 10 height 10
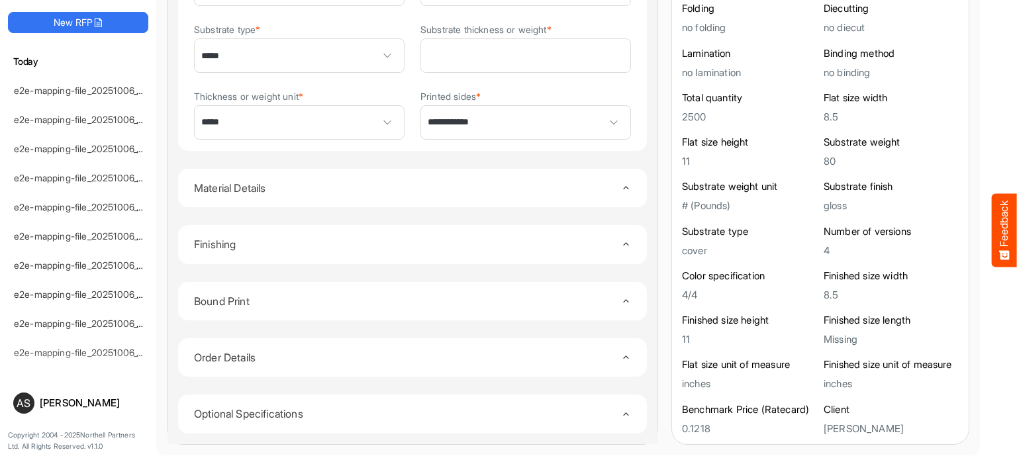
scroll to position [257, 0]
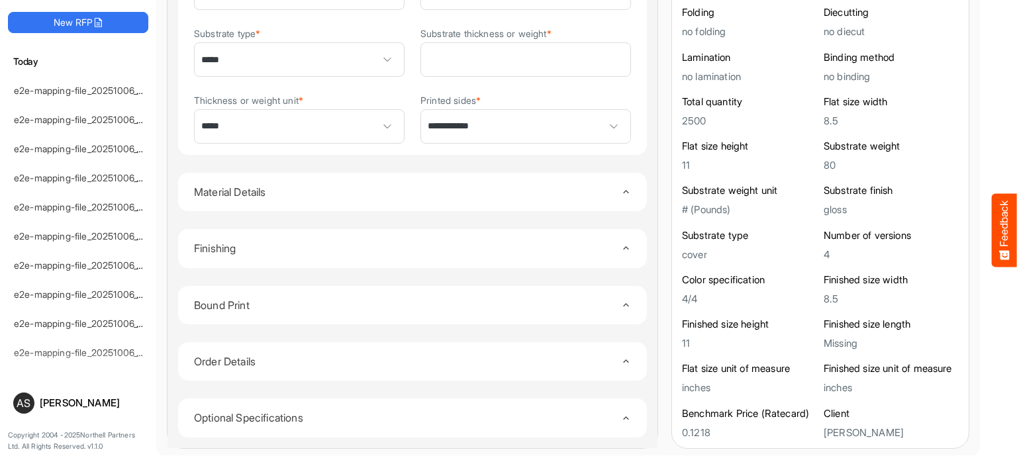
click at [621, 246] on icon "Toggle content" at bounding box center [626, 248] width 10 height 10
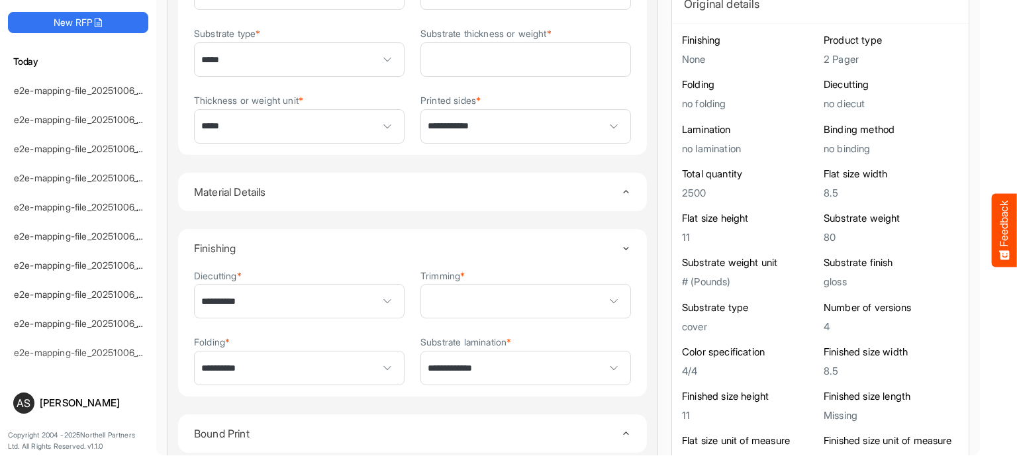
click at [621, 246] on icon "Toggle content" at bounding box center [626, 249] width 10 height 10
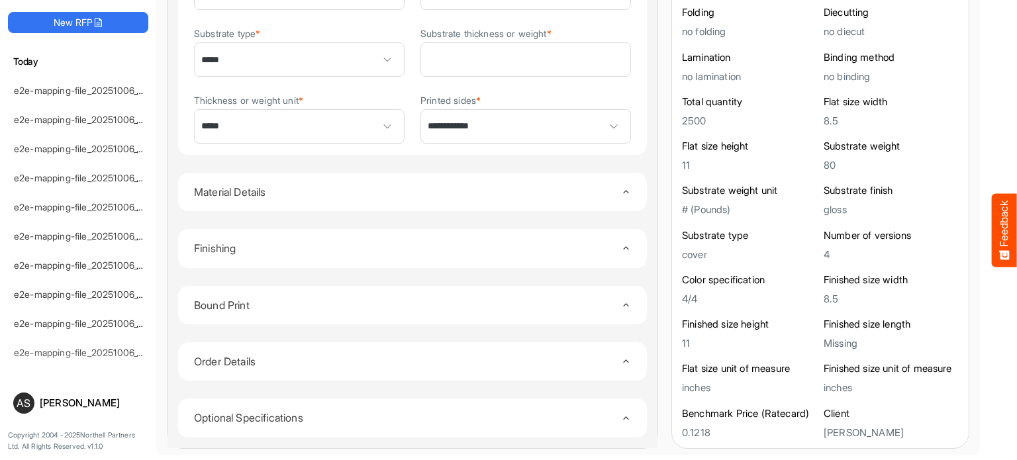
click at [621, 246] on icon "Toggle content" at bounding box center [626, 248] width 10 height 10
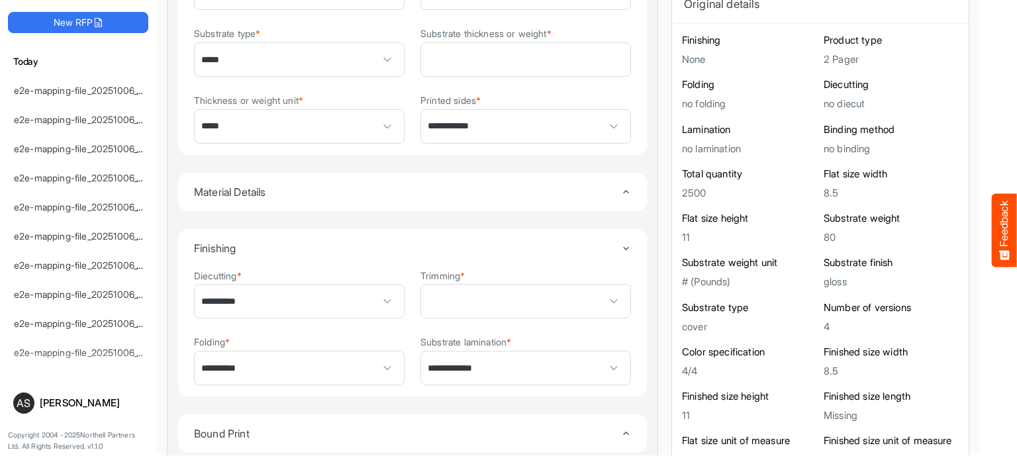
click at [621, 246] on icon "Toggle content" at bounding box center [626, 249] width 10 height 10
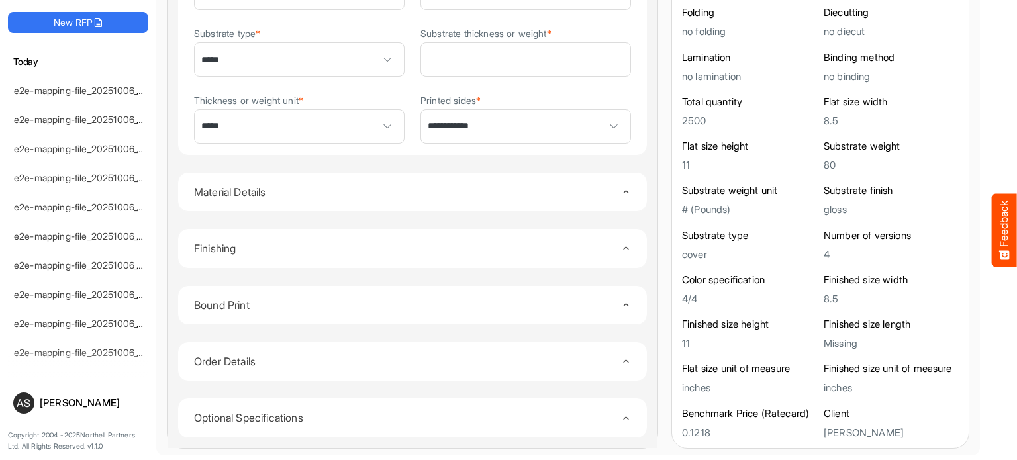
click at [621, 246] on icon "Toggle content" at bounding box center [626, 248] width 10 height 10
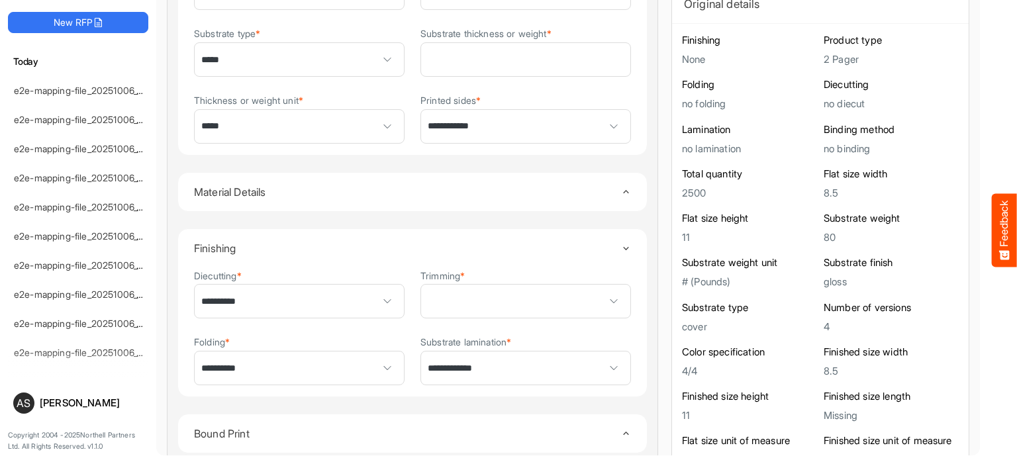
click at [621, 246] on icon "Toggle content" at bounding box center [626, 249] width 10 height 10
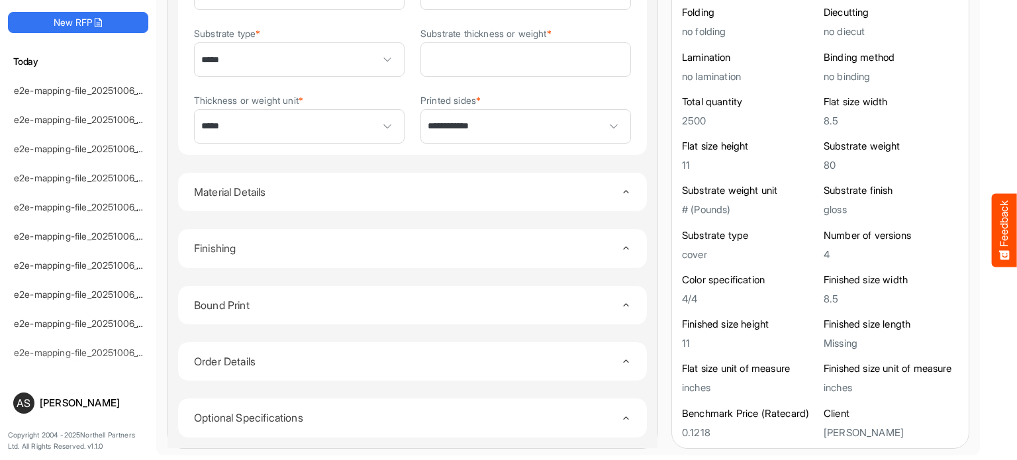
click at [621, 246] on icon "Toggle content" at bounding box center [626, 248] width 10 height 10
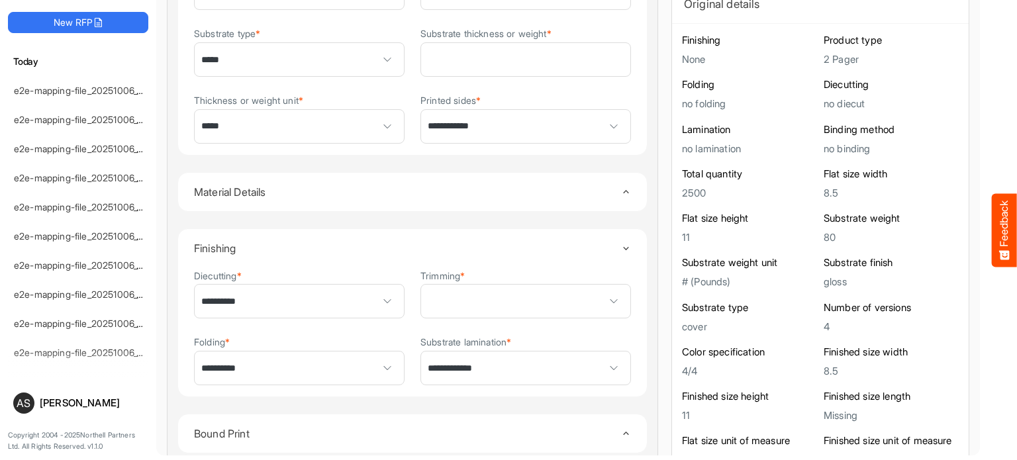
click at [621, 246] on icon "Toggle content" at bounding box center [626, 249] width 10 height 10
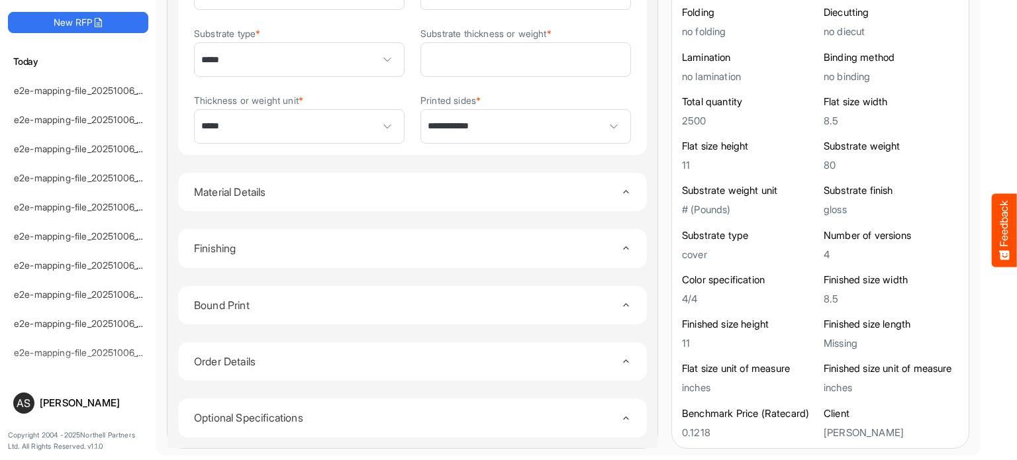
click at [621, 246] on icon "Toggle content" at bounding box center [626, 248] width 10 height 10
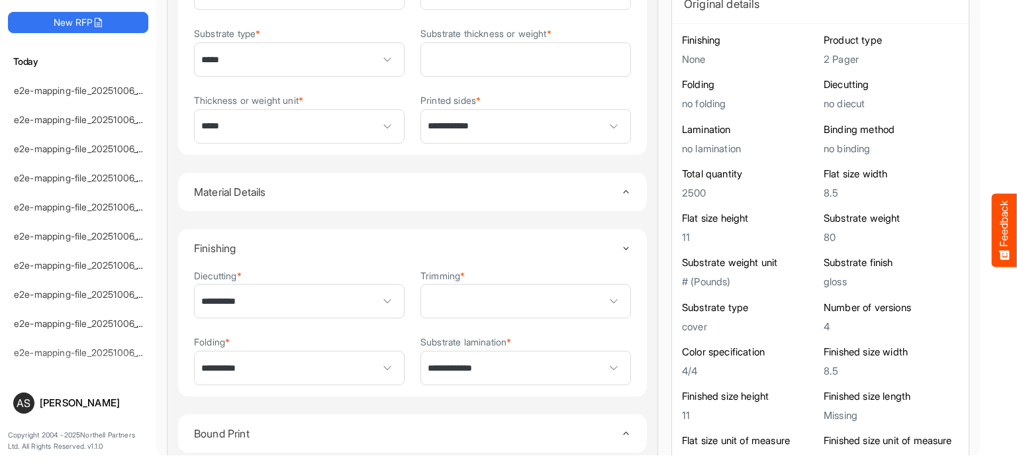
click at [621, 246] on icon "Toggle content" at bounding box center [626, 249] width 10 height 10
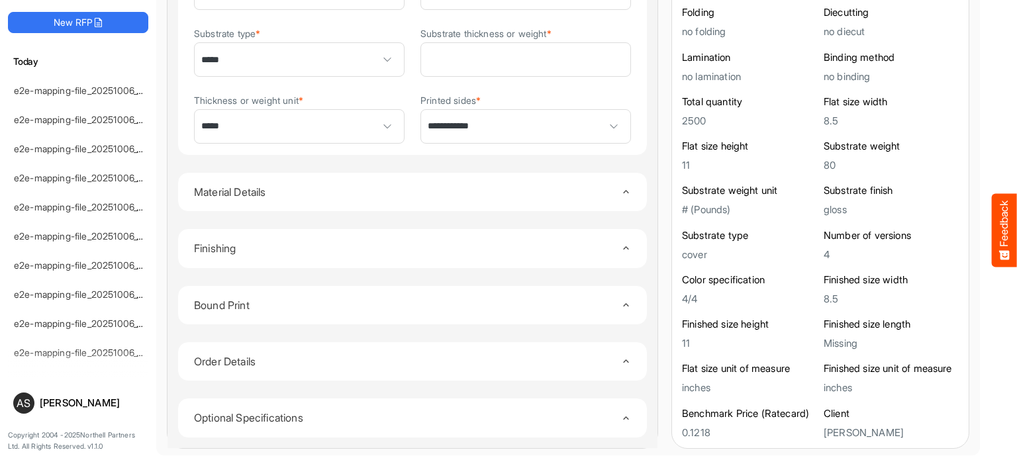
click at [621, 187] on icon "Toggle content" at bounding box center [626, 192] width 10 height 10
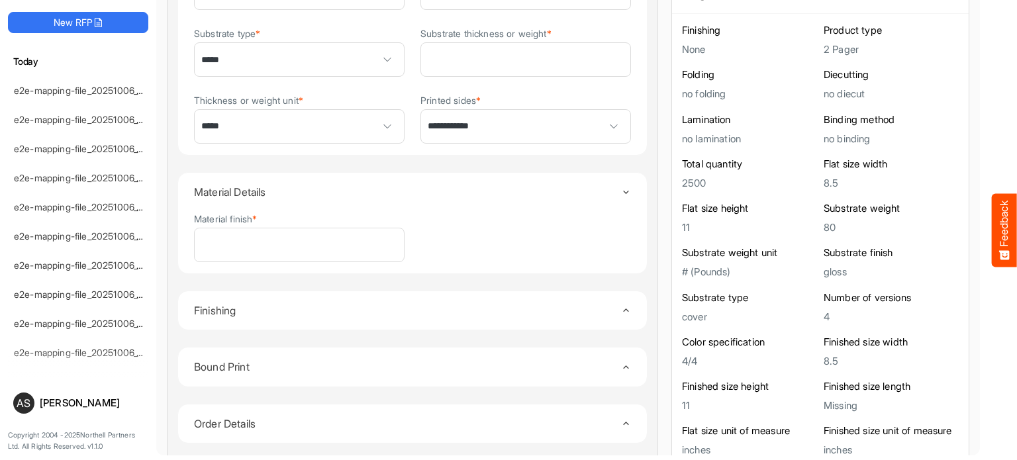
click at [621, 187] on div "Toggle content" at bounding box center [626, 192] width 10 height 11
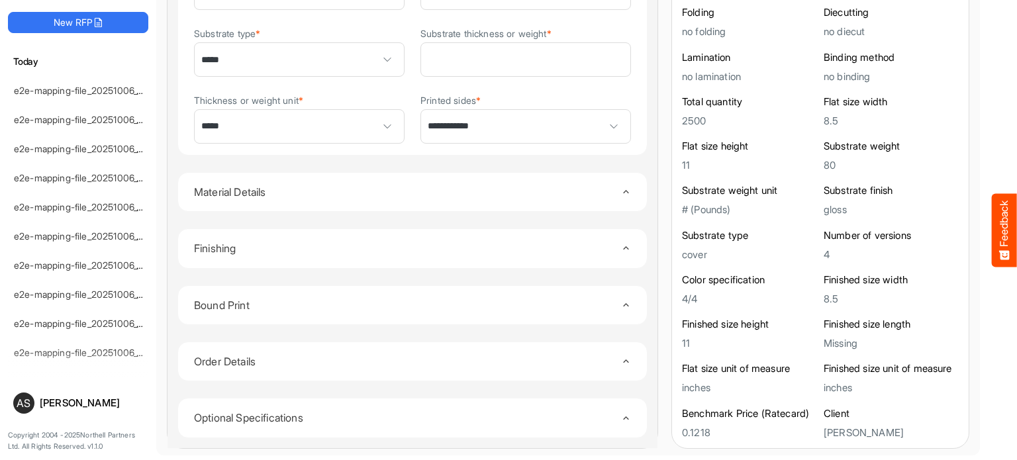
click at [621, 187] on icon "Toggle content" at bounding box center [626, 192] width 10 height 10
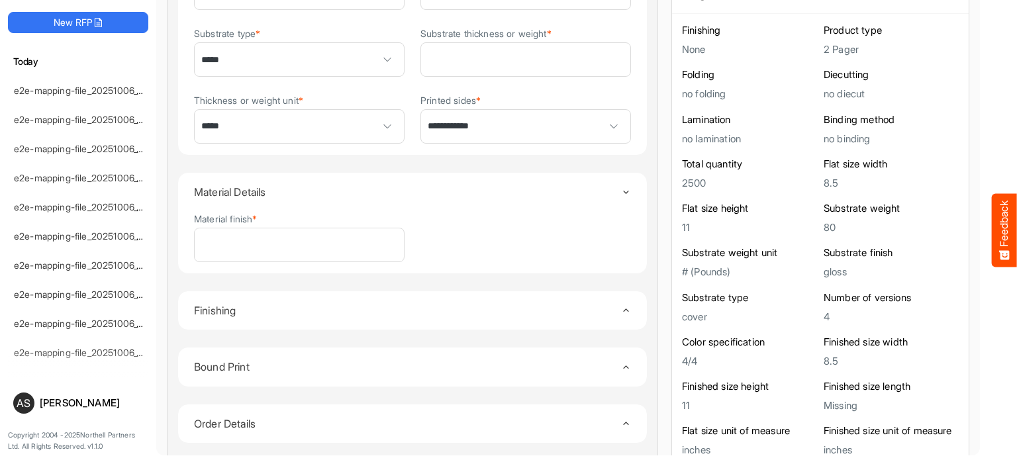
click at [605, 182] on summary "Material Details" at bounding box center [412, 192] width 437 height 38
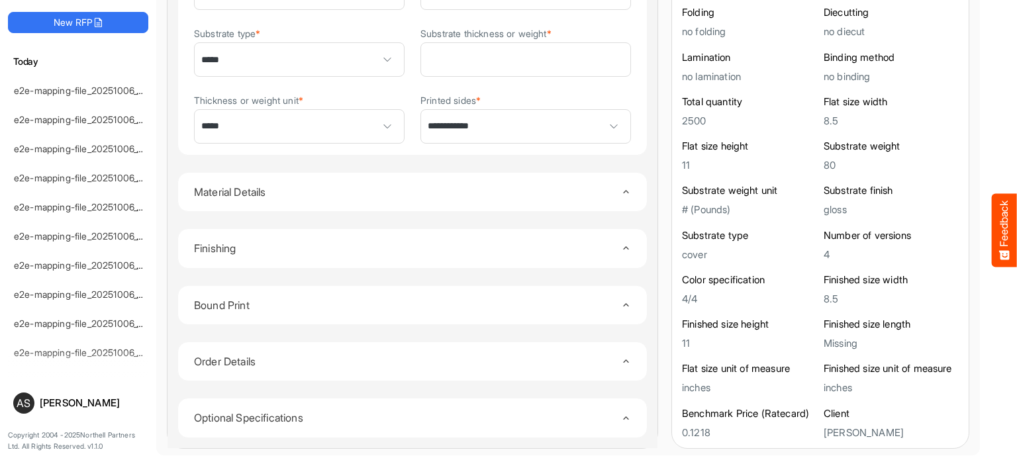
click at [621, 187] on icon "Toggle content" at bounding box center [626, 192] width 10 height 10
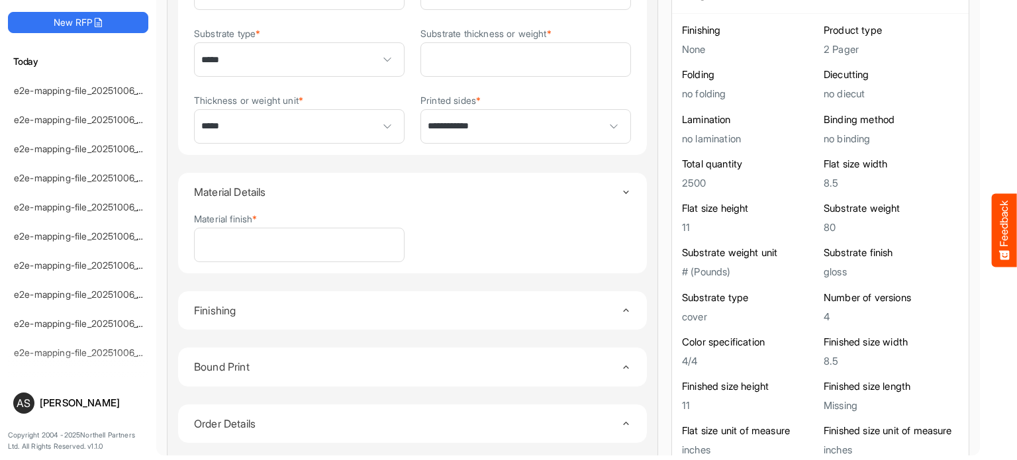
click at [605, 182] on summary "Material Details" at bounding box center [412, 192] width 437 height 38
click at [621, 187] on icon "Toggle content" at bounding box center [626, 192] width 10 height 10
click at [605, 182] on summary "Material Details" at bounding box center [412, 192] width 437 height 38
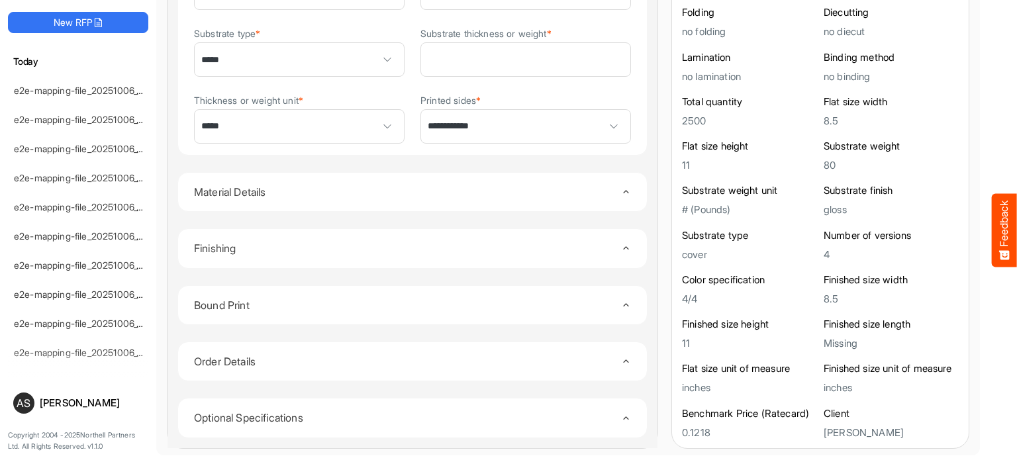
click at [621, 300] on icon "Toggle content" at bounding box center [626, 305] width 10 height 10
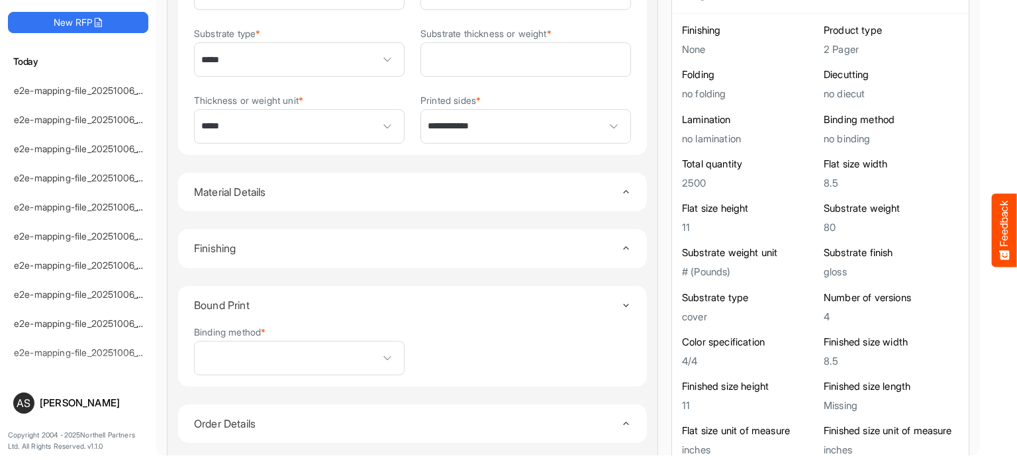
click at [621, 300] on div "Toggle content" at bounding box center [626, 305] width 10 height 11
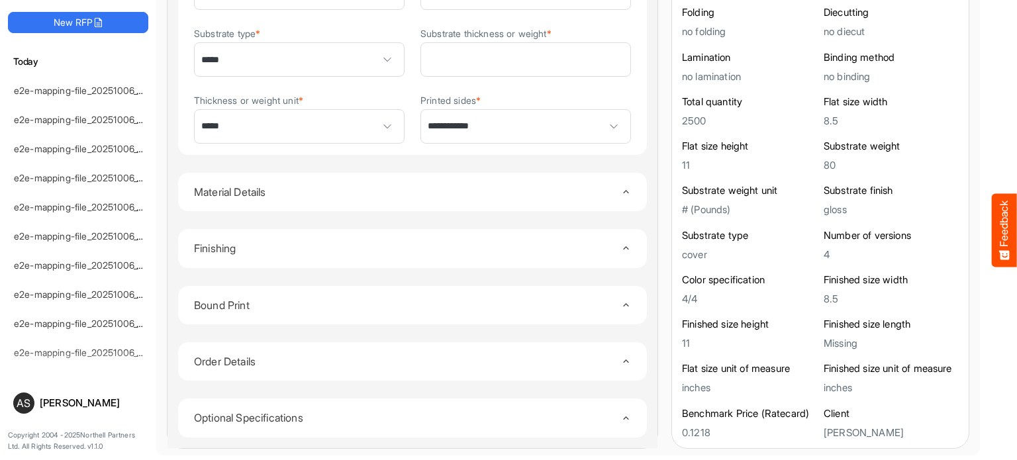
click at [621, 300] on icon "Toggle content" at bounding box center [626, 305] width 10 height 10
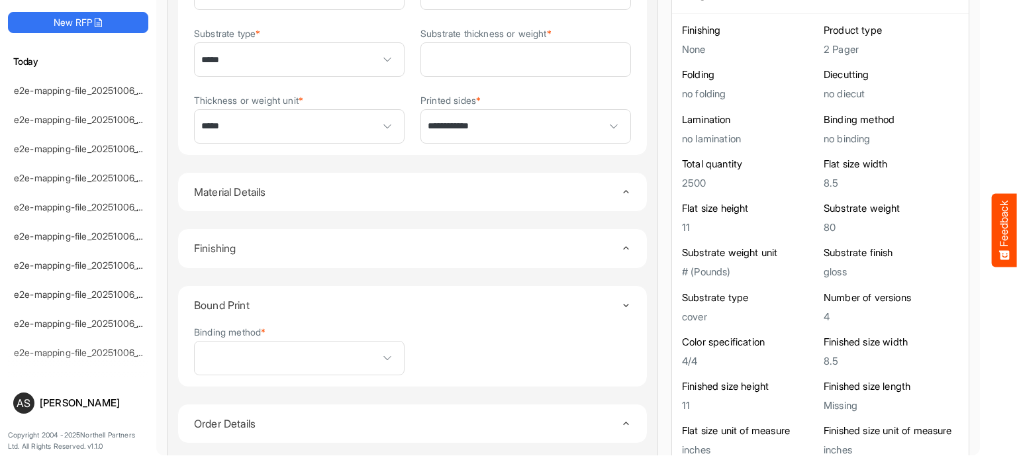
click at [621, 300] on div "Toggle content" at bounding box center [626, 305] width 10 height 11
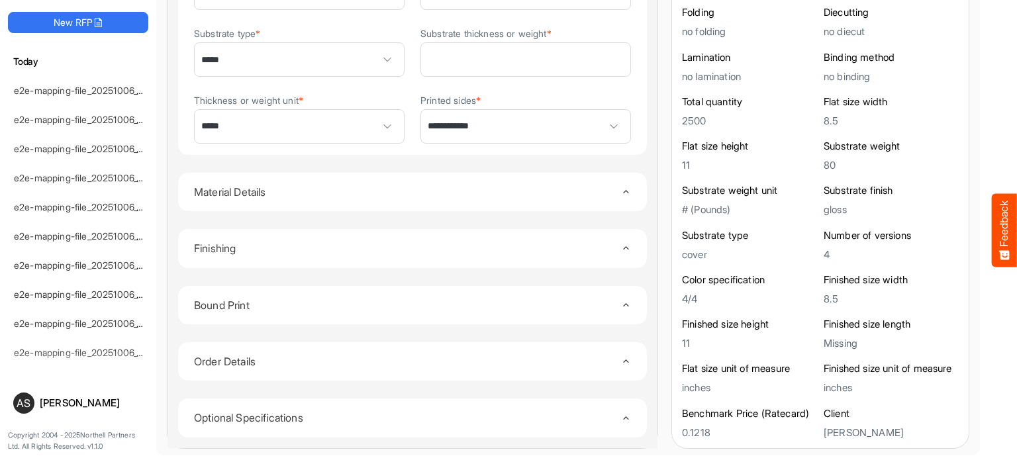
click at [621, 300] on icon "Toggle content" at bounding box center [626, 305] width 10 height 10
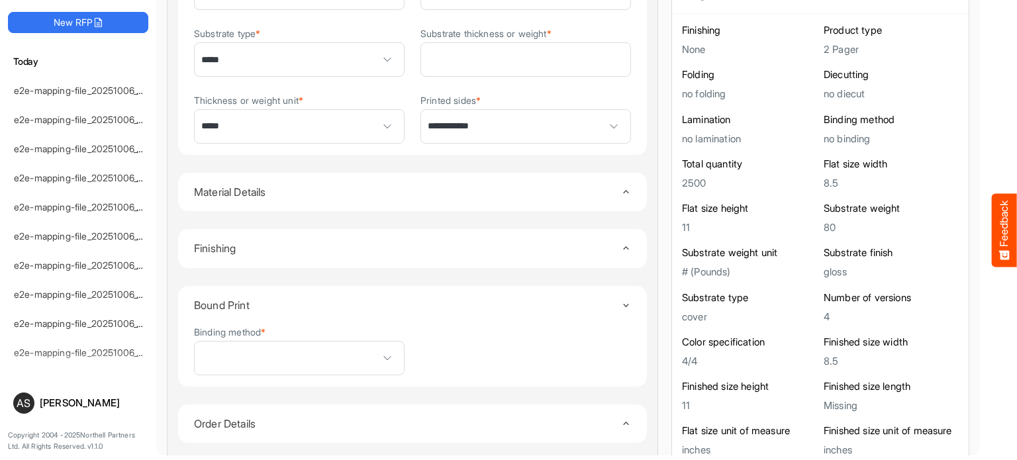
click at [621, 300] on div "Toggle content" at bounding box center [626, 305] width 10 height 11
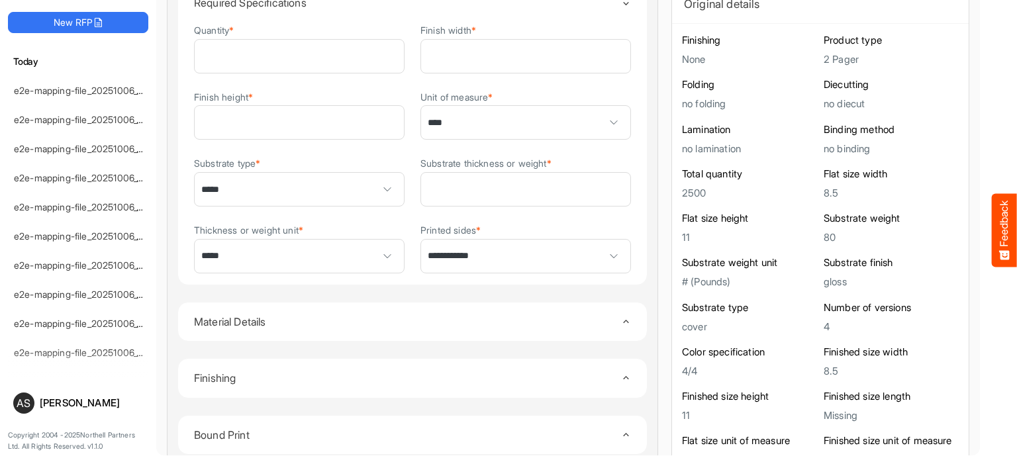
scroll to position [126, 0]
click at [604, 424] on summary "Bound Print" at bounding box center [412, 436] width 437 height 38
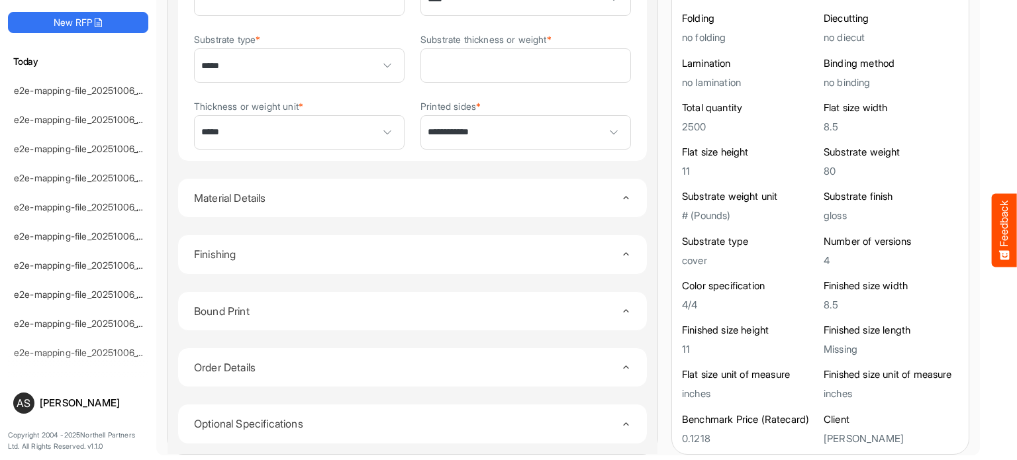
scroll to position [257, 0]
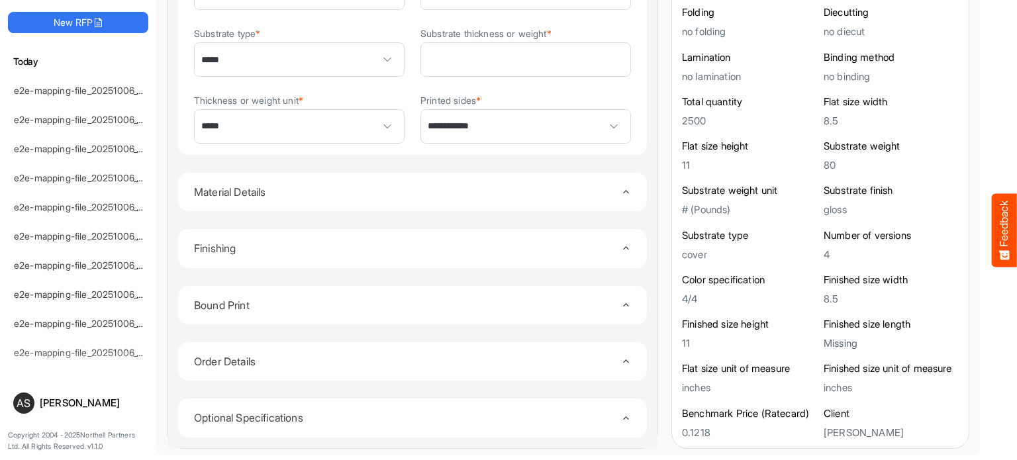
click at [621, 356] on icon "Toggle content" at bounding box center [626, 361] width 10 height 10
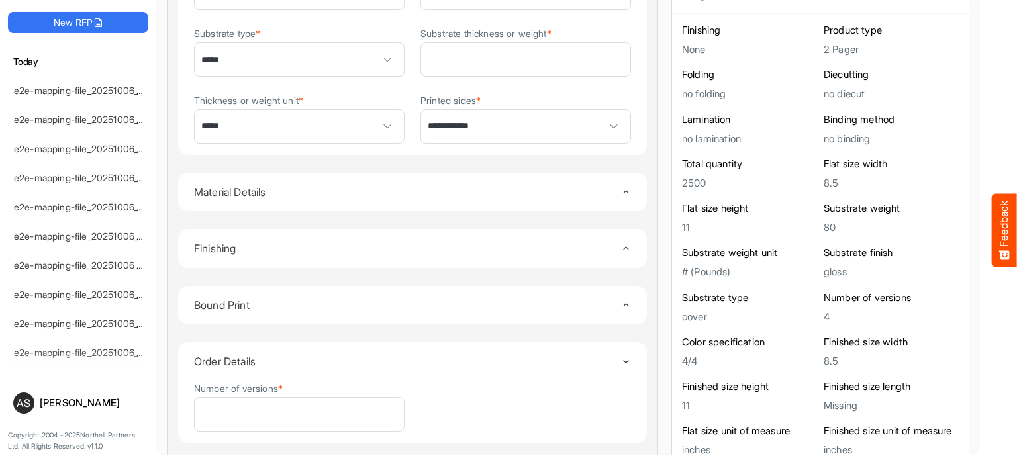
click at [621, 357] on icon "Toggle content" at bounding box center [626, 362] width 10 height 10
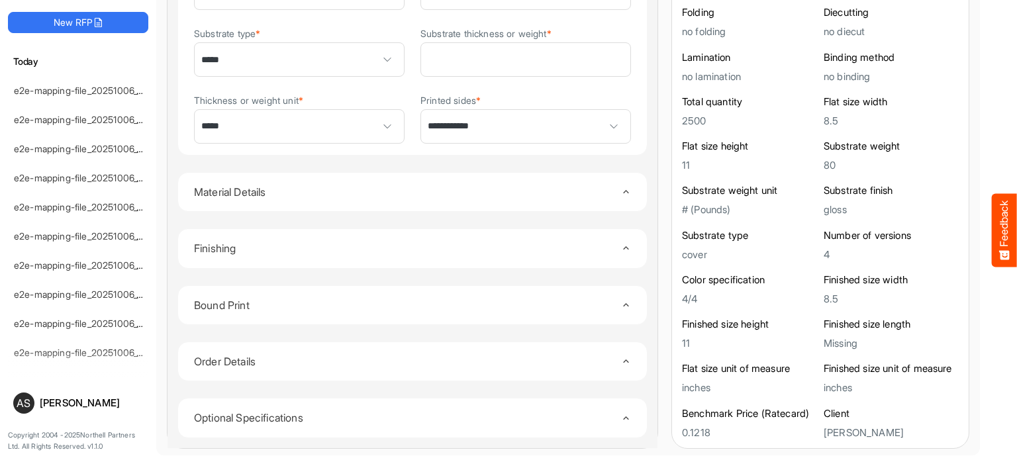
click at [604, 309] on summary "Bound Print" at bounding box center [412, 305] width 437 height 38
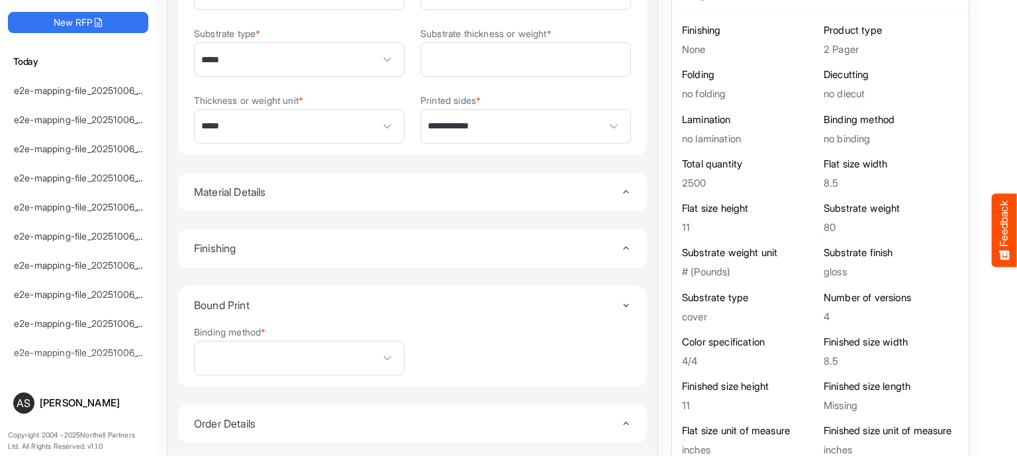
click at [604, 309] on summary "Bound Print" at bounding box center [412, 305] width 437 height 38
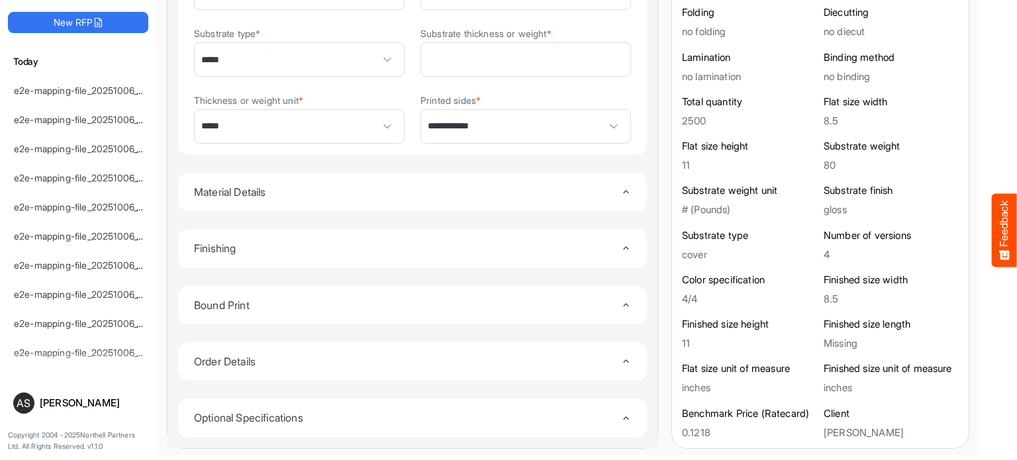
click at [621, 244] on icon "Toggle content" at bounding box center [626, 248] width 10 height 10
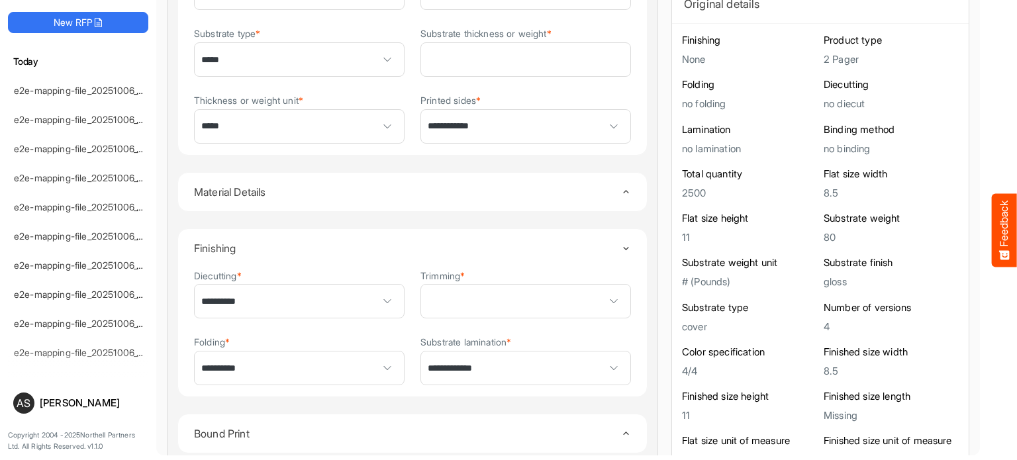
click at [621, 244] on icon "Toggle content" at bounding box center [626, 249] width 10 height 10
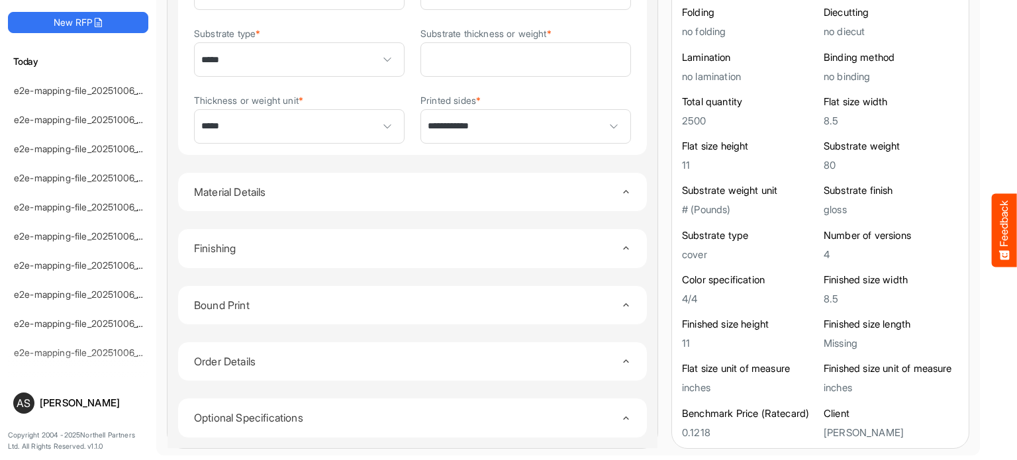
click at [605, 195] on summary "Material Details" at bounding box center [412, 192] width 437 height 38
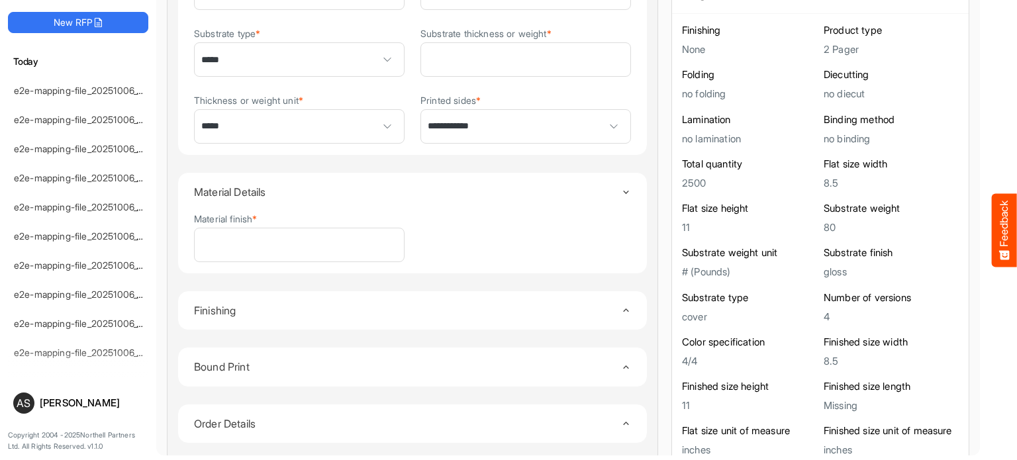
click at [605, 195] on summary "Material Details" at bounding box center [412, 192] width 437 height 38
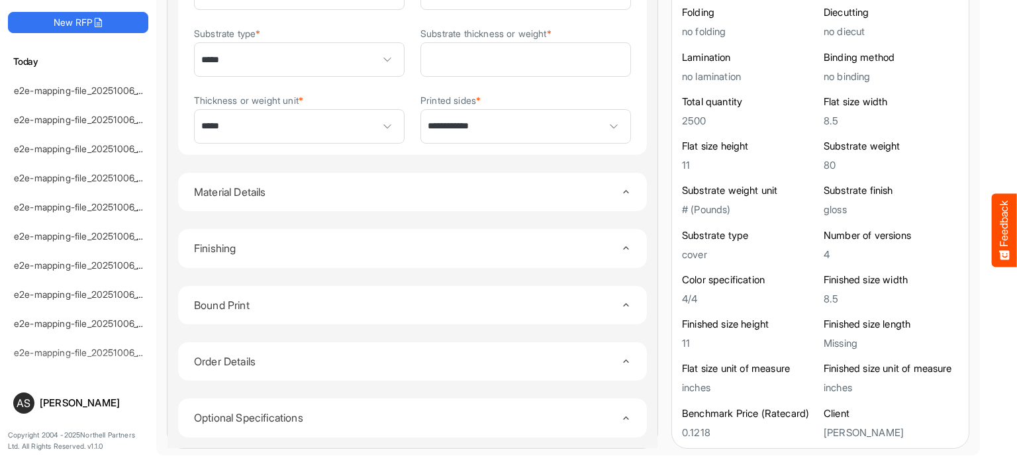
click at [605, 195] on summary "Material Details" at bounding box center [412, 192] width 437 height 38
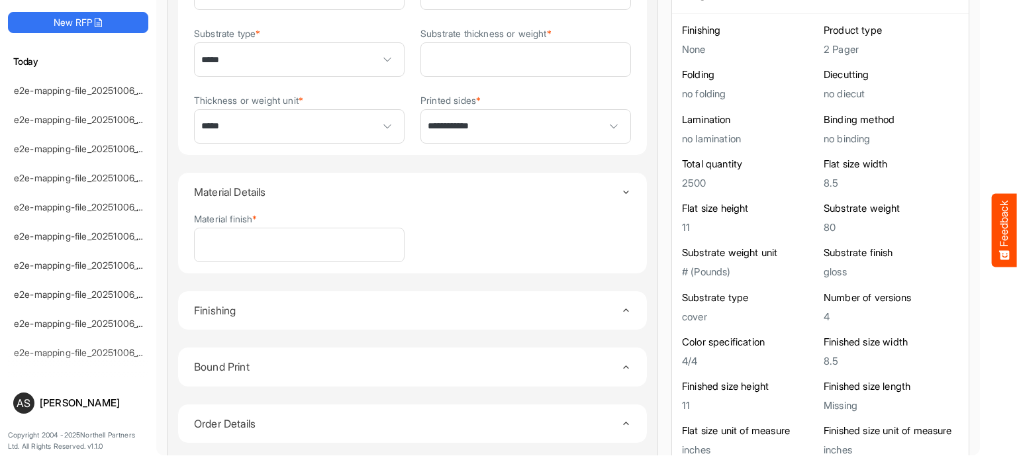
click at [605, 195] on summary "Material Details" at bounding box center [412, 192] width 437 height 38
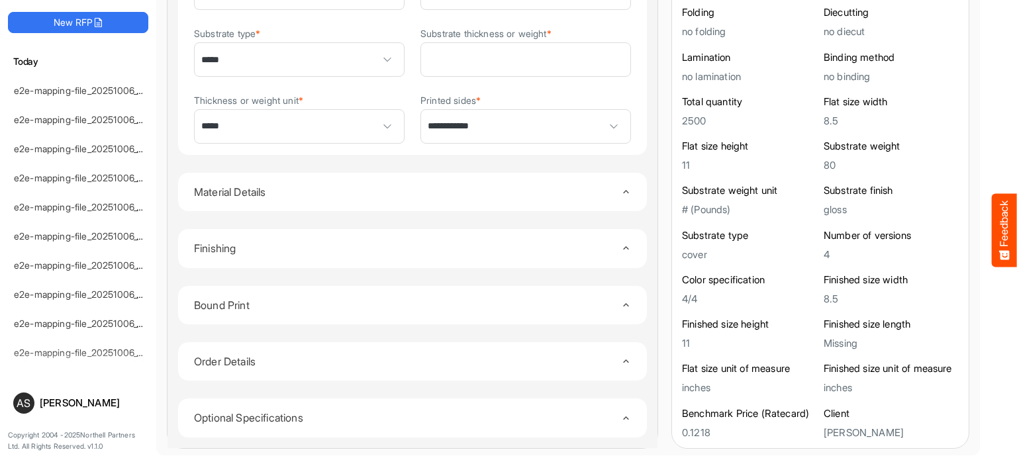
click at [605, 195] on summary "Material Details" at bounding box center [412, 192] width 437 height 38
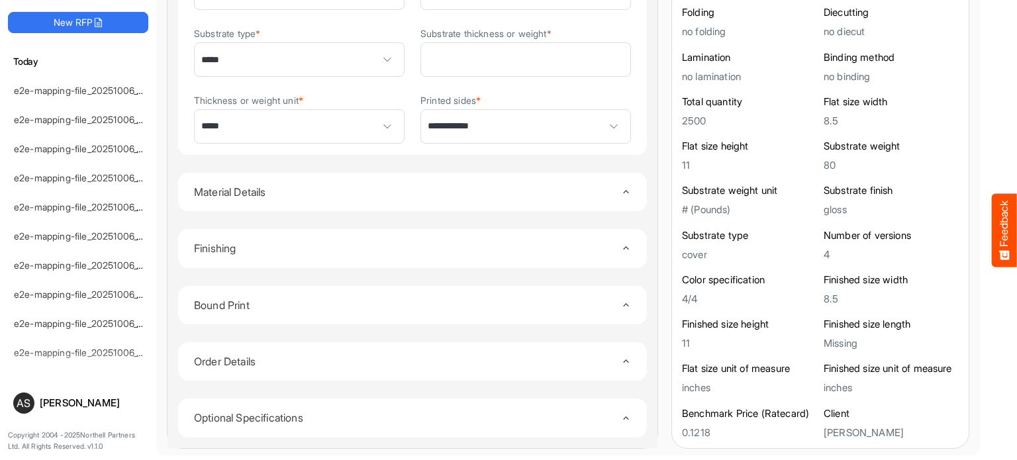
click at [605, 195] on summary "Material Details" at bounding box center [412, 192] width 437 height 38
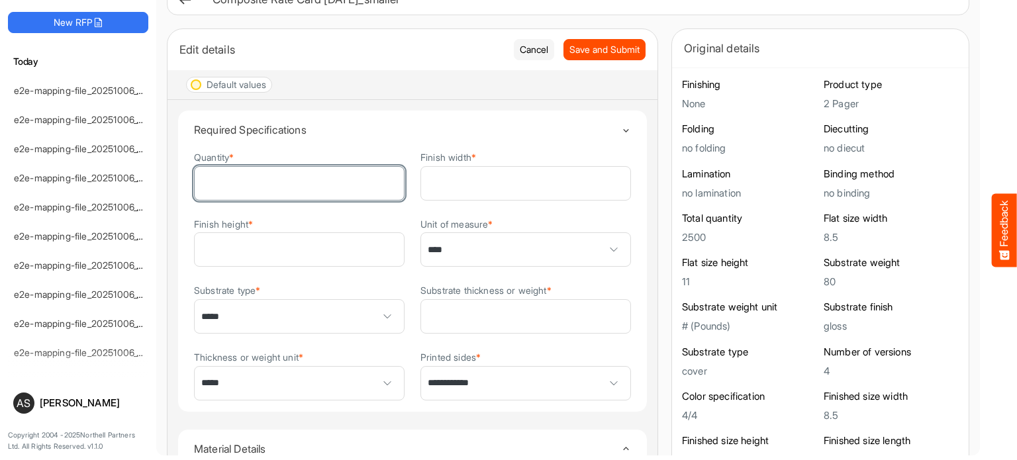
click at [328, 185] on input "****" at bounding box center [299, 183] width 209 height 33
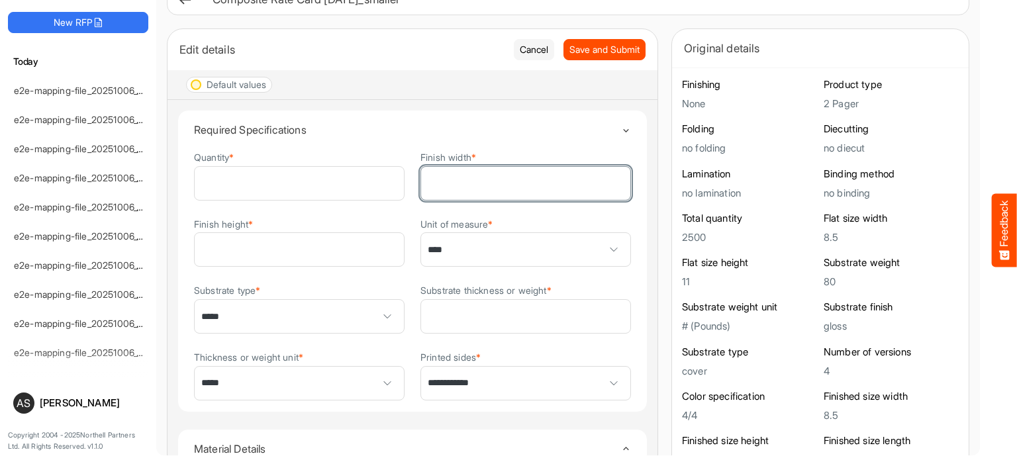
click at [484, 185] on input "***" at bounding box center [525, 183] width 209 height 33
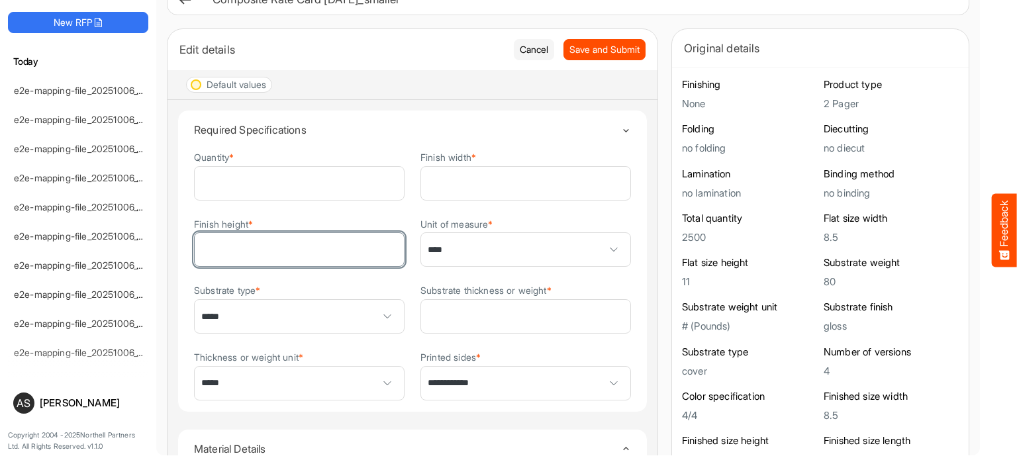
click at [281, 255] on input "**" at bounding box center [299, 249] width 209 height 33
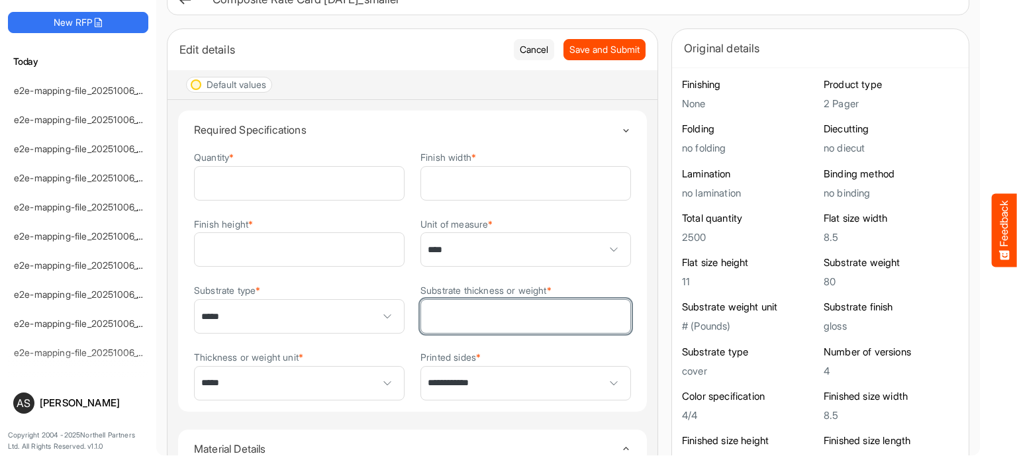
click at [482, 305] on input "**" at bounding box center [525, 316] width 209 height 33
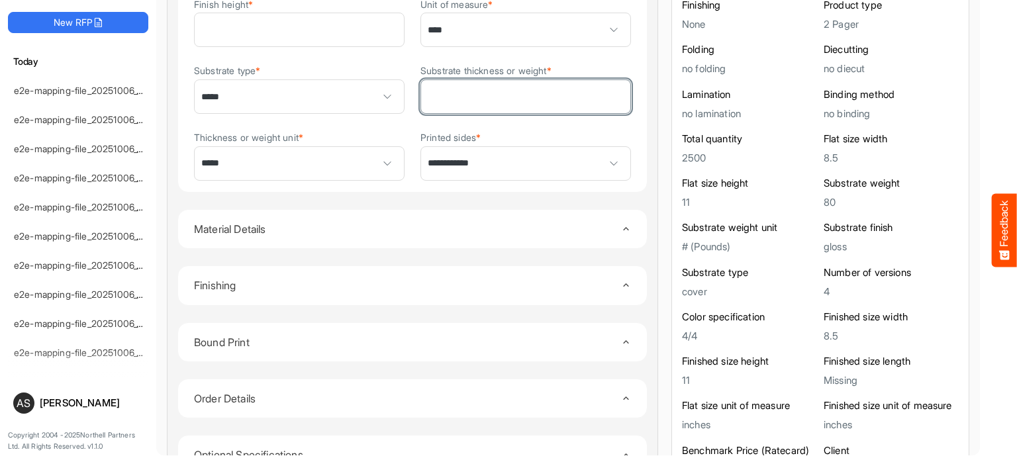
scroll to position [236, 0]
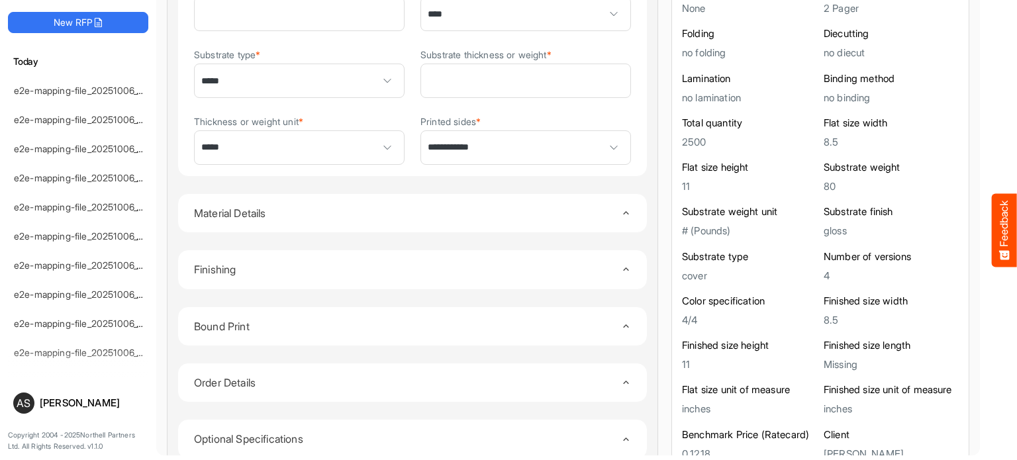
click at [605, 329] on summary "Bound Print" at bounding box center [412, 326] width 437 height 38
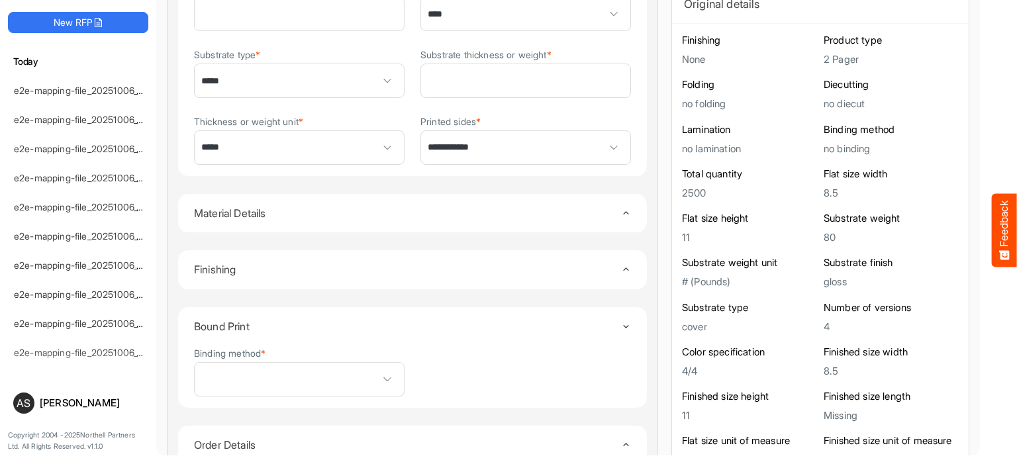
click at [605, 329] on summary "Bound Print" at bounding box center [412, 326] width 437 height 38
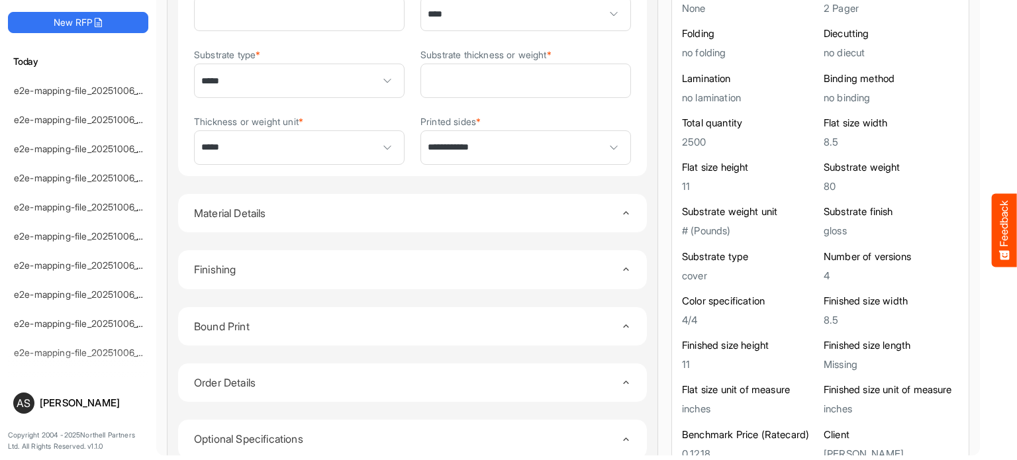
scroll to position [257, 0]
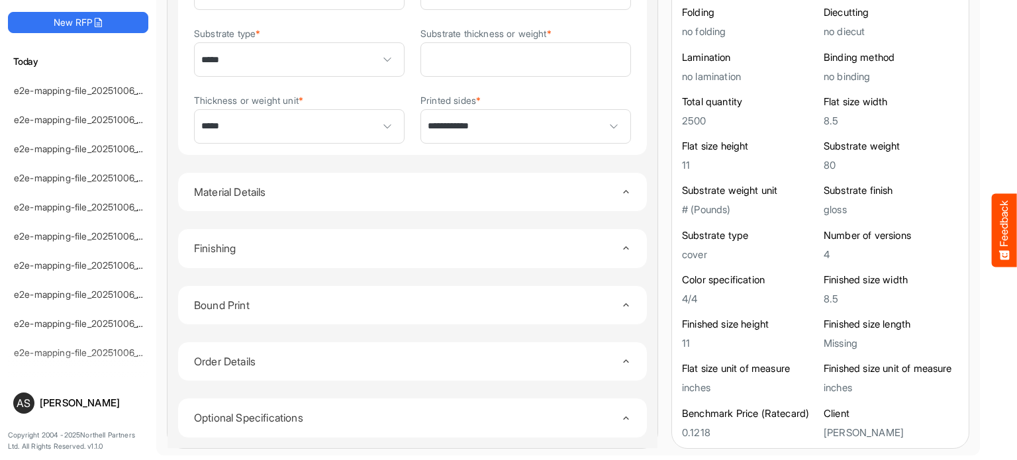
click at [621, 301] on icon "Toggle content" at bounding box center [626, 305] width 10 height 10
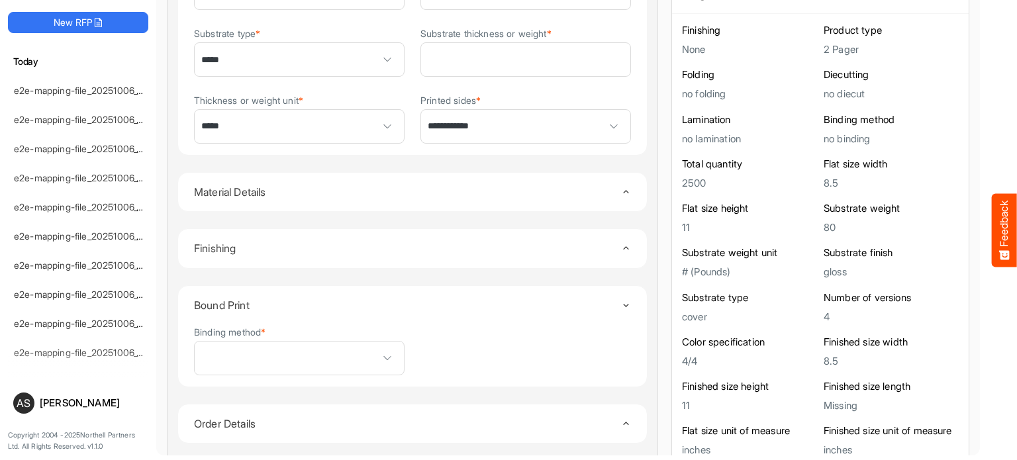
click at [621, 301] on icon "Toggle content" at bounding box center [626, 306] width 10 height 10
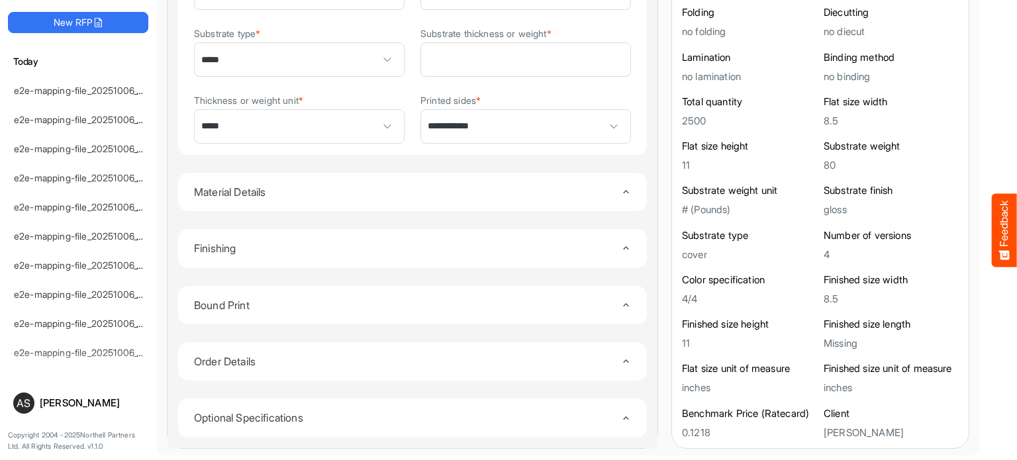
click at [612, 240] on details "**********" at bounding box center [412, 248] width 470 height 40
click at [621, 244] on icon "Toggle content" at bounding box center [626, 248] width 10 height 10
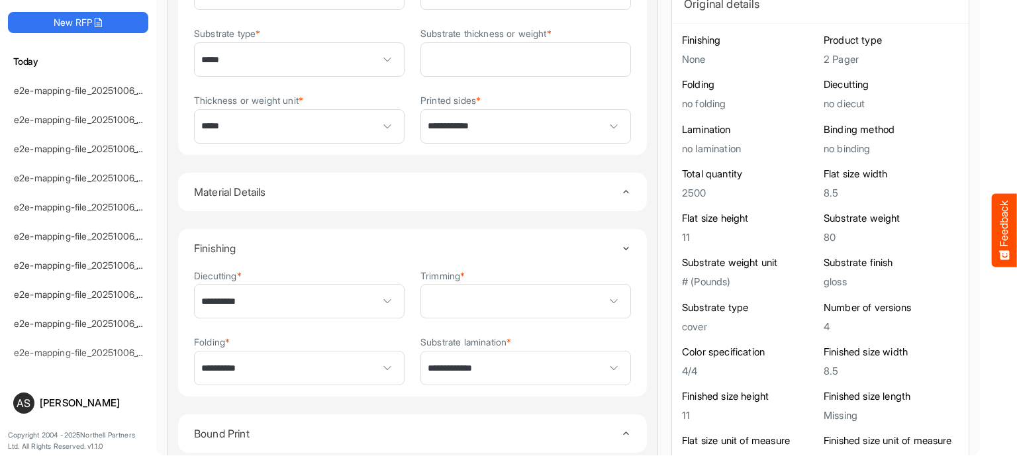
click at [621, 246] on icon "Toggle content" at bounding box center [626, 249] width 10 height 10
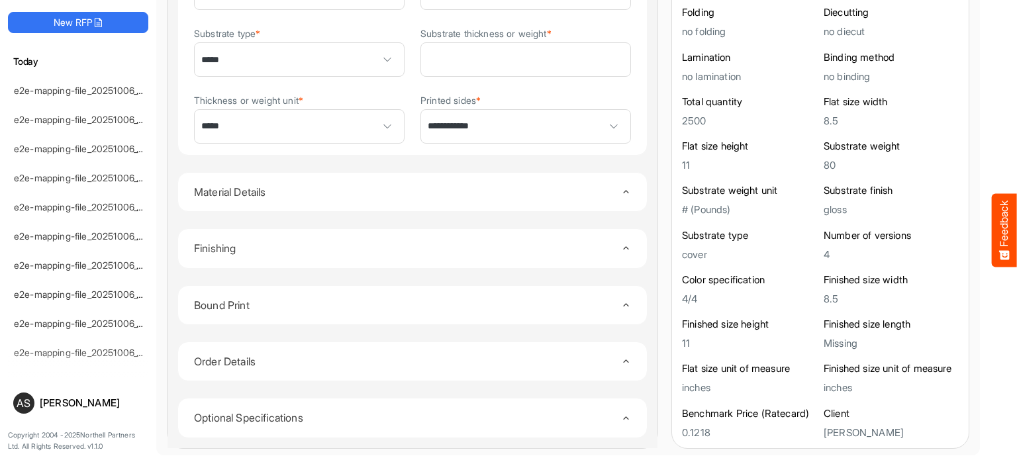
click at [621, 356] on icon "Toggle content" at bounding box center [626, 361] width 10 height 10
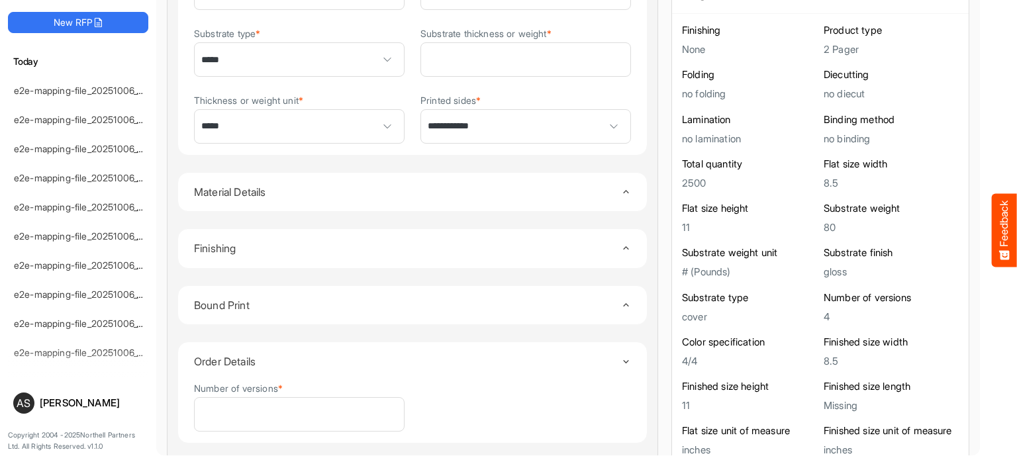
click at [621, 357] on icon "Toggle content" at bounding box center [626, 362] width 10 height 10
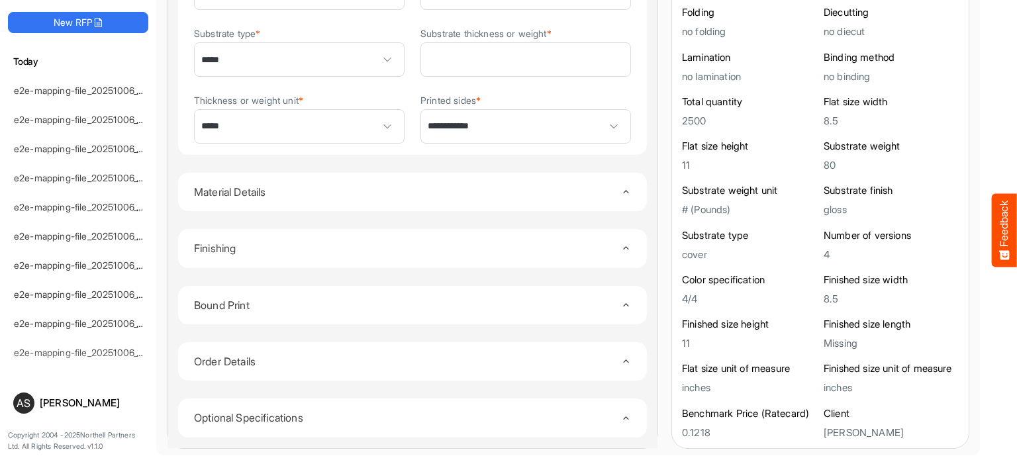
click at [621, 187] on icon "Toggle content" at bounding box center [626, 192] width 10 height 10
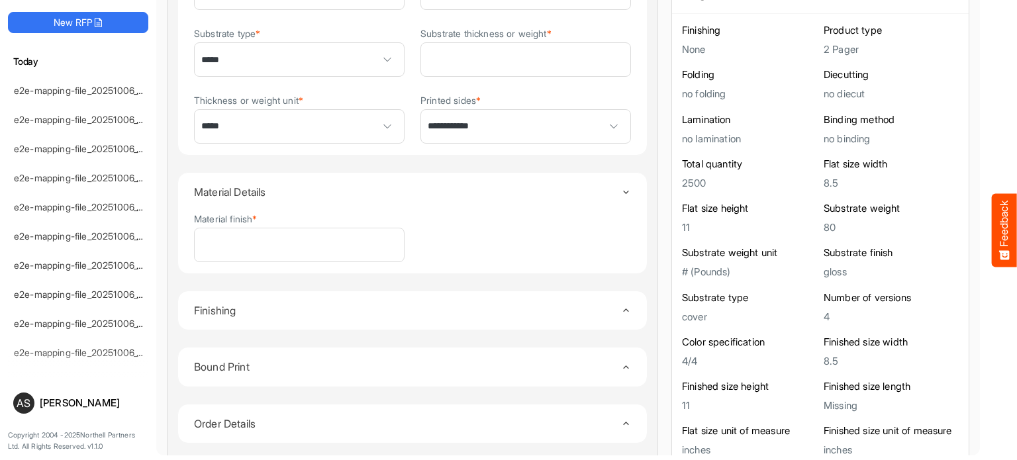
click at [621, 187] on icon "Toggle content" at bounding box center [626, 192] width 10 height 10
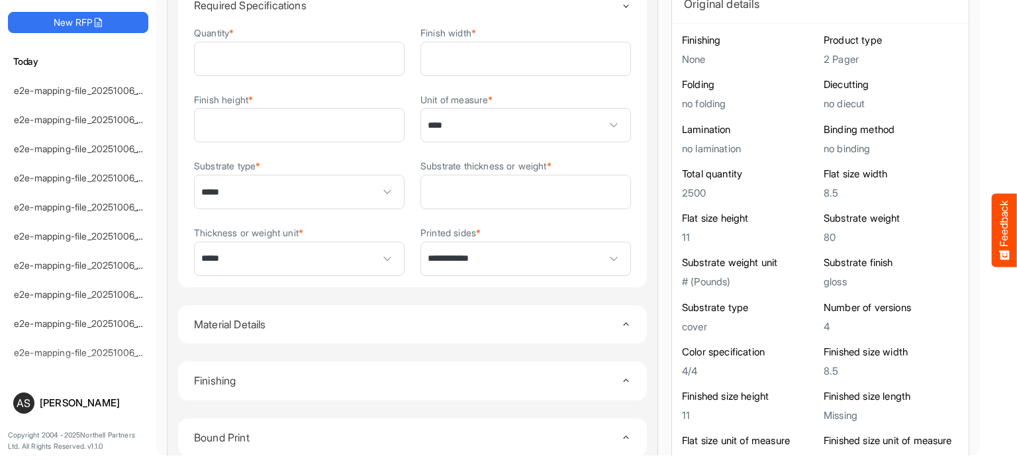
scroll to position [0, 0]
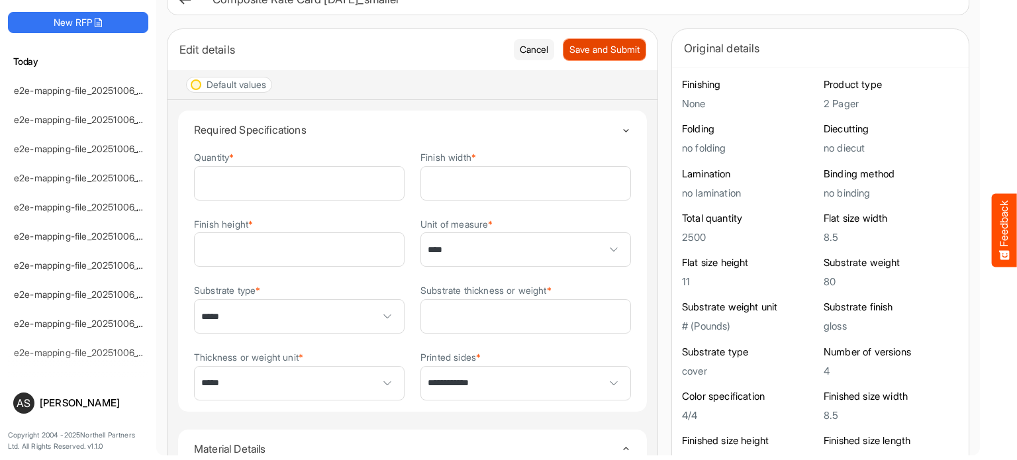
click at [599, 42] on span "Save and Submit" at bounding box center [605, 49] width 70 height 15
